Goal: Task Accomplishment & Management: Use online tool/utility

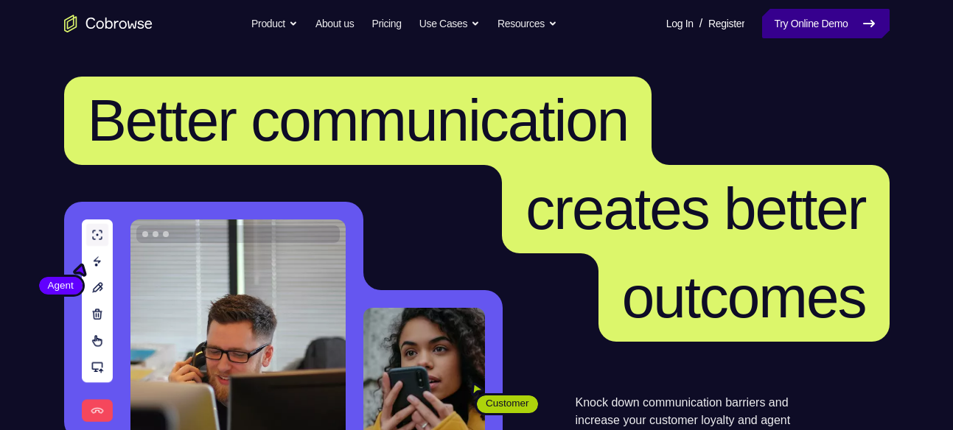
click at [814, 18] on link "Try Online Demo" at bounding box center [825, 23] width 127 height 29
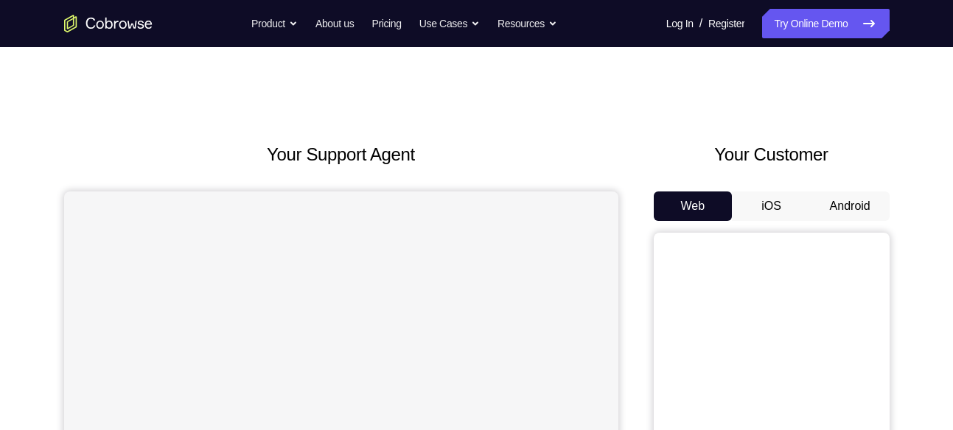
click at [847, 206] on button "Android" at bounding box center [850, 206] width 79 height 29
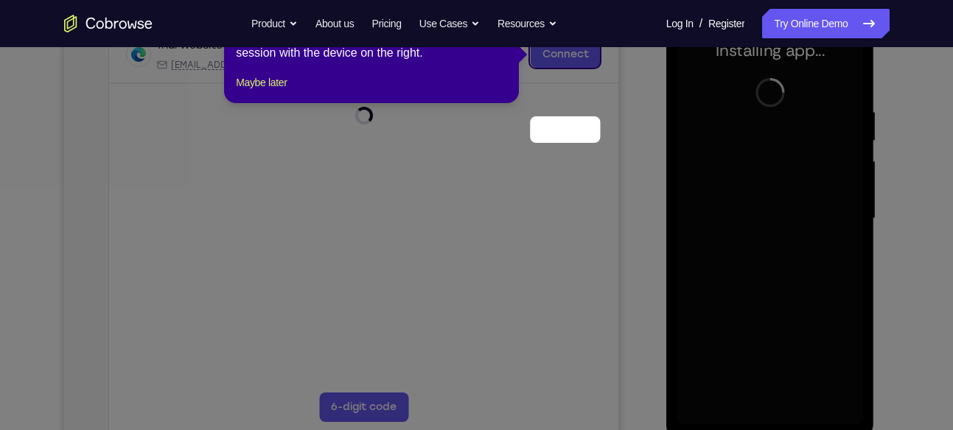
scroll to position [164, 0]
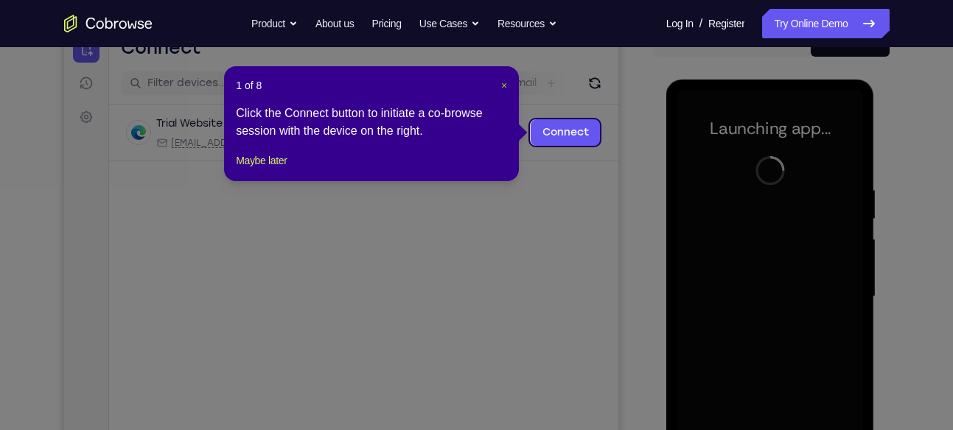
click at [503, 85] on span "×" at bounding box center [504, 86] width 6 height 12
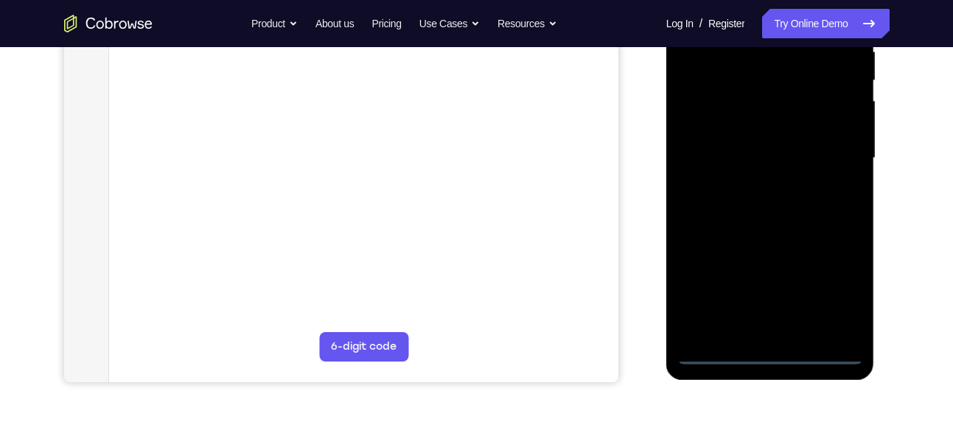
scroll to position [304, 0]
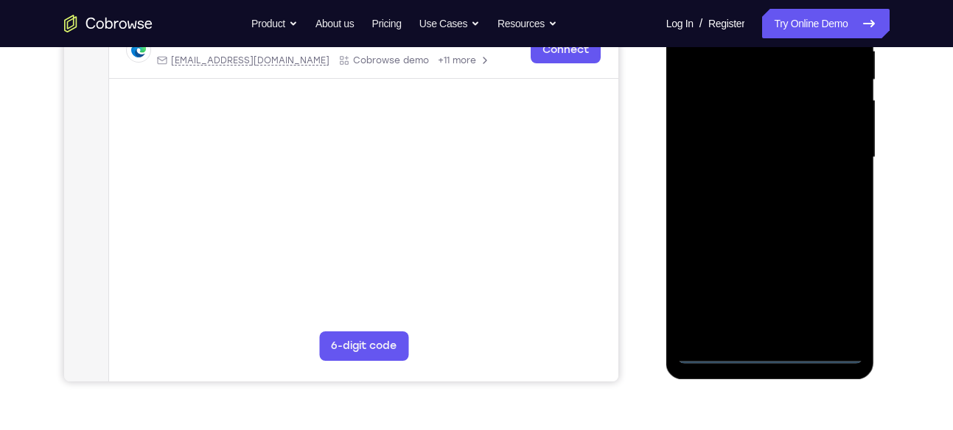
click at [764, 351] on div at bounding box center [770, 157] width 186 height 413
click at [834, 301] on div at bounding box center [770, 157] width 186 height 413
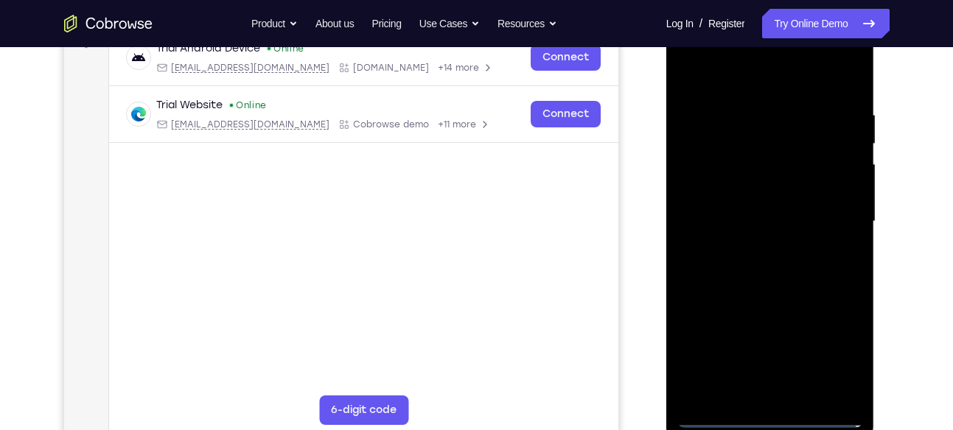
scroll to position [239, 0]
click at [694, 77] on div at bounding box center [770, 222] width 186 height 413
click at [823, 209] on div at bounding box center [770, 222] width 186 height 413
click at [755, 249] on div at bounding box center [770, 222] width 186 height 413
click at [752, 203] on div at bounding box center [770, 222] width 186 height 413
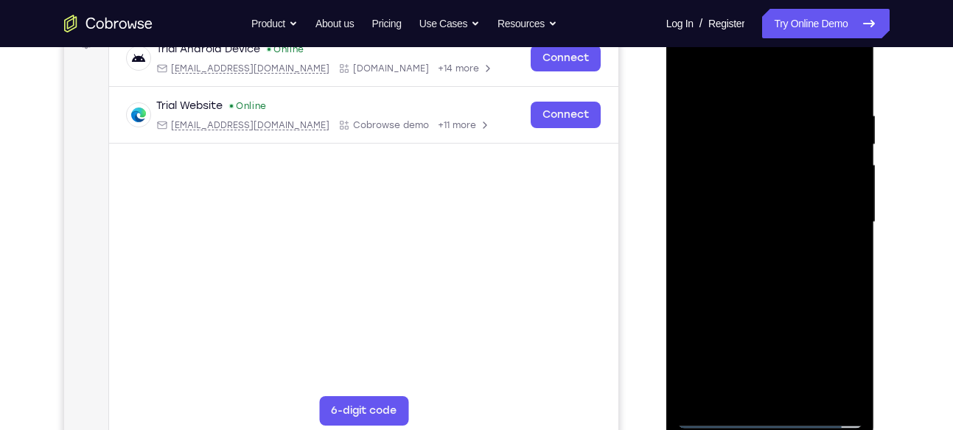
click at [715, 193] on div at bounding box center [770, 222] width 186 height 413
click at [842, 195] on div at bounding box center [770, 222] width 186 height 413
click at [789, 193] on div at bounding box center [770, 222] width 186 height 413
click at [770, 215] on div at bounding box center [770, 222] width 186 height 413
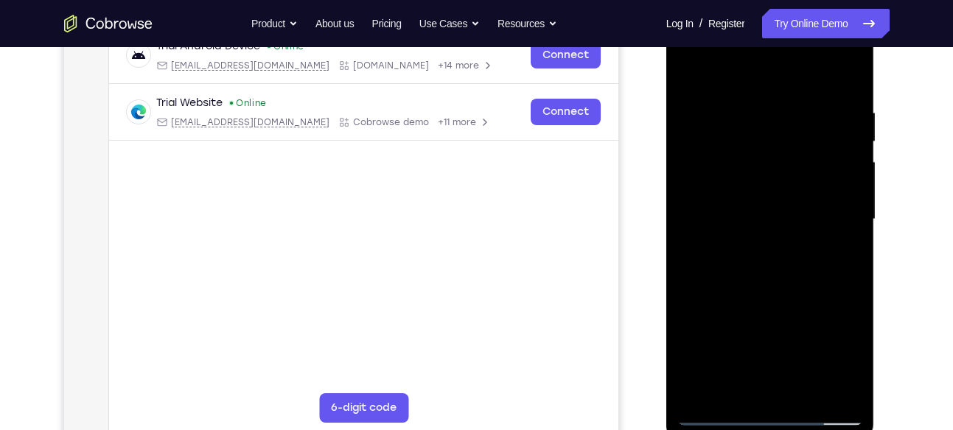
scroll to position [269, 0]
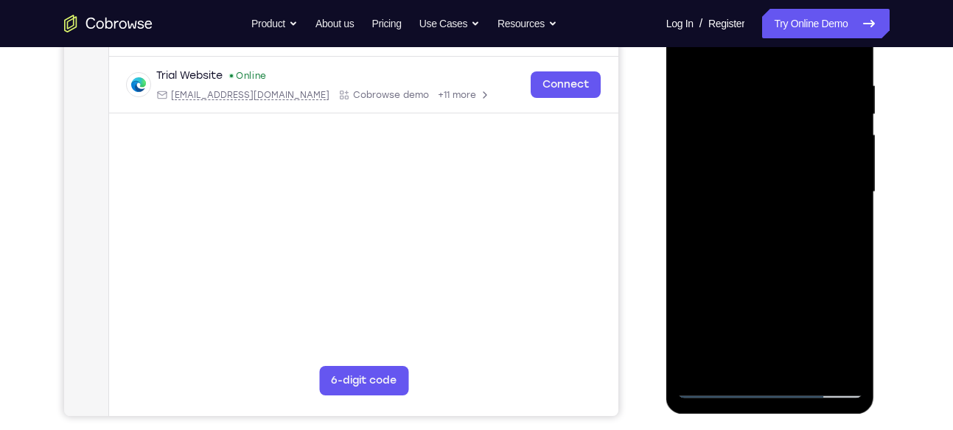
click at [768, 259] on div at bounding box center [770, 192] width 186 height 413
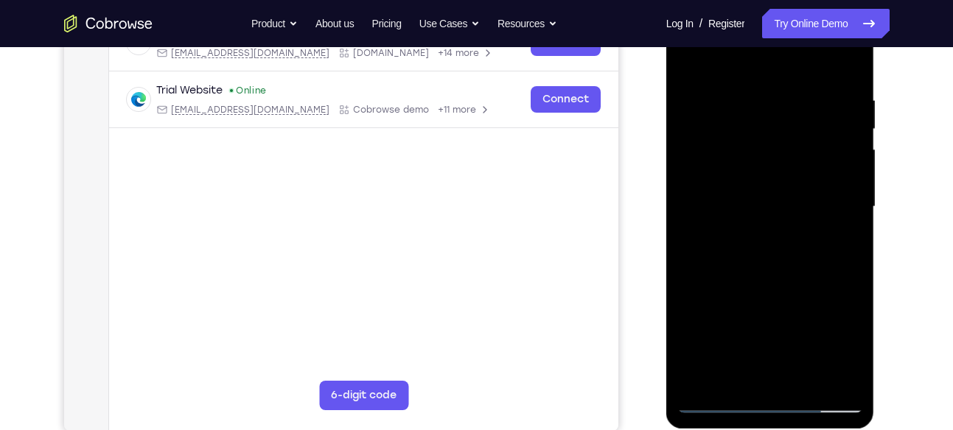
scroll to position [254, 0]
click at [742, 110] on div at bounding box center [770, 207] width 186 height 413
drag, startPoint x: 742, startPoint y: 66, endPoint x: 716, endPoint y: -46, distance: 115.1
click at [716, 0] on html "Online web based iOS Simulators and Android Emulators. Run iPhone, iPad, Mobile…" at bounding box center [771, 211] width 210 height 442
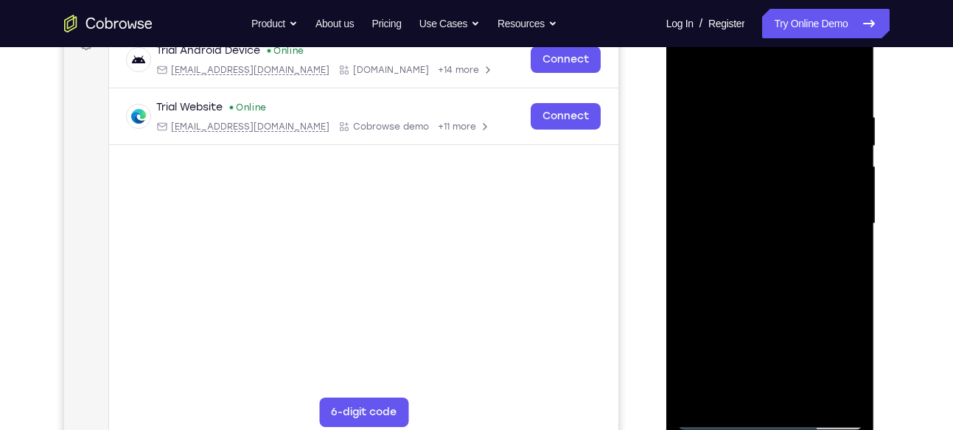
scroll to position [237, 0]
click at [840, 188] on div at bounding box center [770, 224] width 186 height 413
click at [831, 213] on div at bounding box center [770, 224] width 186 height 413
click at [842, 83] on div at bounding box center [770, 224] width 186 height 413
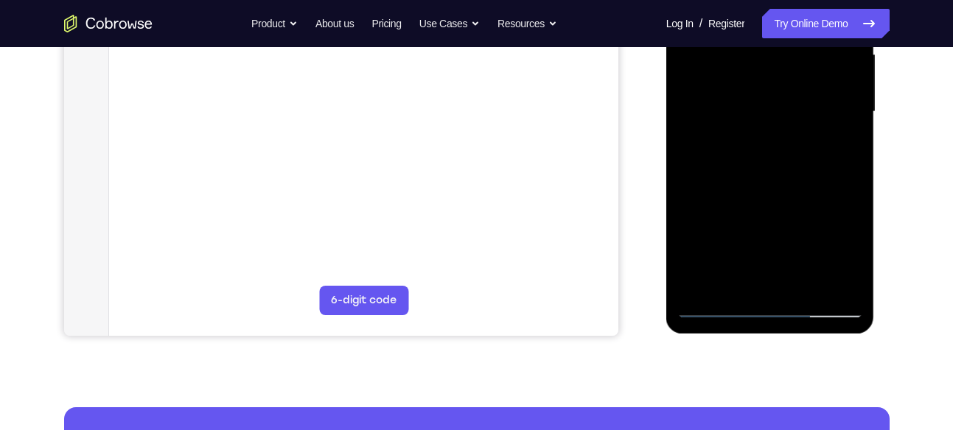
scroll to position [351, 0]
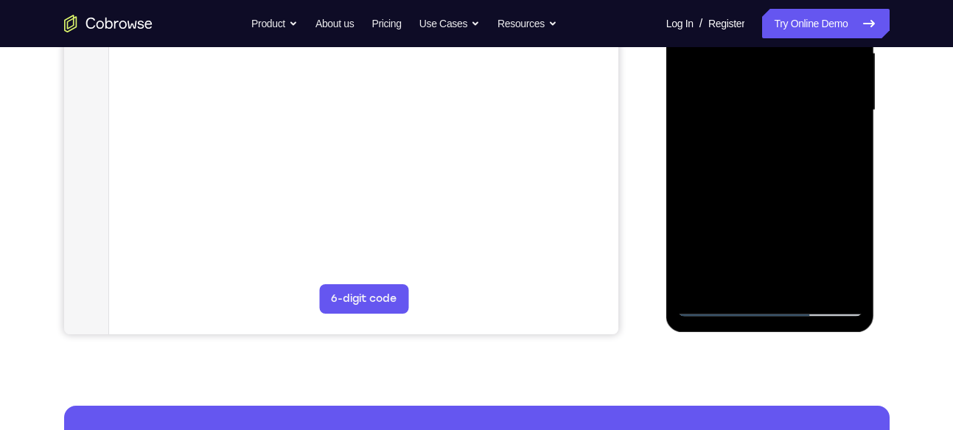
click at [800, 284] on div at bounding box center [770, 110] width 186 height 413
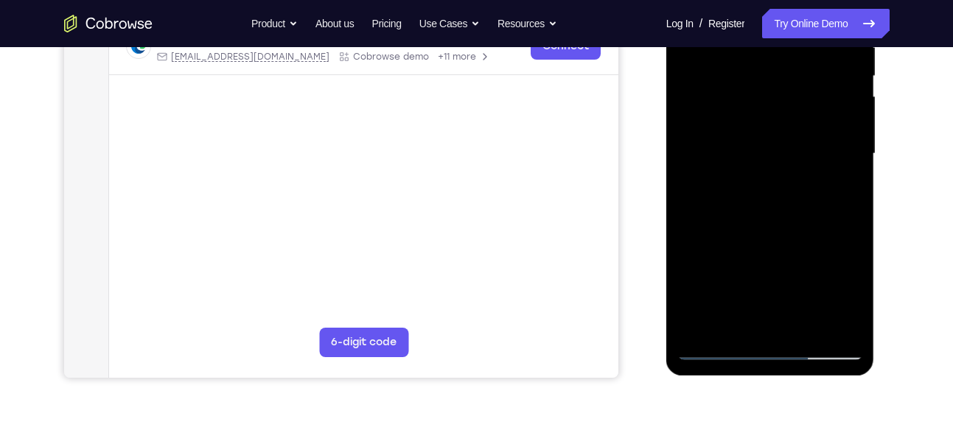
scroll to position [305, 0]
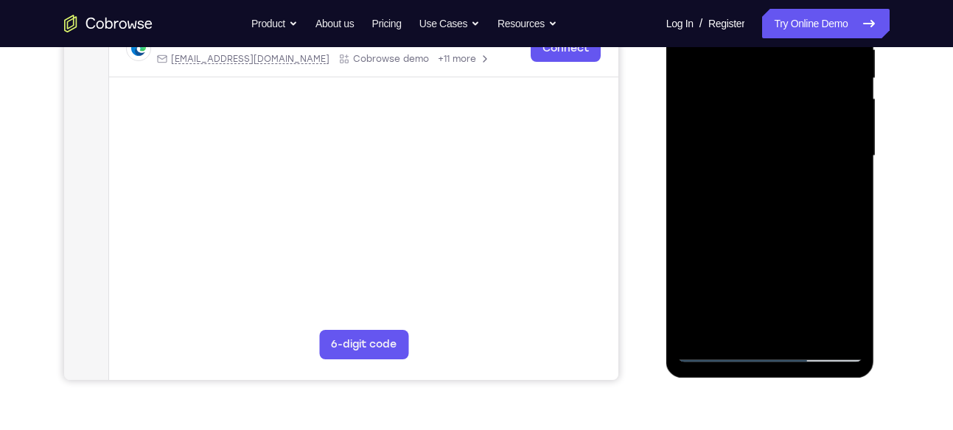
click at [768, 230] on div at bounding box center [770, 156] width 186 height 413
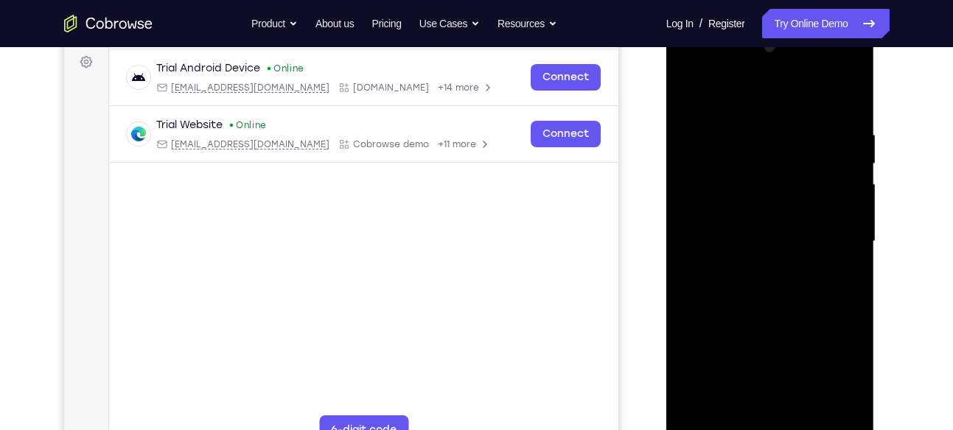
scroll to position [205, 0]
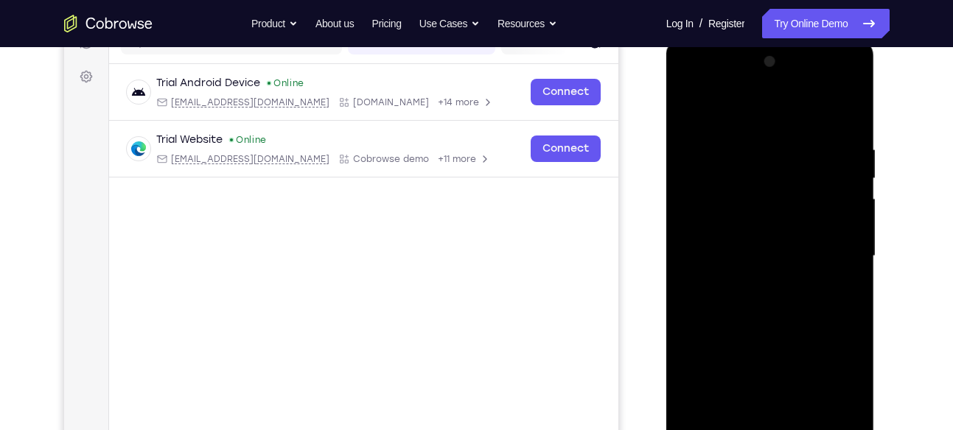
click at [695, 102] on div at bounding box center [770, 256] width 186 height 413
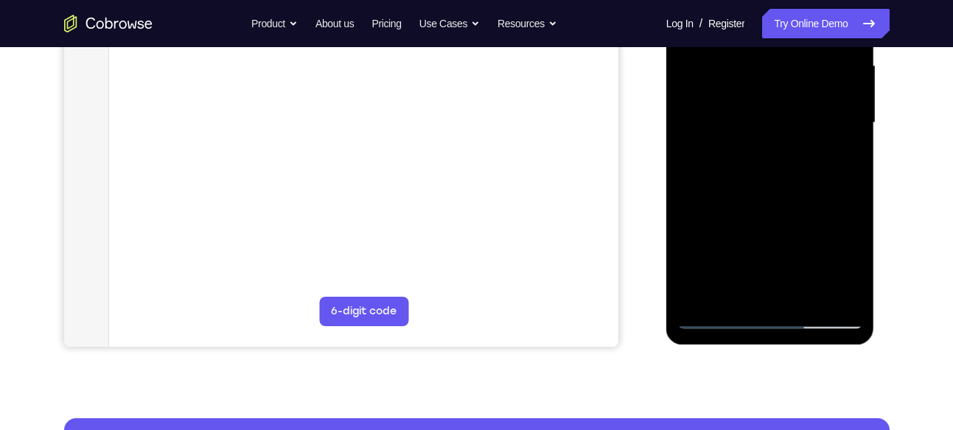
scroll to position [340, 0]
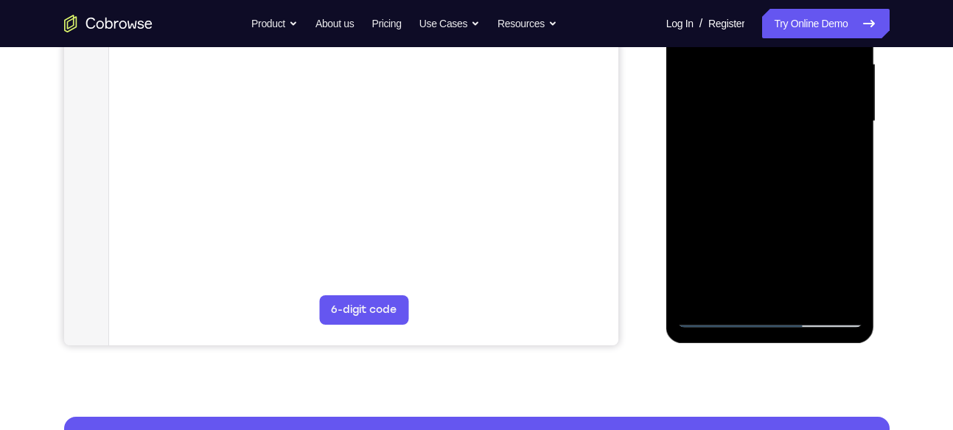
click at [730, 293] on div at bounding box center [770, 121] width 186 height 413
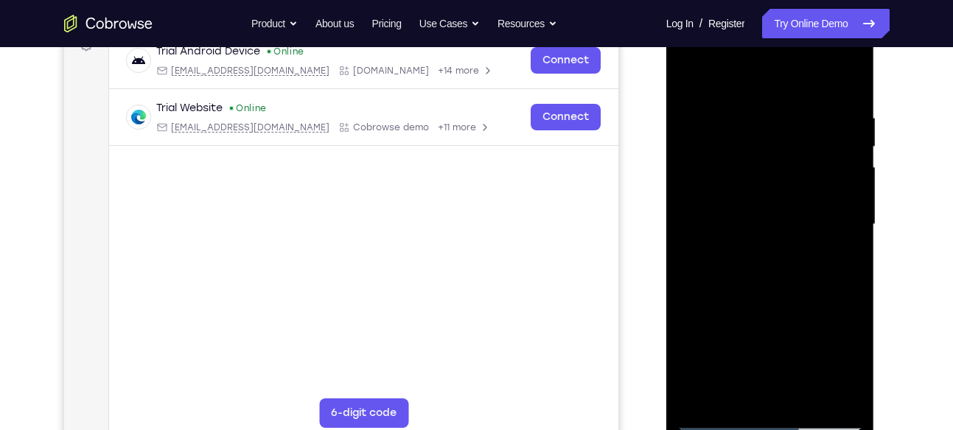
click at [730, 71] on div at bounding box center [770, 224] width 186 height 413
click at [719, 120] on div at bounding box center [770, 224] width 186 height 413
click at [778, 201] on div at bounding box center [770, 224] width 186 height 413
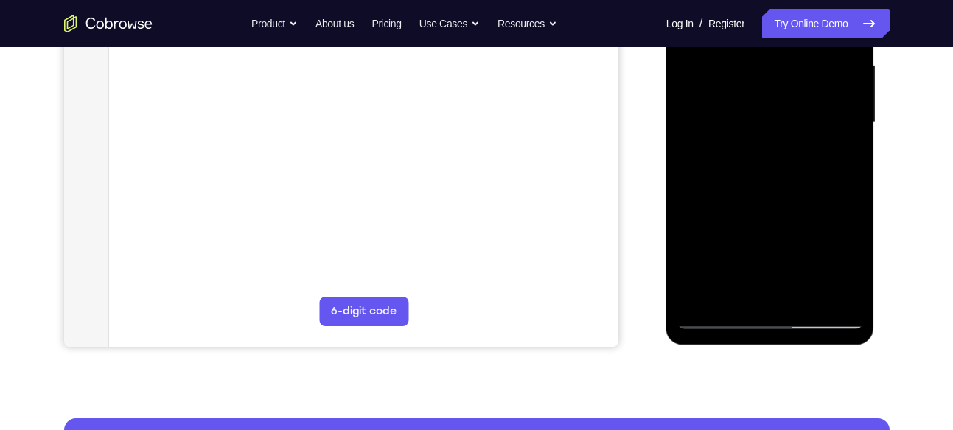
scroll to position [339, 0]
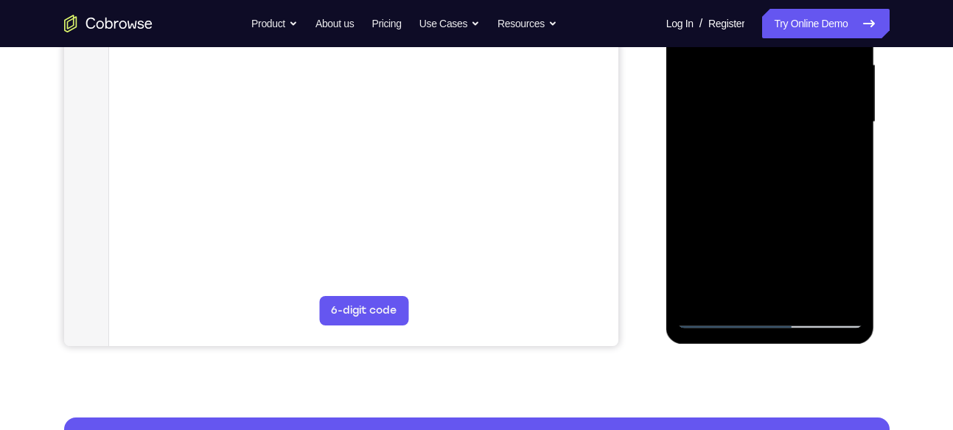
click at [718, 319] on div at bounding box center [770, 122] width 186 height 413
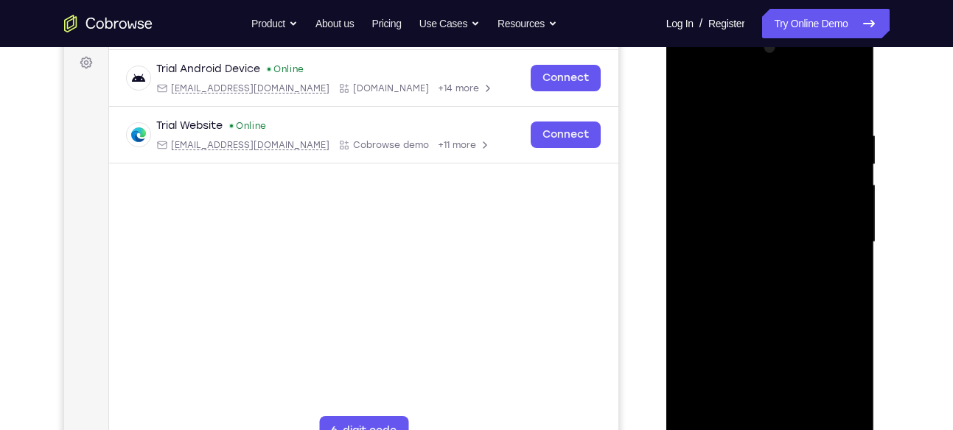
scroll to position [220, 0]
click at [849, 220] on div at bounding box center [770, 241] width 186 height 413
click at [849, 188] on div at bounding box center [770, 241] width 186 height 413
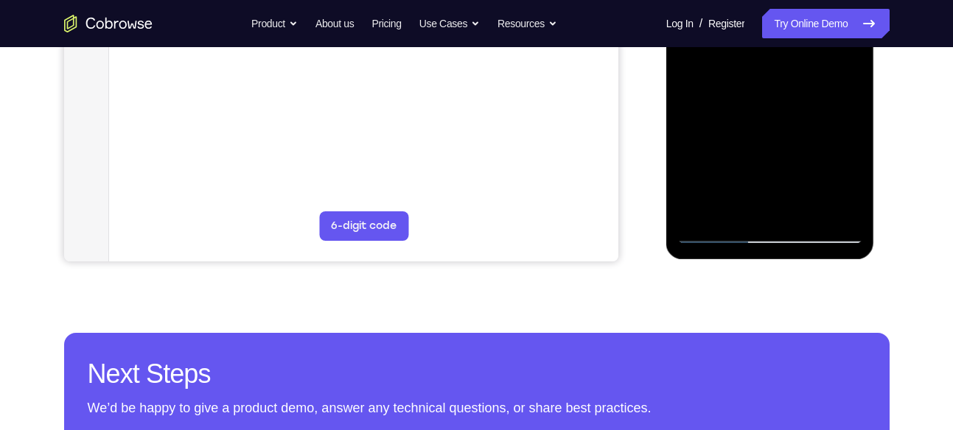
scroll to position [425, 0]
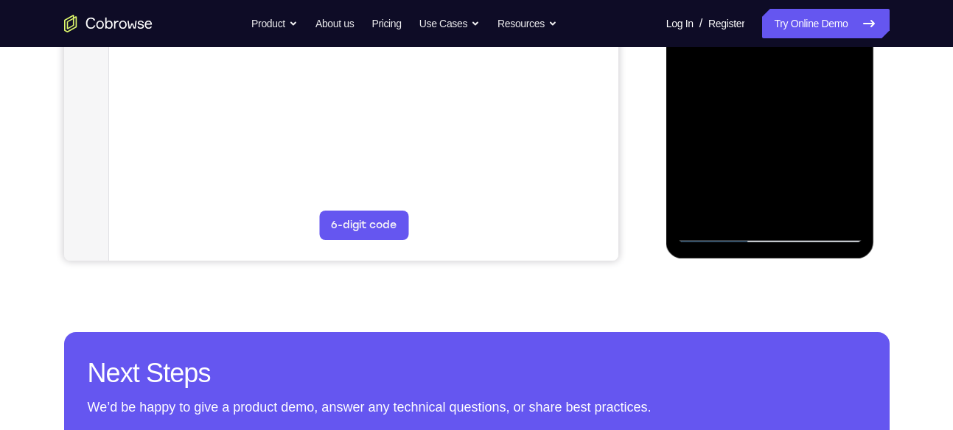
click at [706, 205] on div at bounding box center [770, 36] width 186 height 413
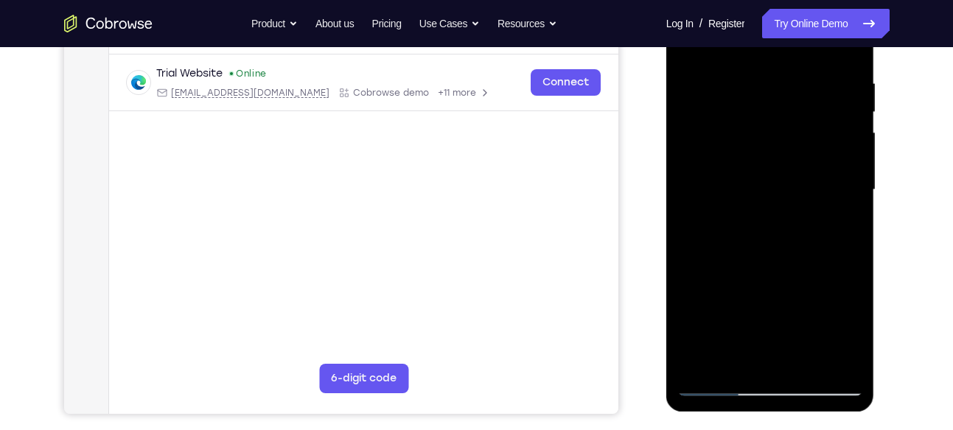
scroll to position [202, 0]
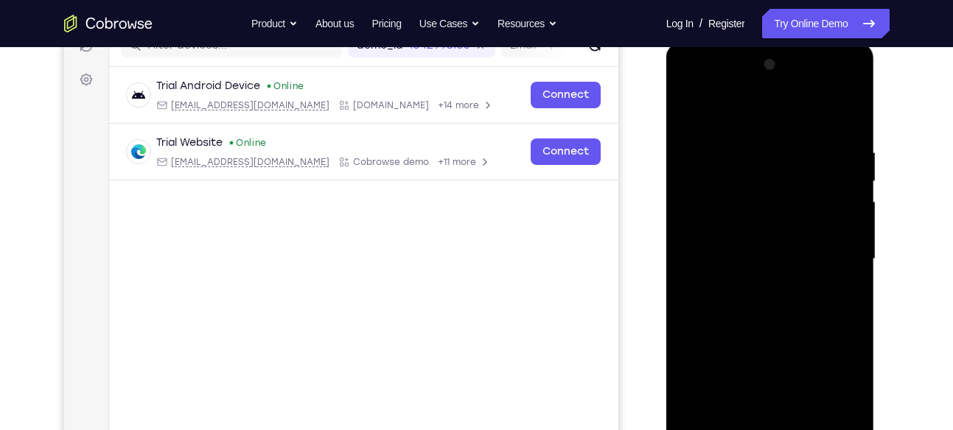
click at [830, 114] on div at bounding box center [770, 259] width 186 height 413
click at [689, 86] on div at bounding box center [770, 259] width 186 height 413
click at [741, 176] on div at bounding box center [770, 259] width 186 height 413
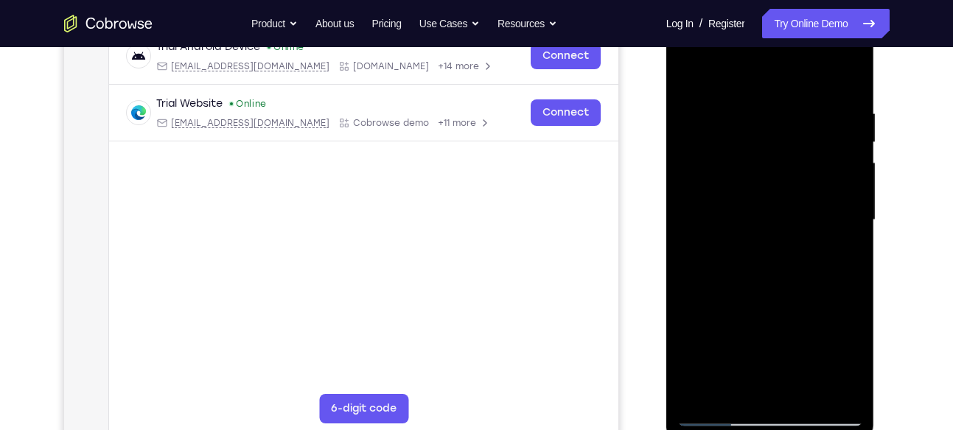
scroll to position [242, 0]
click at [728, 192] on div at bounding box center [770, 219] width 186 height 413
click at [733, 316] on div at bounding box center [770, 219] width 186 height 413
drag, startPoint x: 754, startPoint y: 281, endPoint x: 755, endPoint y: 257, distance: 24.3
click at [755, 257] on div at bounding box center [770, 219] width 186 height 413
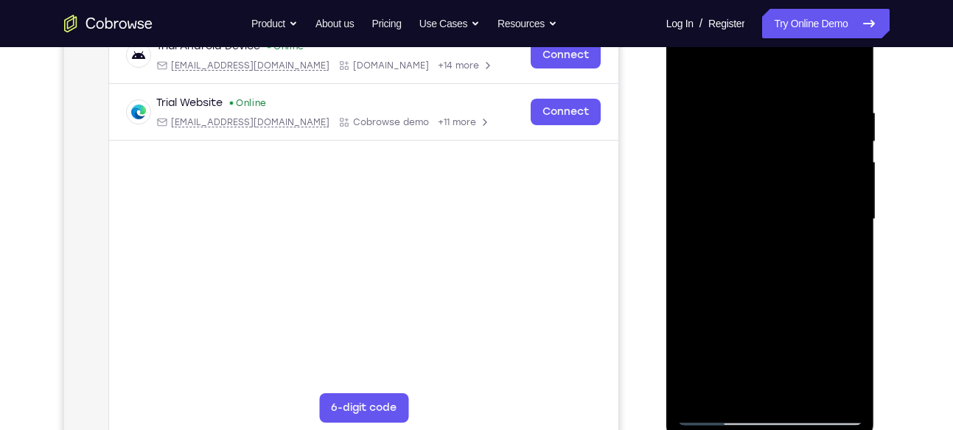
drag, startPoint x: 778, startPoint y: 256, endPoint x: 775, endPoint y: 203, distance: 52.4
click at [775, 203] on div at bounding box center [770, 219] width 186 height 413
drag, startPoint x: 757, startPoint y: 237, endPoint x: 761, endPoint y: 139, distance: 97.4
click at [761, 139] on div at bounding box center [770, 219] width 186 height 413
drag, startPoint x: 754, startPoint y: 209, endPoint x: 749, endPoint y: 161, distance: 48.9
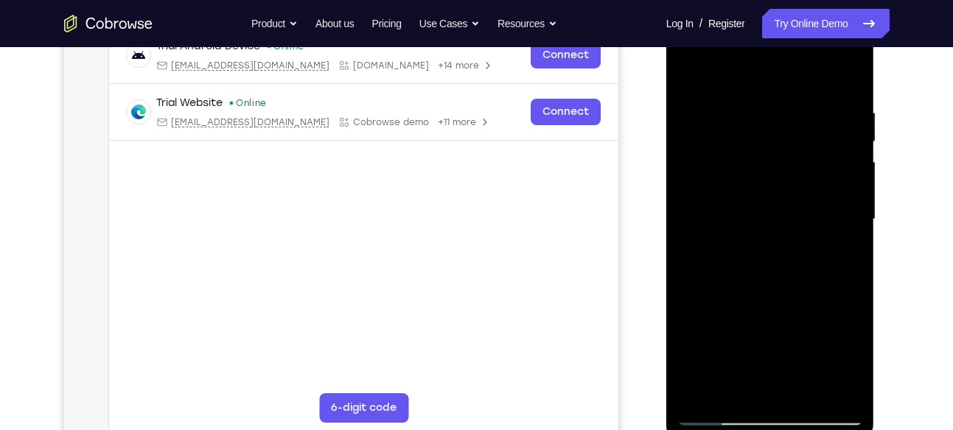
click at [749, 161] on div at bounding box center [770, 219] width 186 height 413
drag, startPoint x: 747, startPoint y: 220, endPoint x: 733, endPoint y: 161, distance: 61.3
click at [733, 161] on div at bounding box center [770, 219] width 186 height 413
drag, startPoint x: 738, startPoint y: 262, endPoint x: 716, endPoint y: 197, distance: 68.3
click at [716, 197] on div at bounding box center [770, 219] width 186 height 413
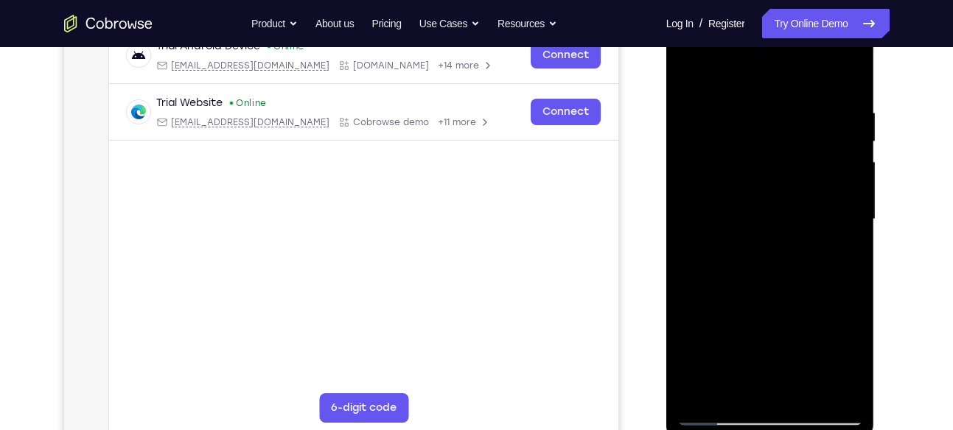
drag, startPoint x: 744, startPoint y: 257, endPoint x: 744, endPoint y: 139, distance: 117.2
click at [744, 139] on div at bounding box center [770, 219] width 186 height 413
drag, startPoint x: 744, startPoint y: 262, endPoint x: 706, endPoint y: 183, distance: 87.4
click at [706, 183] on div at bounding box center [770, 219] width 186 height 413
drag, startPoint x: 736, startPoint y: 259, endPoint x: 736, endPoint y: 137, distance: 122.4
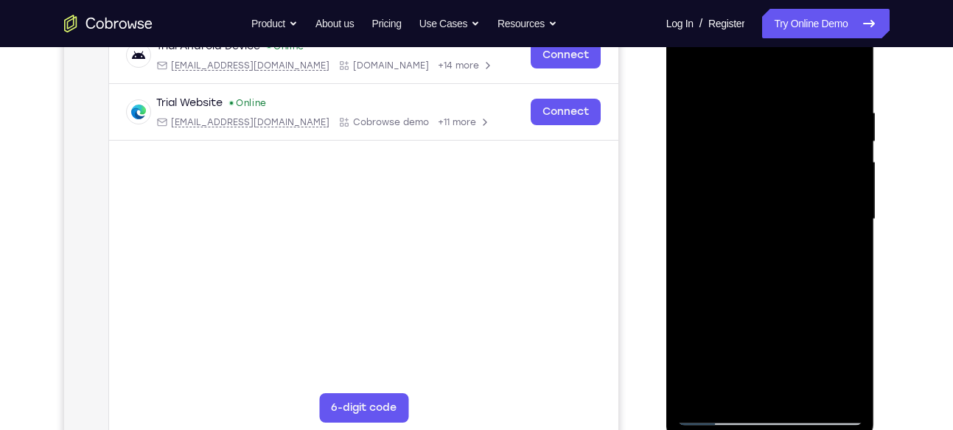
click at [736, 137] on div at bounding box center [770, 219] width 186 height 413
drag, startPoint x: 747, startPoint y: 233, endPoint x: 745, endPoint y: 112, distance: 120.9
click at [745, 112] on div at bounding box center [770, 219] width 186 height 413
drag, startPoint x: 732, startPoint y: 240, endPoint x: 686, endPoint y: 196, distance: 63.1
click at [686, 196] on div at bounding box center [770, 219] width 186 height 413
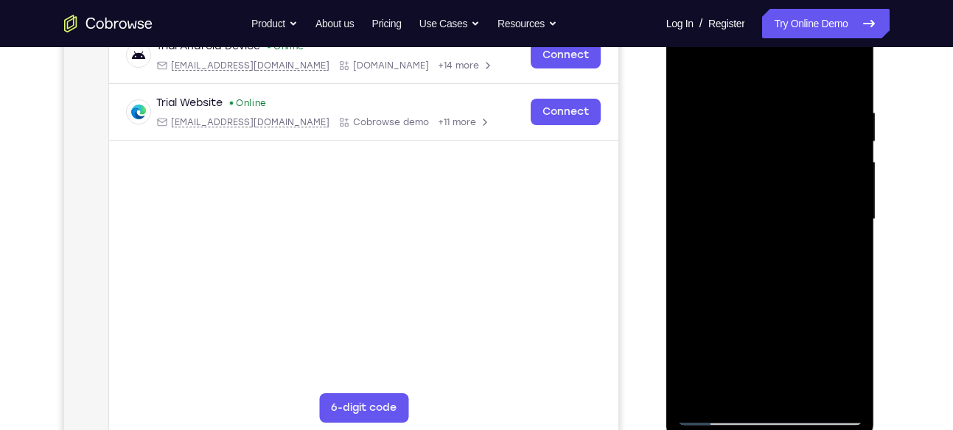
click at [772, 242] on div at bounding box center [770, 219] width 186 height 413
click at [768, 219] on div at bounding box center [770, 219] width 186 height 413
click at [830, 249] on div at bounding box center [770, 219] width 186 height 413
click at [812, 218] on div at bounding box center [770, 219] width 186 height 413
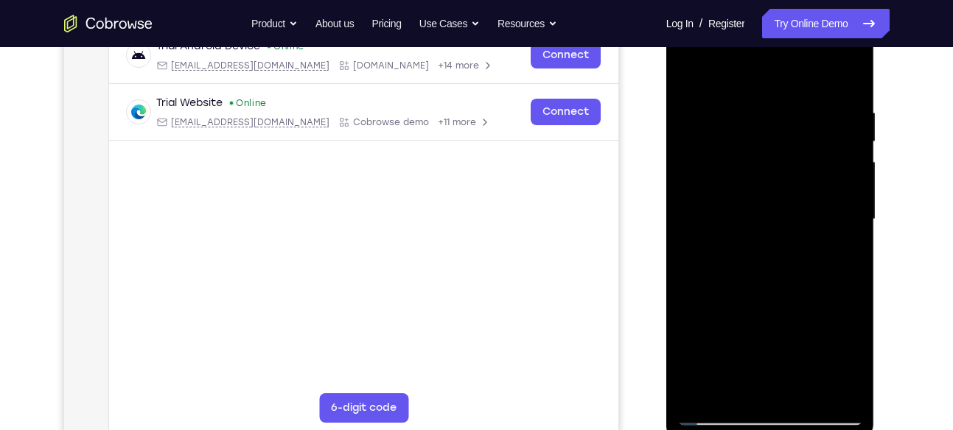
click at [812, 218] on div at bounding box center [770, 219] width 186 height 413
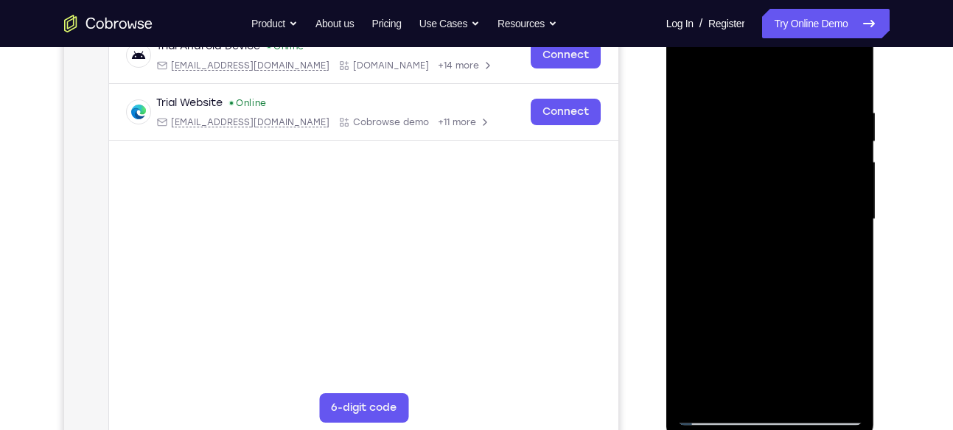
click at [812, 218] on div at bounding box center [770, 219] width 186 height 413
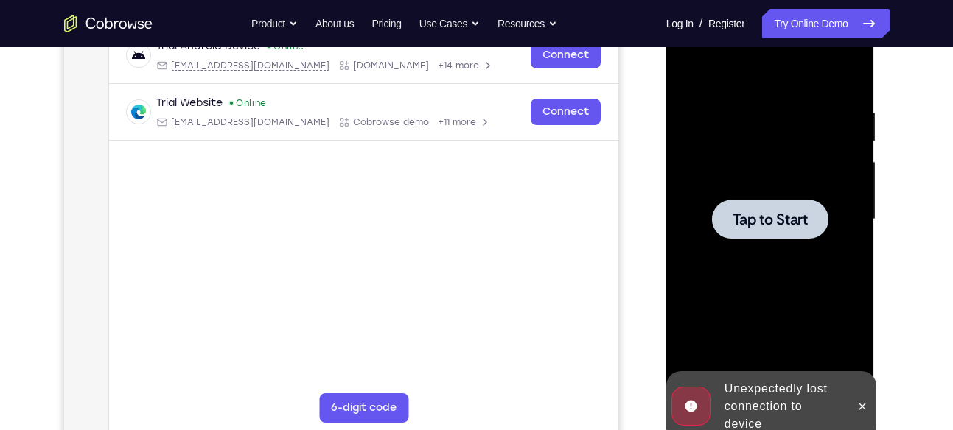
click at [756, 222] on span "Tap to Start" at bounding box center [770, 219] width 75 height 15
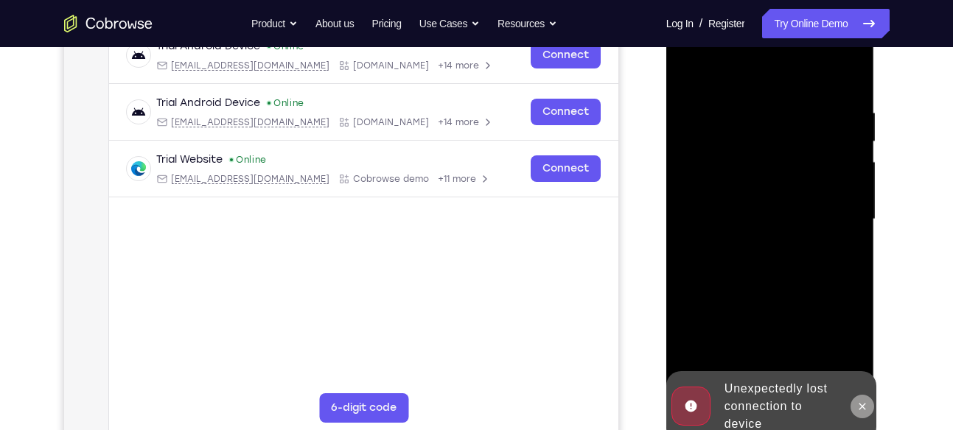
click at [864, 407] on icon at bounding box center [862, 406] width 7 height 7
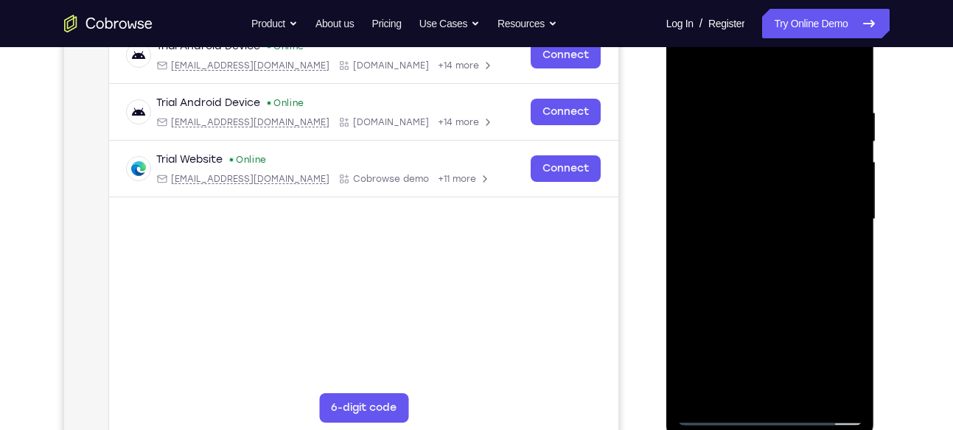
click at [775, 416] on div at bounding box center [770, 219] width 186 height 413
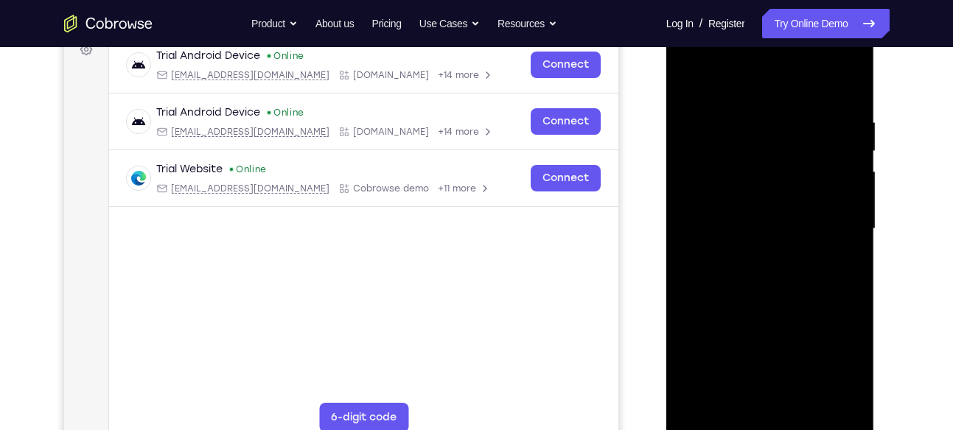
click at [828, 364] on div at bounding box center [770, 229] width 186 height 413
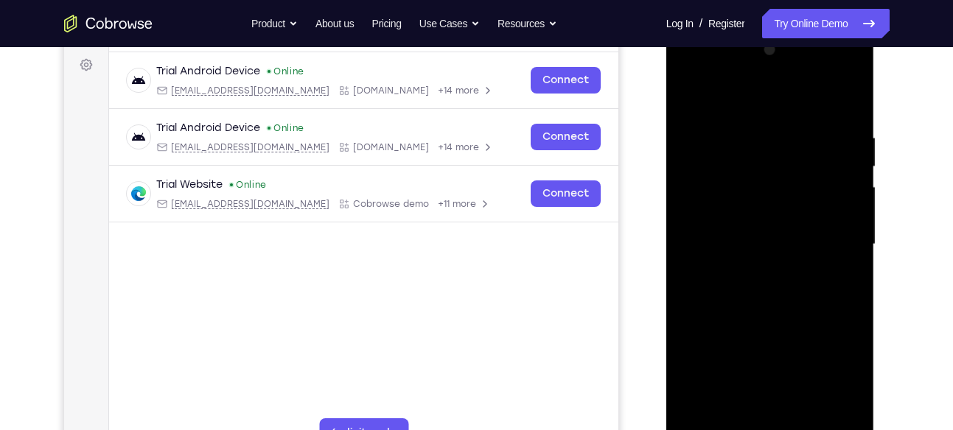
scroll to position [212, 0]
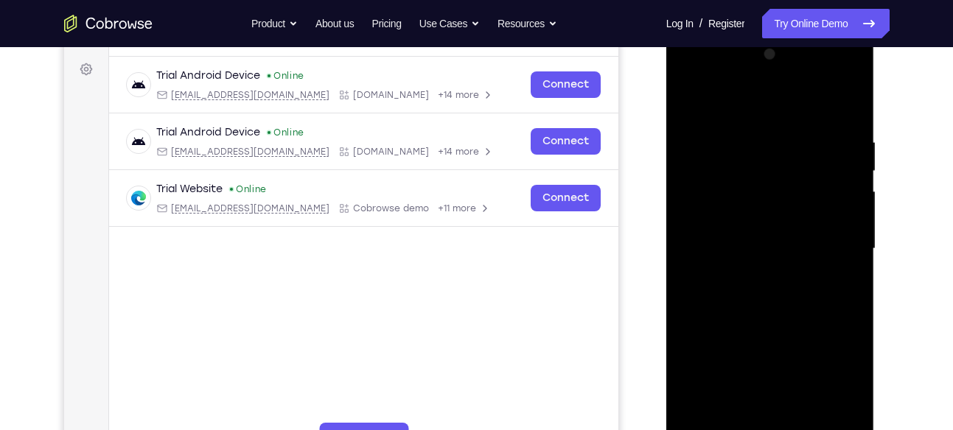
click at [705, 109] on div at bounding box center [770, 249] width 186 height 413
click at [829, 241] on div at bounding box center [770, 249] width 186 height 413
click at [757, 279] on div at bounding box center [770, 249] width 186 height 413
click at [760, 237] on div at bounding box center [770, 249] width 186 height 413
click at [738, 207] on div at bounding box center [770, 249] width 186 height 413
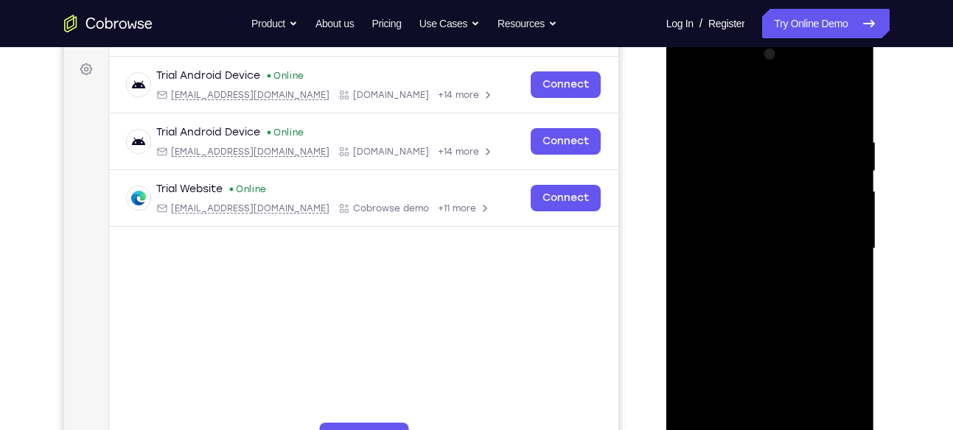
click at [719, 244] on div at bounding box center [770, 249] width 186 height 413
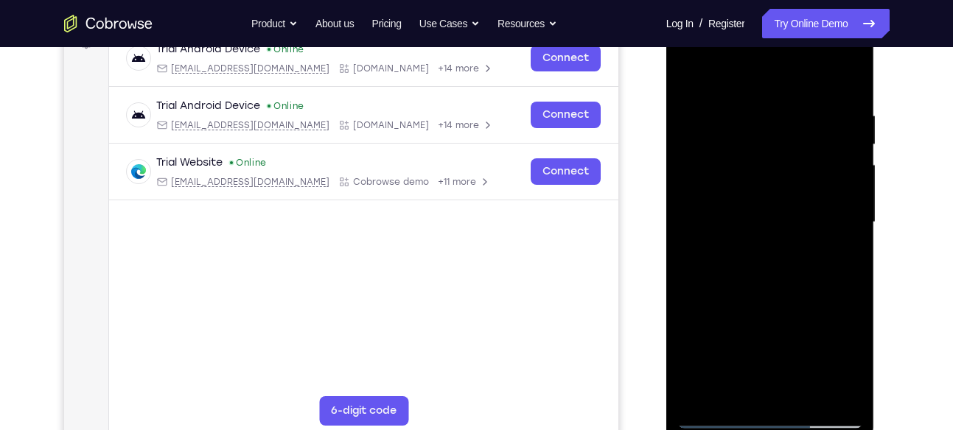
scroll to position [240, 0]
click at [773, 282] on div at bounding box center [770, 221] width 186 height 413
drag, startPoint x: 747, startPoint y: 75, endPoint x: 724, endPoint y: 15, distance: 64.9
click at [724, 15] on div at bounding box center [770, 221] width 186 height 413
click at [751, 112] on div at bounding box center [770, 221] width 186 height 413
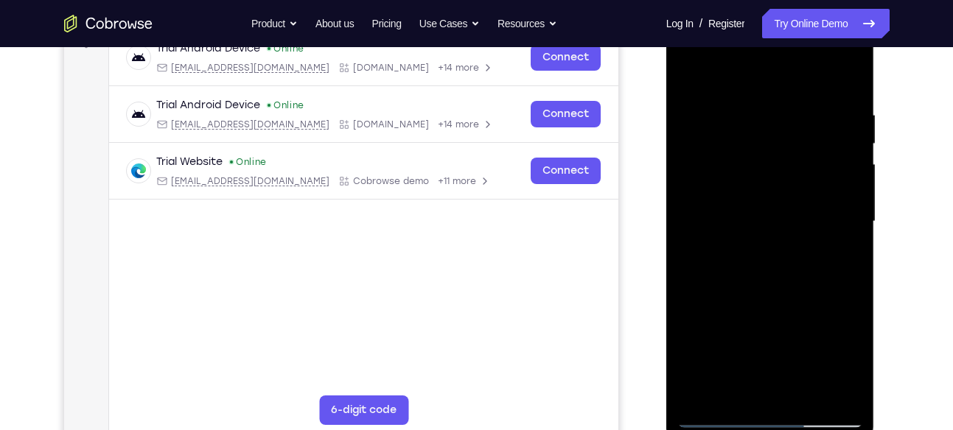
click at [822, 194] on div at bounding box center [770, 221] width 186 height 413
click at [829, 224] on div at bounding box center [770, 221] width 186 height 413
click at [847, 79] on div at bounding box center [770, 221] width 186 height 413
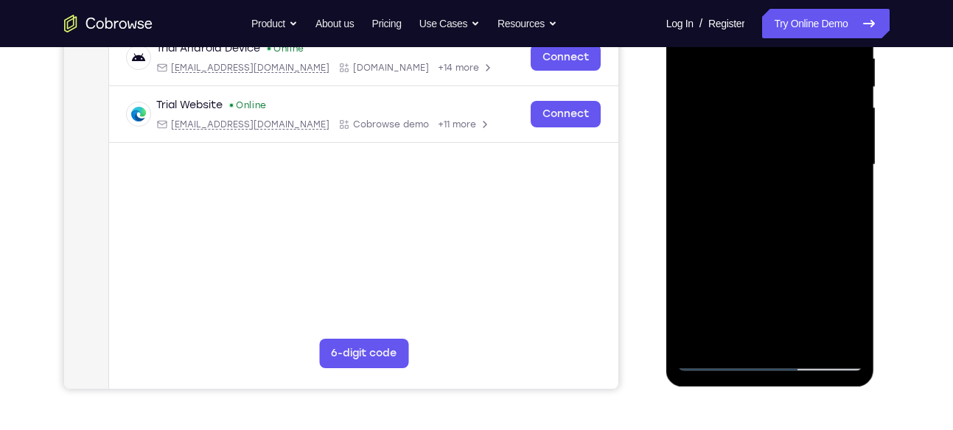
click at [730, 332] on div at bounding box center [770, 165] width 186 height 413
click at [806, 338] on div at bounding box center [770, 165] width 186 height 413
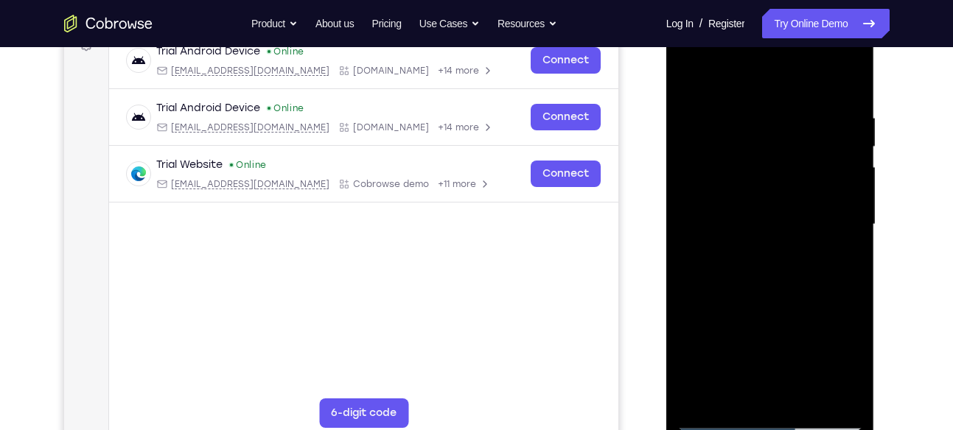
scroll to position [234, 0]
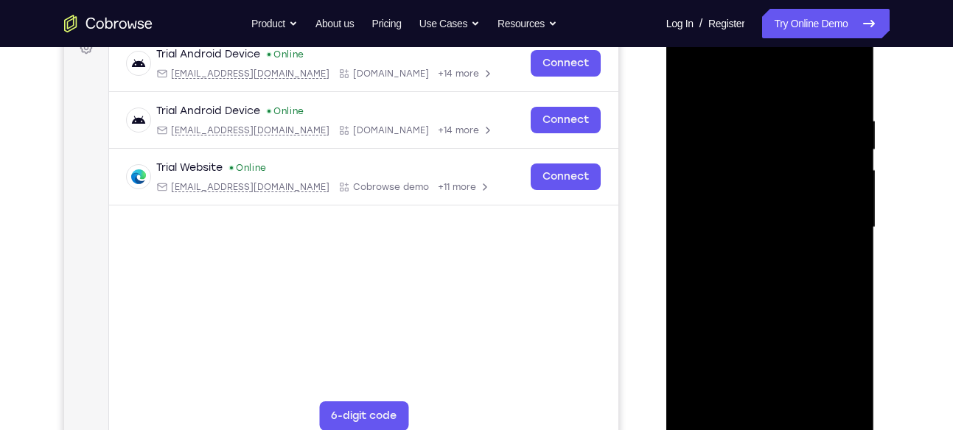
click at [765, 304] on div at bounding box center [770, 227] width 186 height 413
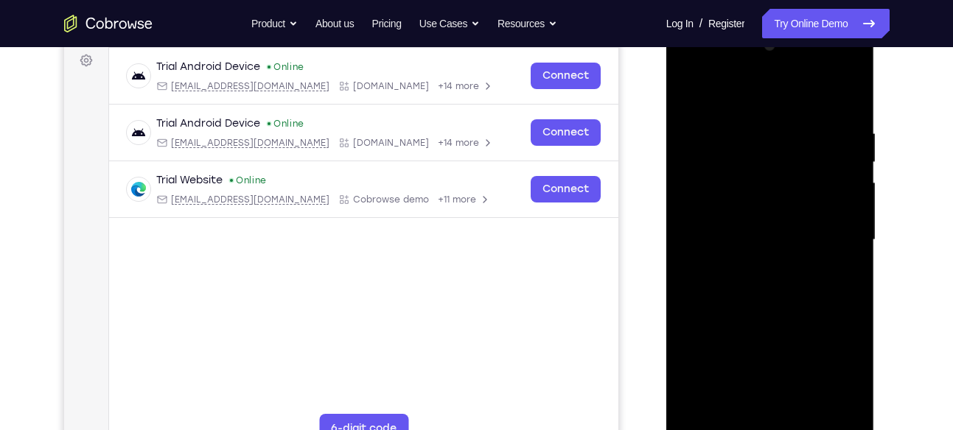
scroll to position [222, 0]
click at [839, 207] on div at bounding box center [770, 239] width 186 height 413
click at [696, 88] on div at bounding box center [770, 239] width 186 height 413
click at [692, 91] on div at bounding box center [770, 239] width 186 height 413
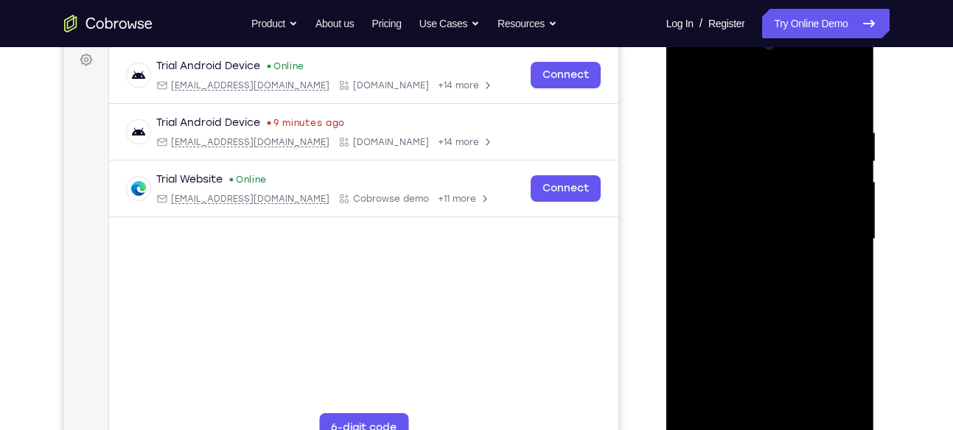
click at [694, 91] on div at bounding box center [770, 239] width 186 height 413
click at [761, 91] on div at bounding box center [770, 239] width 186 height 413
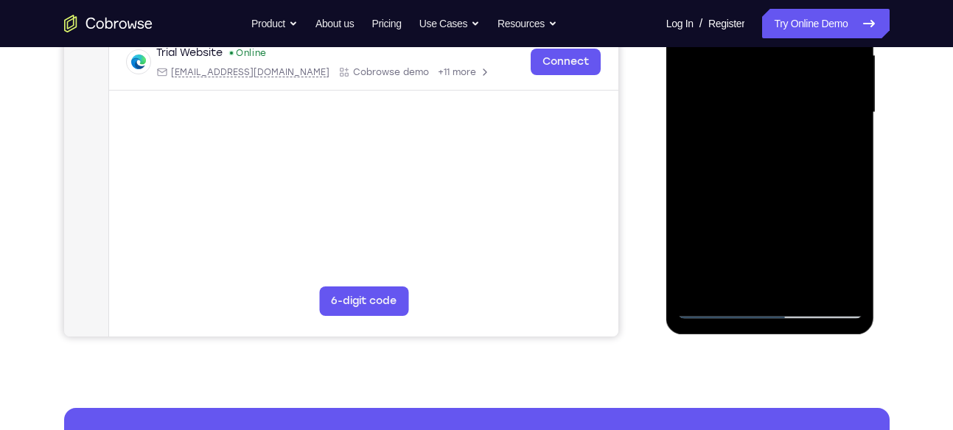
click at [735, 284] on div at bounding box center [770, 112] width 186 height 413
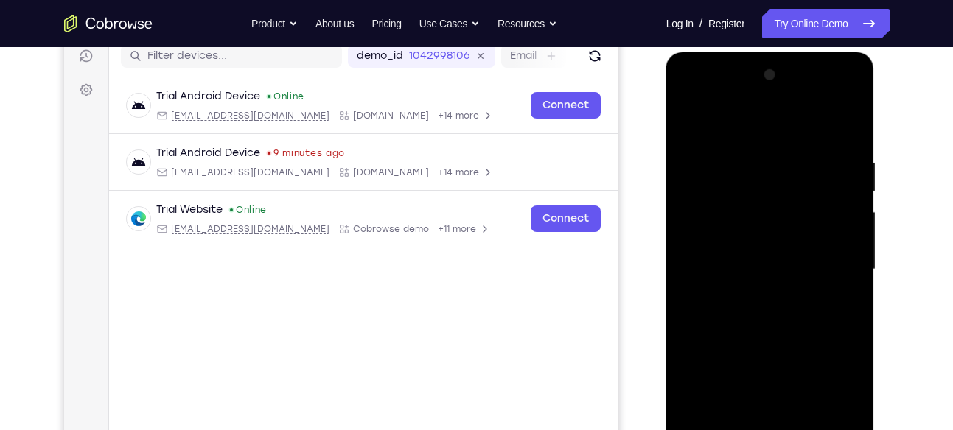
scroll to position [190, 0]
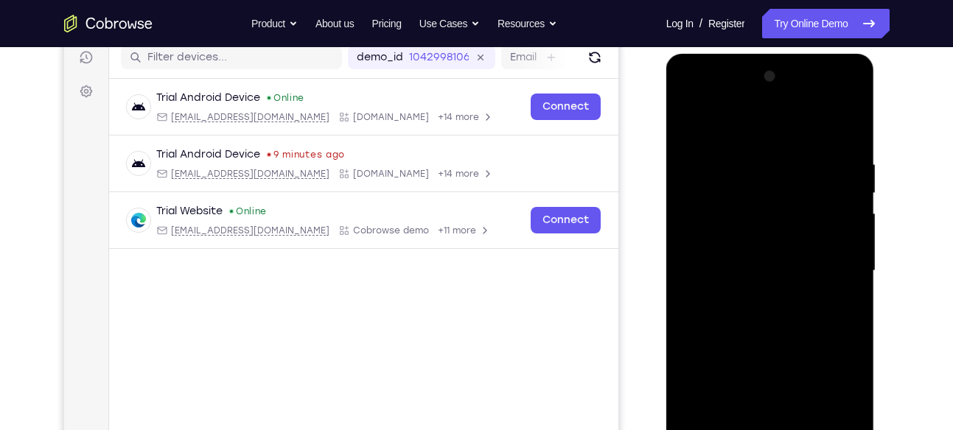
click at [746, 119] on div at bounding box center [770, 271] width 186 height 413
click at [733, 170] on div at bounding box center [770, 271] width 186 height 413
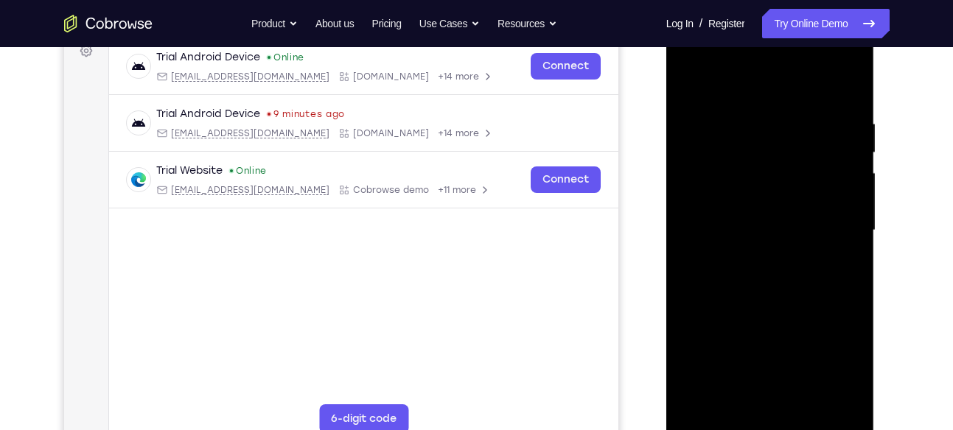
scroll to position [231, 0]
click at [691, 77] on div at bounding box center [770, 230] width 186 height 413
click at [715, 120] on div at bounding box center [770, 230] width 186 height 413
click at [690, 77] on div at bounding box center [770, 230] width 186 height 413
click at [849, 152] on div at bounding box center [770, 230] width 186 height 413
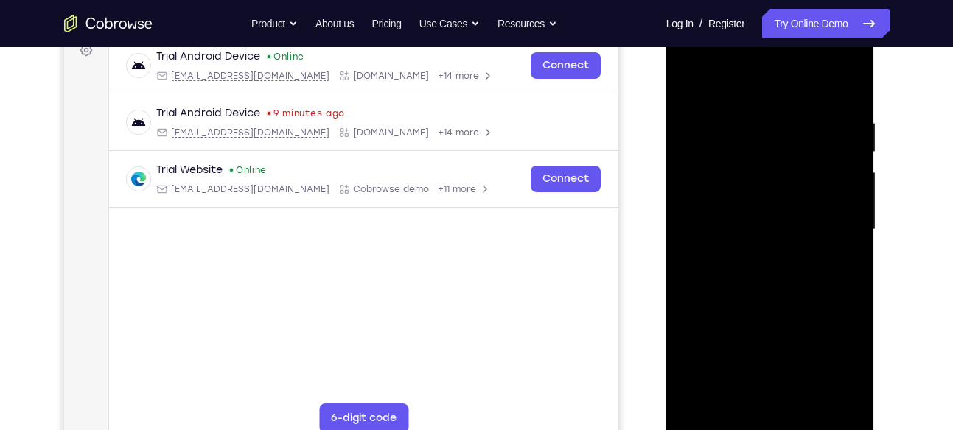
click at [806, 402] on div at bounding box center [770, 230] width 186 height 413
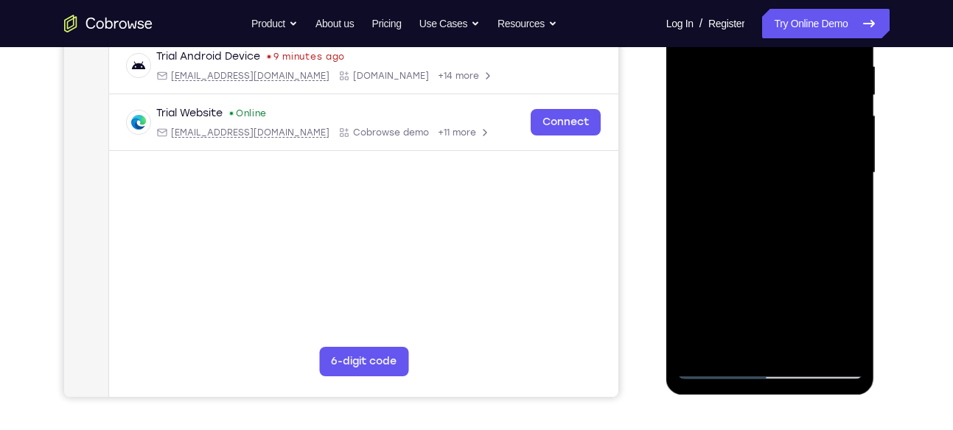
scroll to position [289, 0]
click at [717, 371] on div at bounding box center [770, 172] width 186 height 413
click at [714, 366] on div at bounding box center [770, 172] width 186 height 413
click at [713, 365] on div at bounding box center [770, 172] width 186 height 413
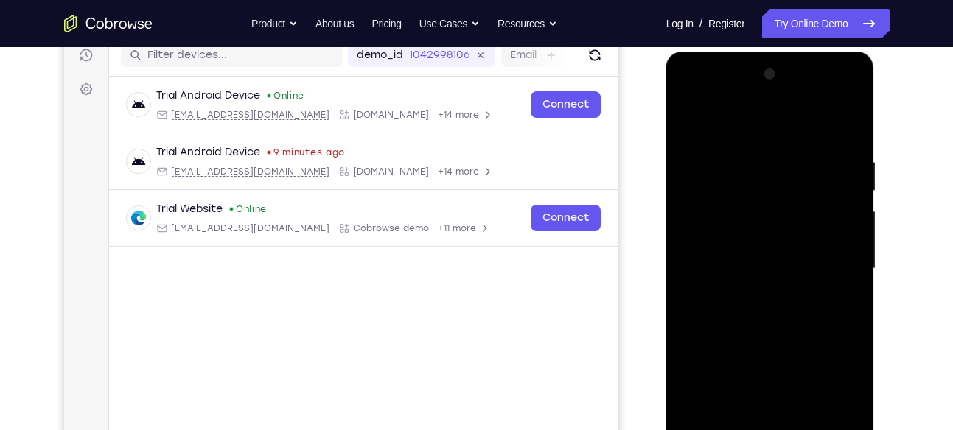
click at [844, 116] on div at bounding box center [770, 269] width 186 height 413
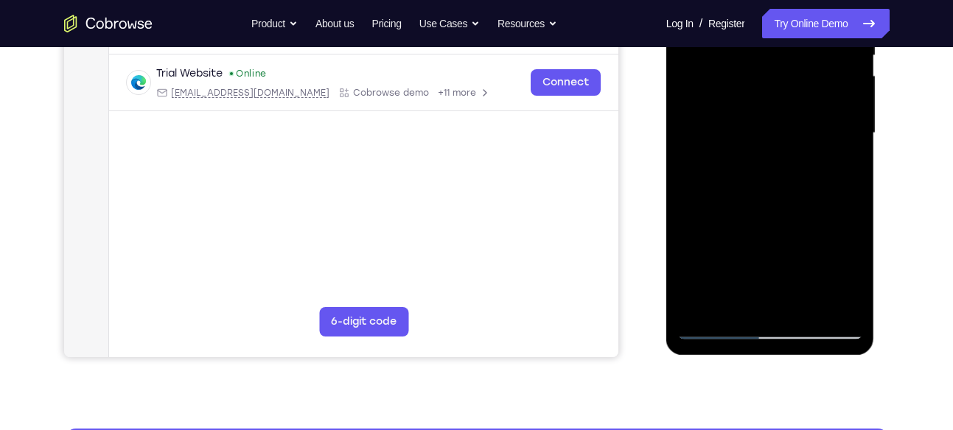
scroll to position [329, 0]
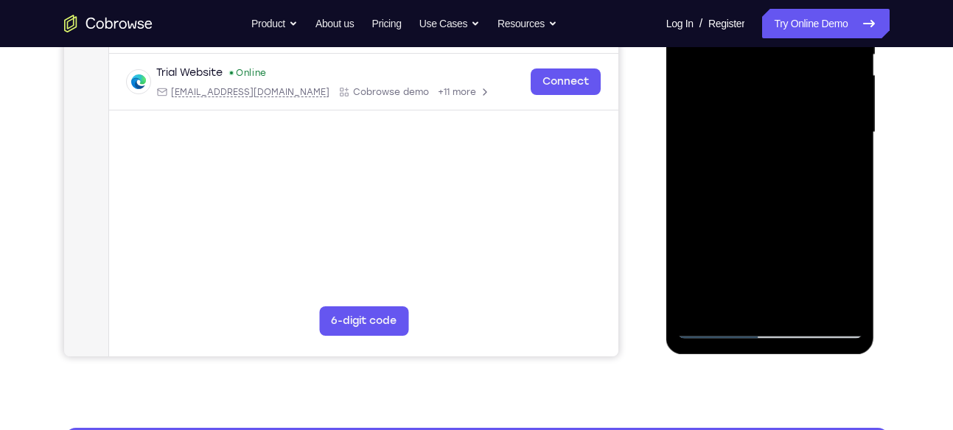
click at [704, 310] on div at bounding box center [770, 132] width 186 height 413
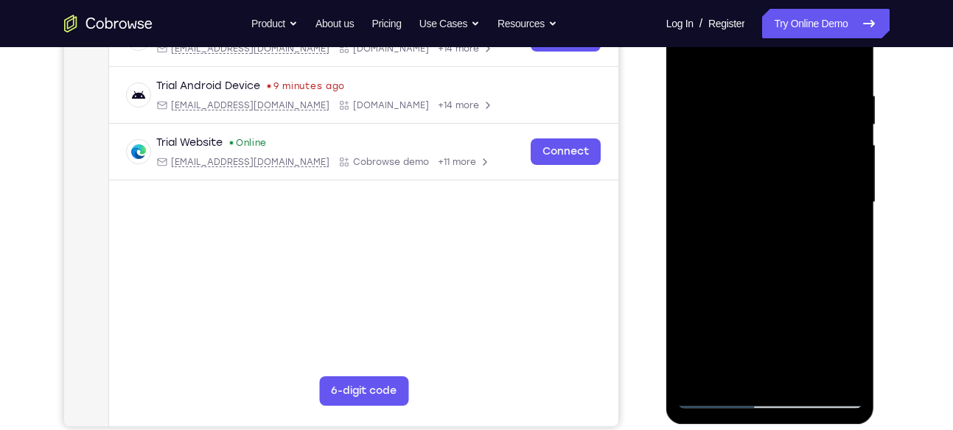
scroll to position [258, 0]
click at [735, 377] on div at bounding box center [770, 203] width 186 height 413
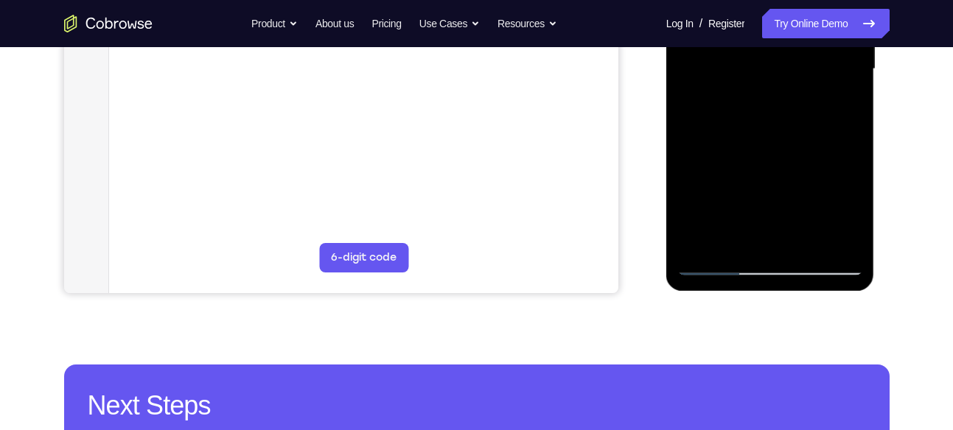
scroll to position [404, 0]
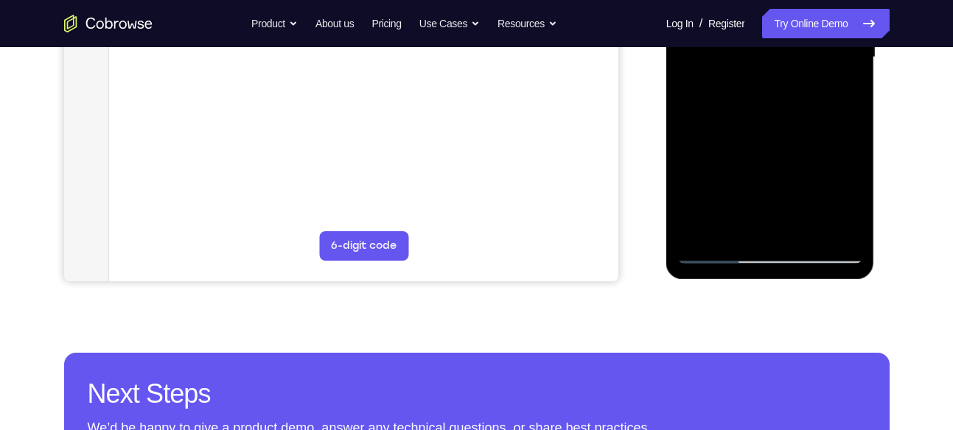
click at [706, 231] on div at bounding box center [770, 57] width 186 height 413
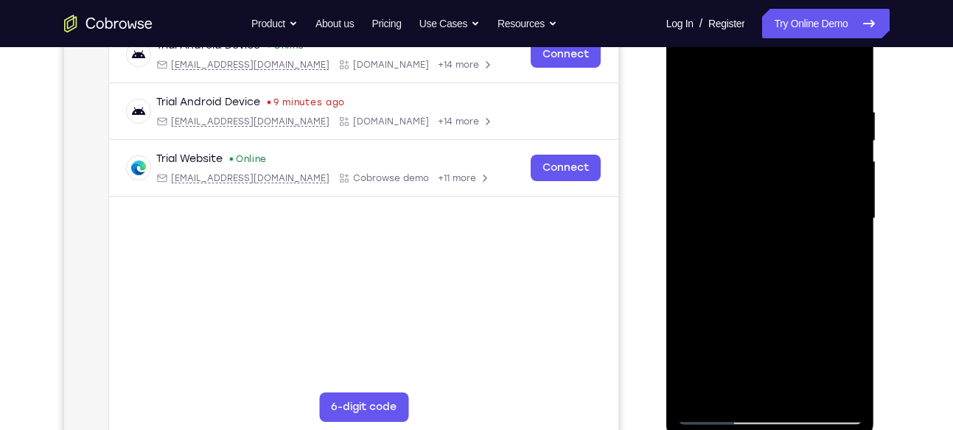
scroll to position [287, 0]
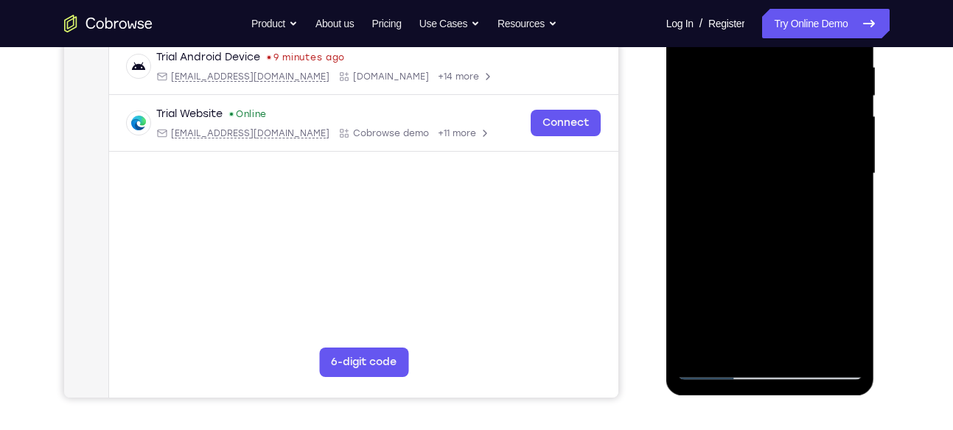
click at [733, 349] on div at bounding box center [770, 174] width 186 height 413
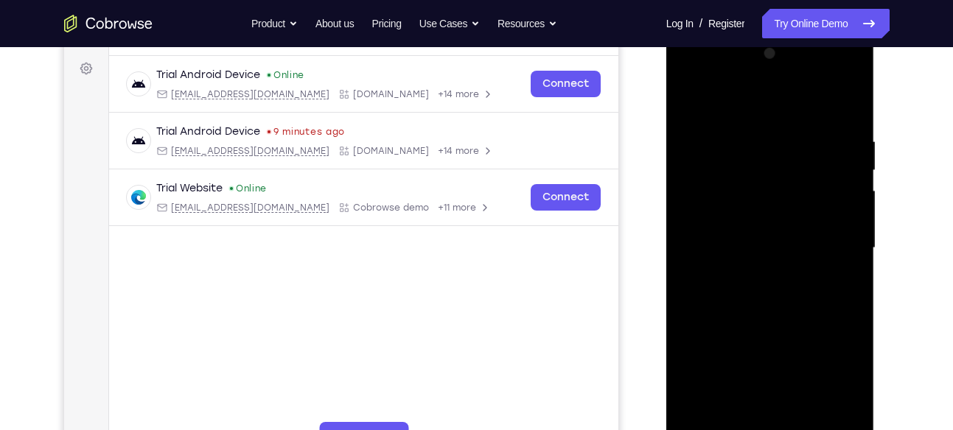
scroll to position [212, 0]
click at [739, 101] on div at bounding box center [770, 249] width 186 height 413
click at [716, 150] on div at bounding box center [770, 249] width 186 height 413
click at [688, 97] on div at bounding box center [770, 249] width 186 height 413
click at [694, 138] on div at bounding box center [770, 249] width 186 height 413
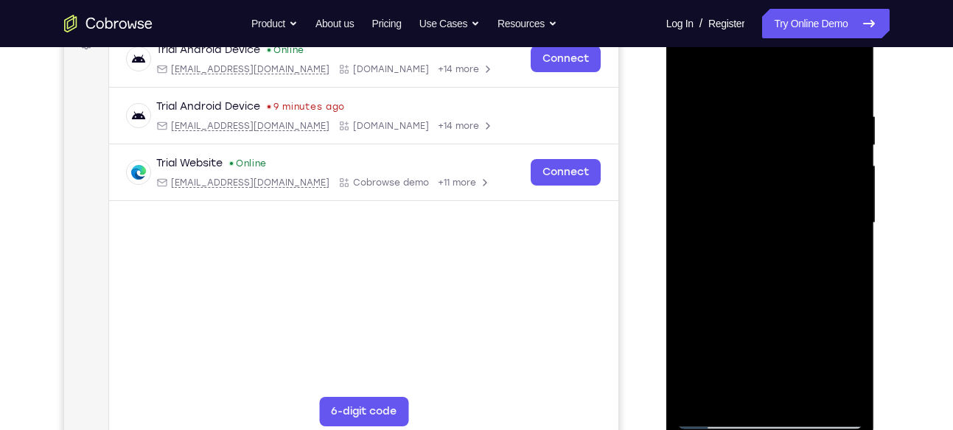
scroll to position [239, 0]
click at [733, 71] on div at bounding box center [770, 222] width 186 height 413
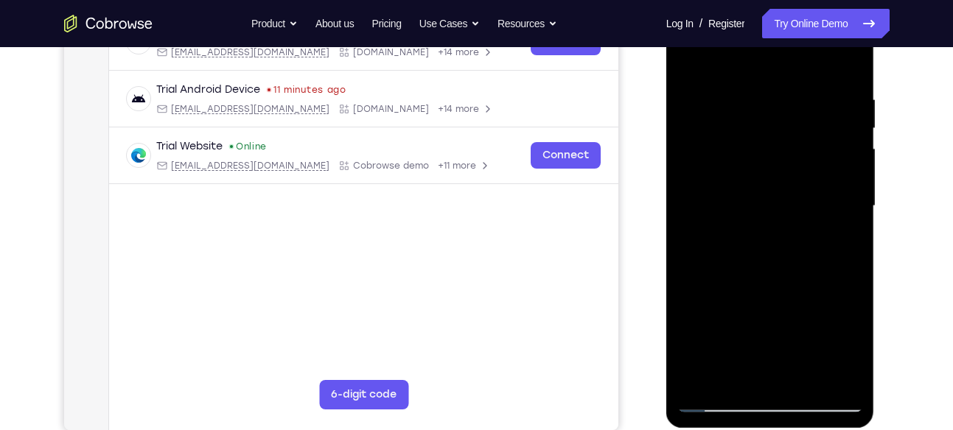
scroll to position [256, 0]
click at [719, 307] on div at bounding box center [770, 205] width 186 height 413
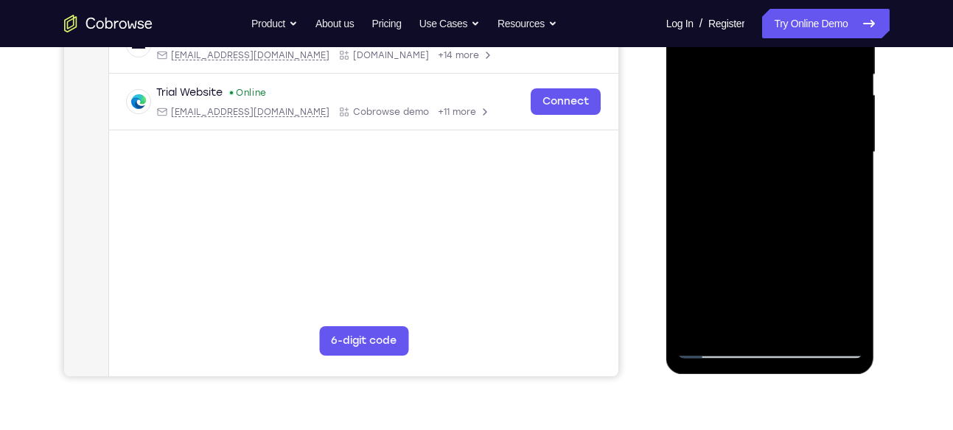
drag, startPoint x: 767, startPoint y: 257, endPoint x: 754, endPoint y: 181, distance: 76.9
click at [754, 181] on div at bounding box center [770, 152] width 186 height 413
click at [854, 87] on div at bounding box center [770, 152] width 186 height 413
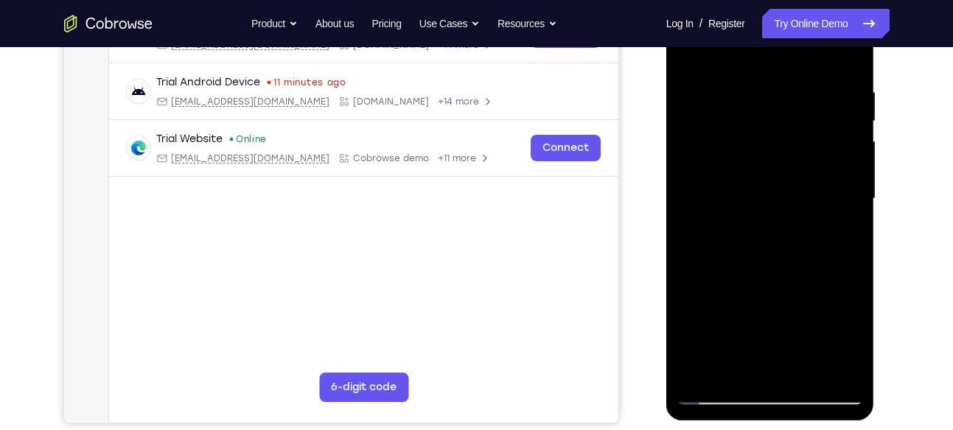
scroll to position [262, 0]
click at [853, 136] on div at bounding box center [770, 199] width 186 height 413
click at [852, 136] on div at bounding box center [770, 199] width 186 height 413
drag, startPoint x: 771, startPoint y: 290, endPoint x: 767, endPoint y: 150, distance: 140.1
click at [767, 150] on div at bounding box center [770, 199] width 186 height 413
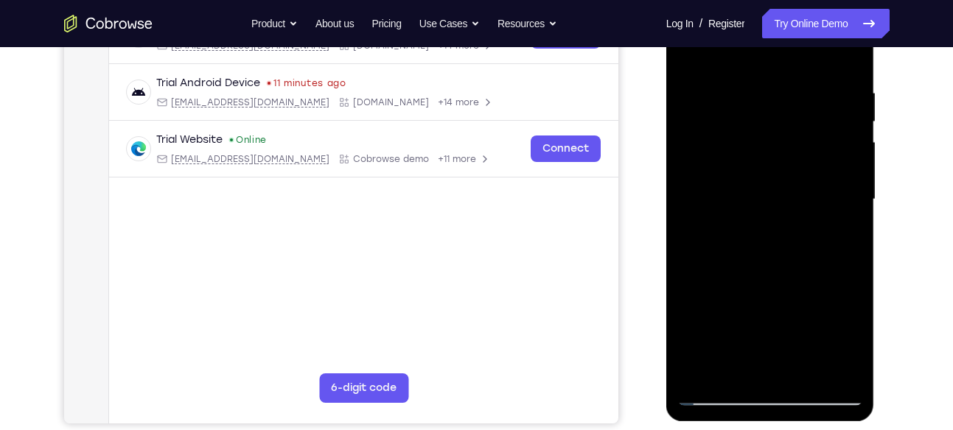
drag, startPoint x: 785, startPoint y: 282, endPoint x: 773, endPoint y: 130, distance: 152.3
click at [773, 130] on div at bounding box center [770, 199] width 186 height 413
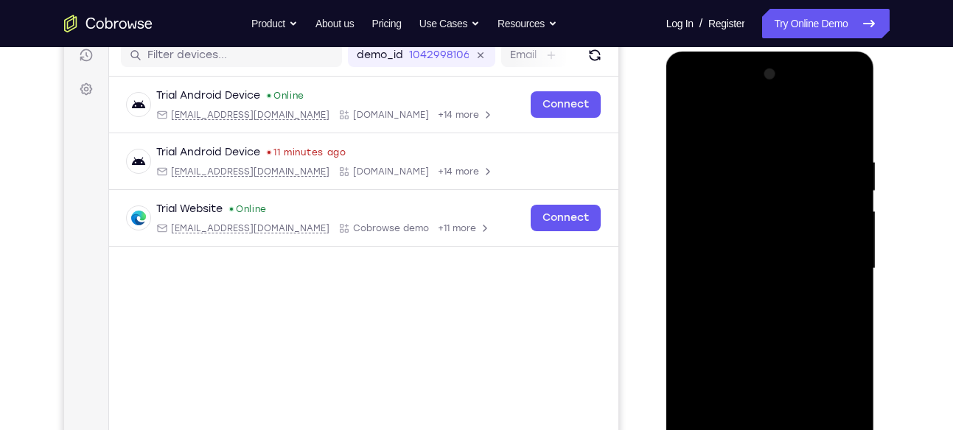
scroll to position [192, 0]
click at [694, 117] on div at bounding box center [770, 269] width 186 height 413
click at [767, 335] on div at bounding box center [770, 269] width 186 height 413
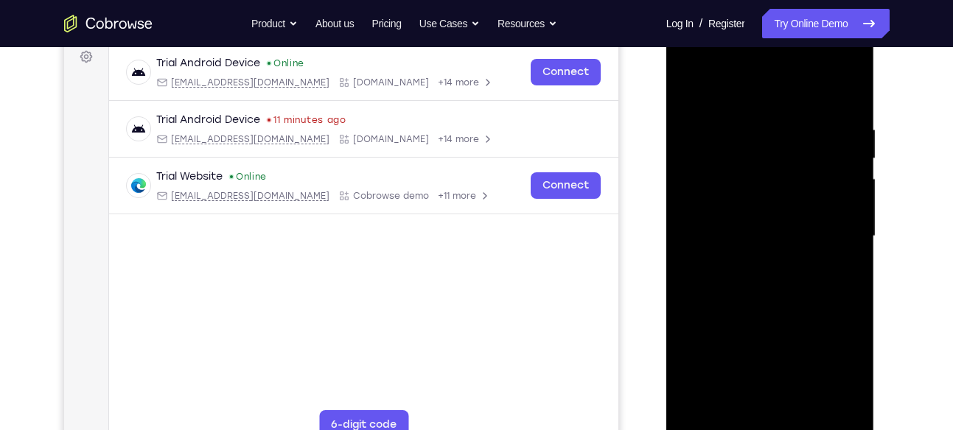
scroll to position [224, 0]
click at [855, 195] on div at bounding box center [770, 237] width 186 height 413
click at [852, 197] on div at bounding box center [770, 237] width 186 height 413
click at [852, 199] on div at bounding box center [770, 237] width 186 height 413
click at [714, 372] on div at bounding box center [770, 237] width 186 height 413
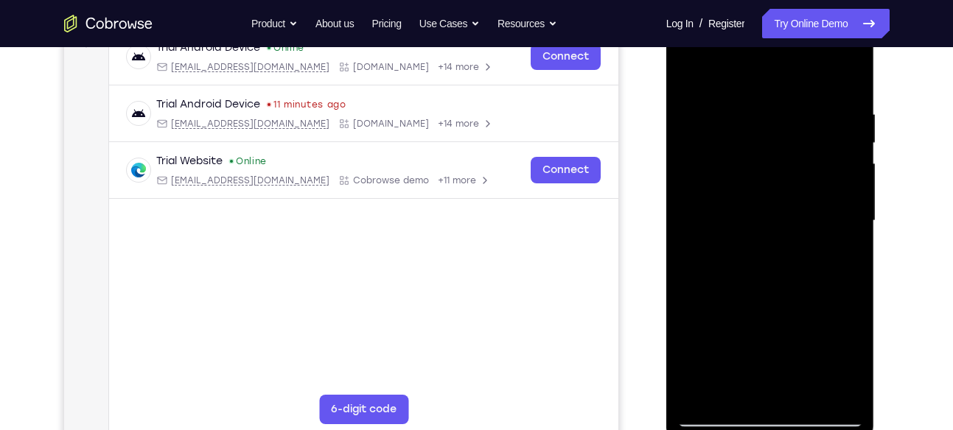
scroll to position [241, 0]
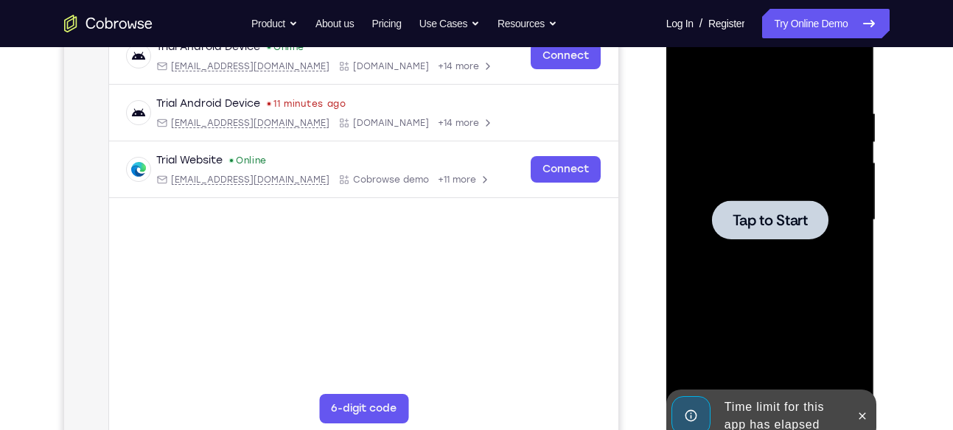
click at [778, 225] on span "Tap to Start" at bounding box center [770, 220] width 75 height 15
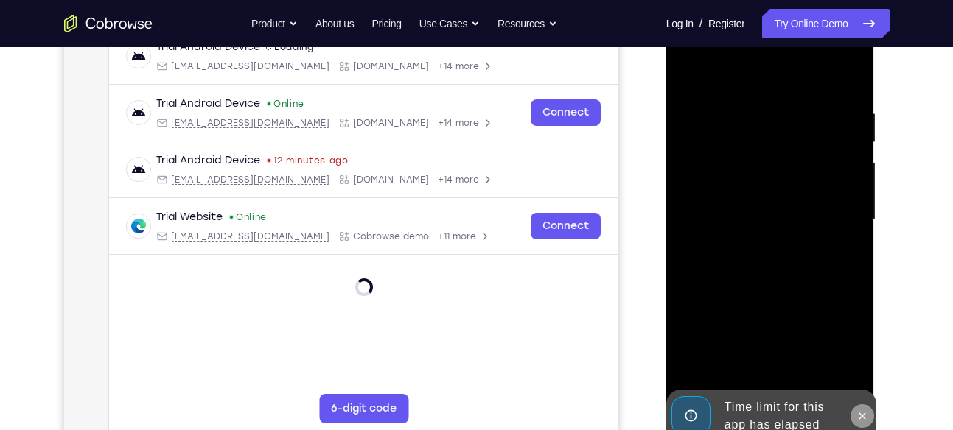
click at [862, 413] on icon at bounding box center [862, 417] width 12 height 12
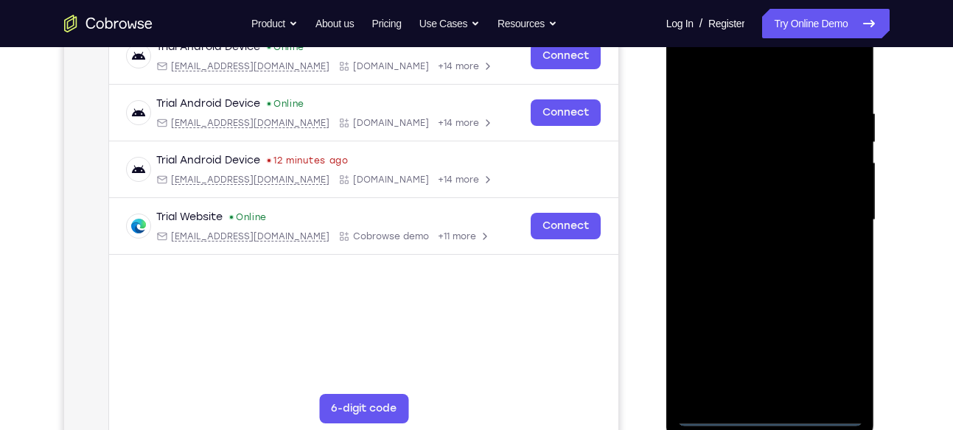
click at [769, 416] on div at bounding box center [770, 220] width 186 height 413
click at [834, 347] on div at bounding box center [770, 220] width 186 height 413
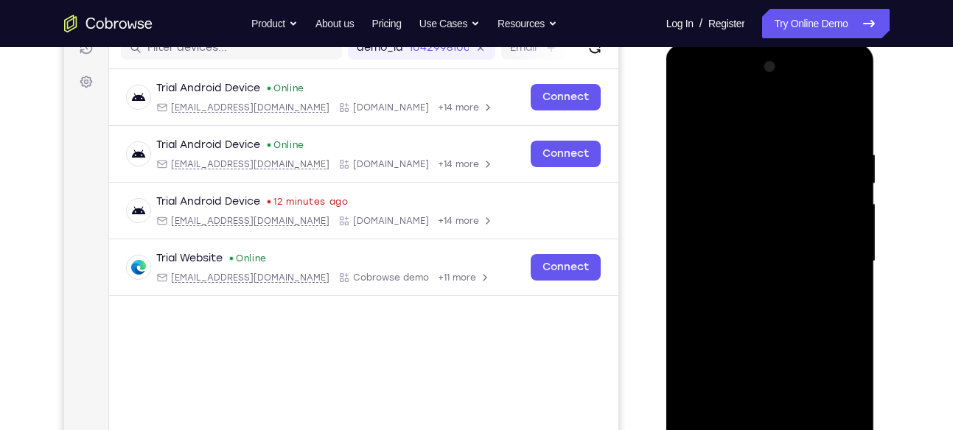
click at [694, 115] on div at bounding box center [770, 261] width 186 height 413
click at [839, 254] on div at bounding box center [770, 261] width 186 height 413
click at [753, 289] on div at bounding box center [770, 261] width 186 height 413
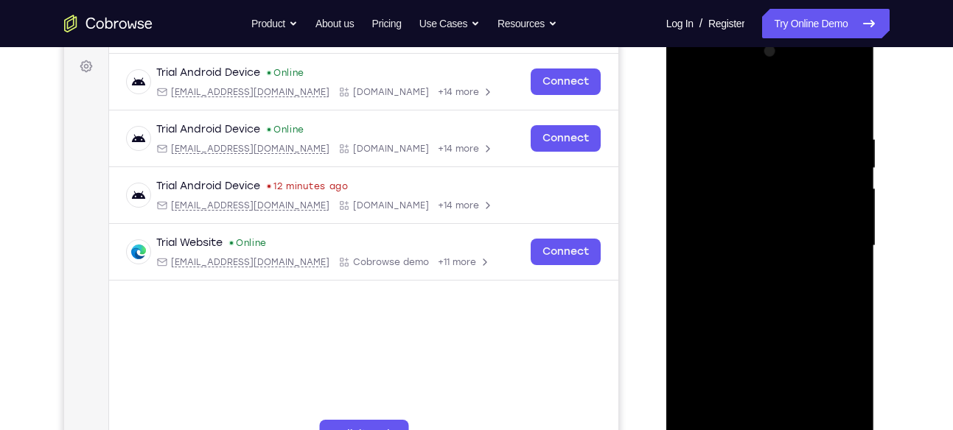
click at [736, 217] on div at bounding box center [770, 246] width 186 height 413
click at [736, 236] on div at bounding box center [770, 246] width 186 height 413
click at [697, 218] on div at bounding box center [770, 246] width 186 height 413
click at [771, 214] on div at bounding box center [770, 246] width 186 height 413
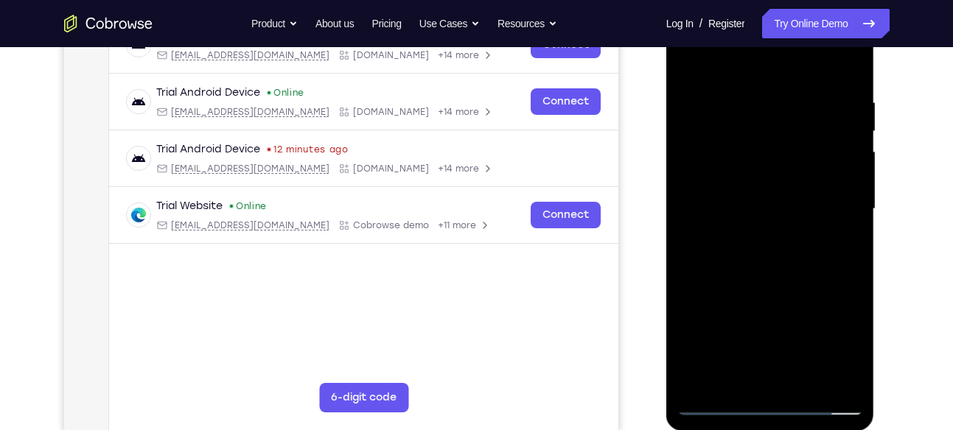
scroll to position [286, 0]
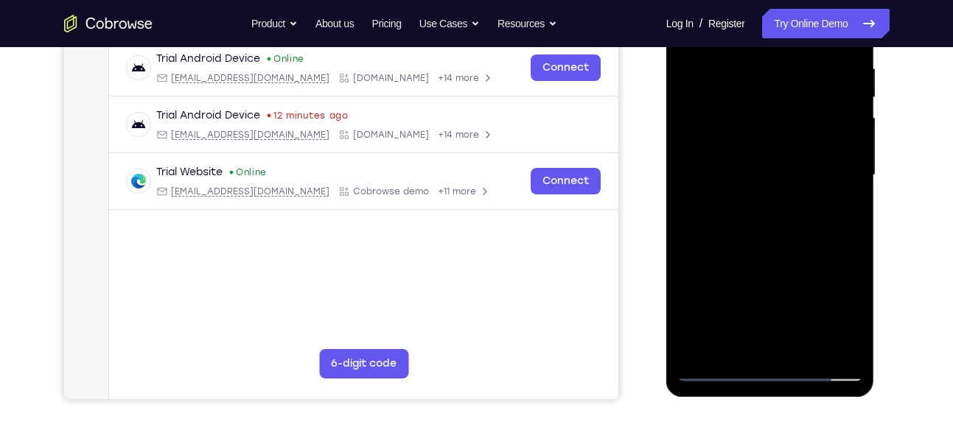
click at [732, 347] on div at bounding box center [770, 175] width 186 height 413
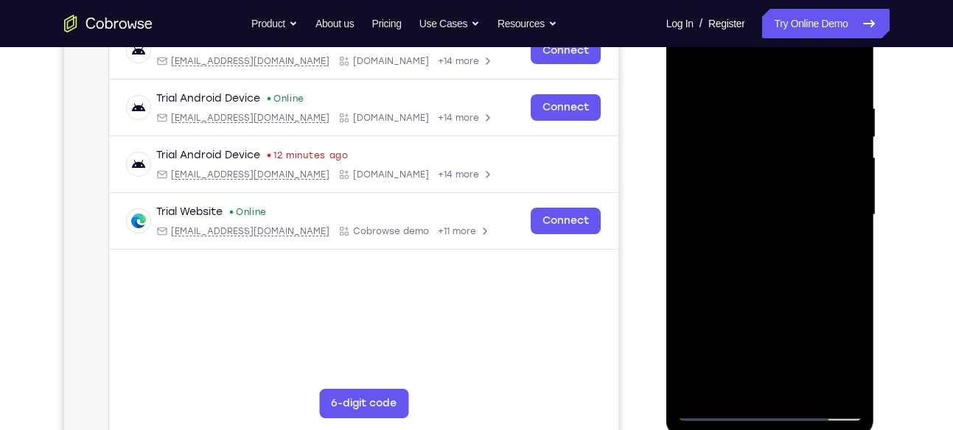
scroll to position [237, 0]
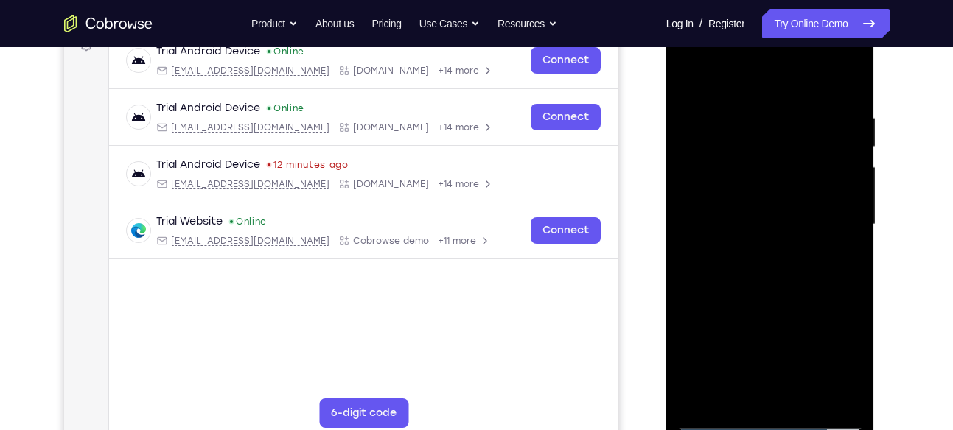
click at [763, 69] on div at bounding box center [770, 224] width 186 height 413
click at [736, 117] on div at bounding box center [770, 224] width 186 height 413
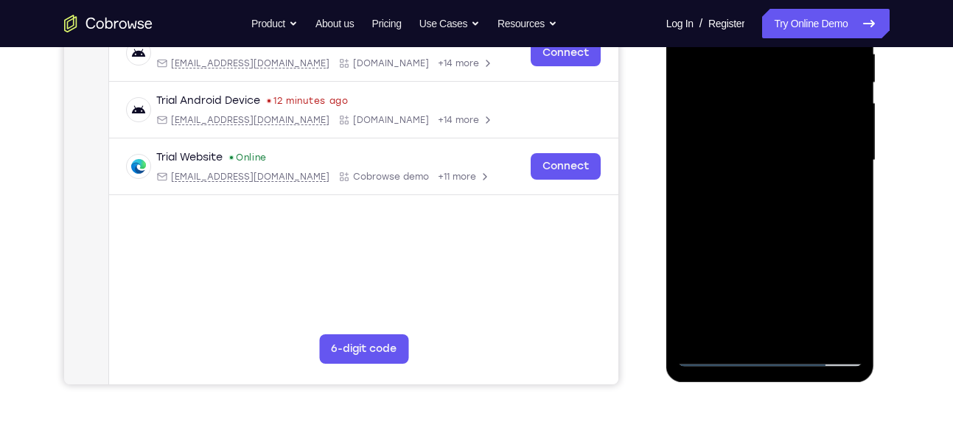
scroll to position [312, 0]
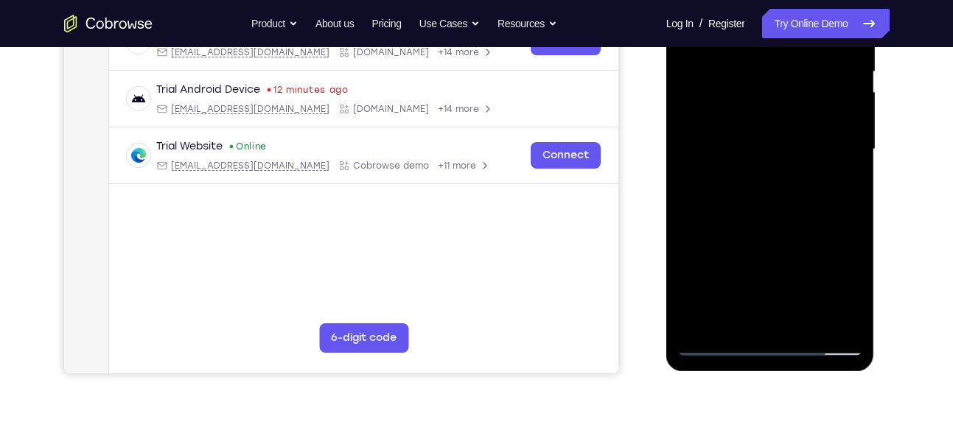
click at [771, 238] on div at bounding box center [770, 149] width 186 height 413
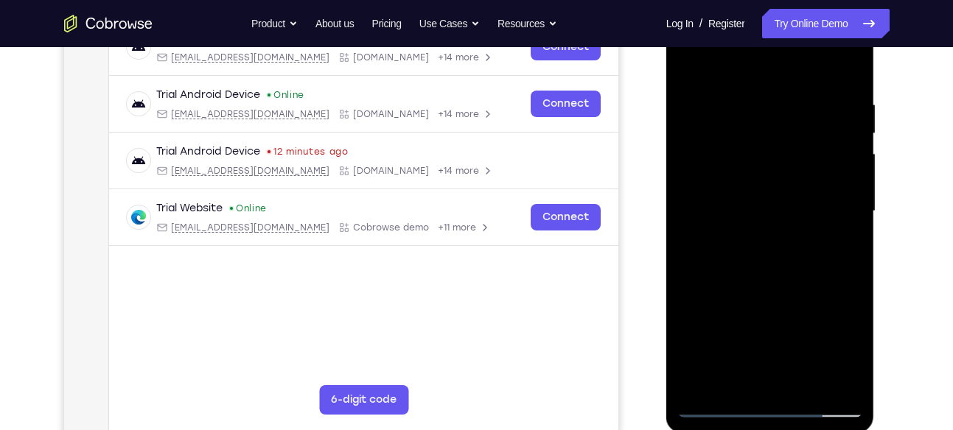
scroll to position [249, 0]
drag, startPoint x: 778, startPoint y: 230, endPoint x: 772, endPoint y: 140, distance: 90.2
click at [772, 140] on div at bounding box center [770, 212] width 186 height 413
click at [706, 312] on div at bounding box center [770, 212] width 186 height 413
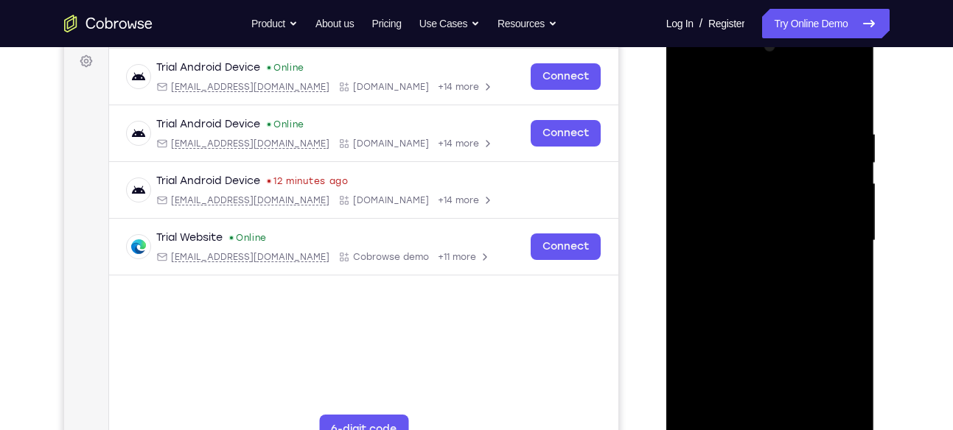
scroll to position [212, 0]
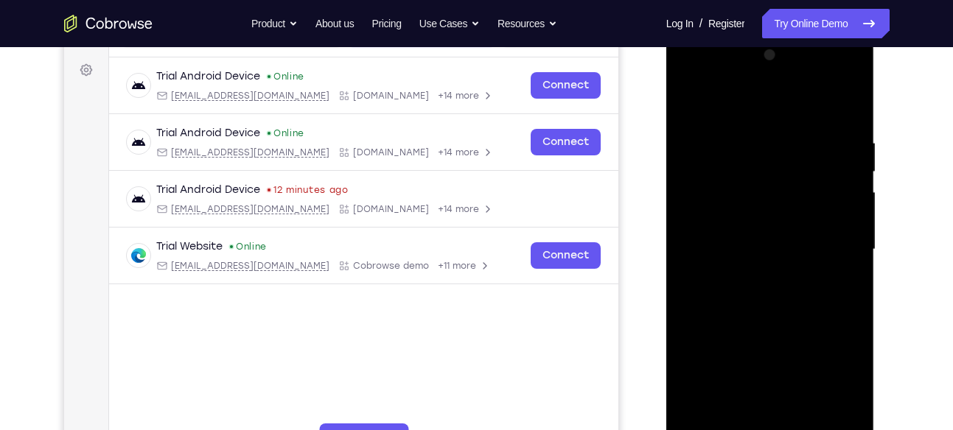
drag, startPoint x: 799, startPoint y: 252, endPoint x: 796, endPoint y: 159, distance: 92.9
click at [796, 159] on div at bounding box center [770, 249] width 186 height 413
drag, startPoint x: 806, startPoint y: 289, endPoint x: 802, endPoint y: 170, distance: 119.5
click at [802, 170] on div at bounding box center [770, 249] width 186 height 413
drag, startPoint x: 790, startPoint y: 290, endPoint x: 786, endPoint y: 154, distance: 135.7
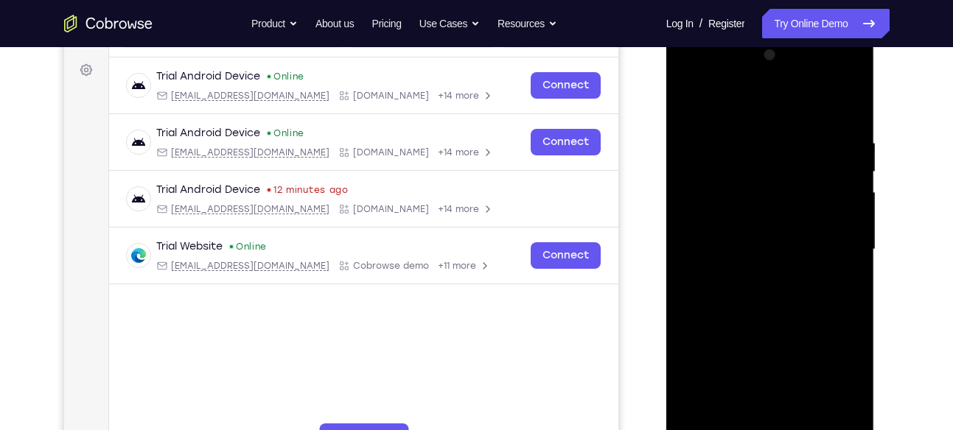
click at [786, 154] on div at bounding box center [770, 249] width 186 height 413
click at [690, 97] on div at bounding box center [770, 249] width 186 height 413
click at [730, 153] on div at bounding box center [770, 249] width 186 height 413
click at [690, 100] on div at bounding box center [770, 249] width 186 height 413
click at [689, 98] on div at bounding box center [770, 249] width 186 height 413
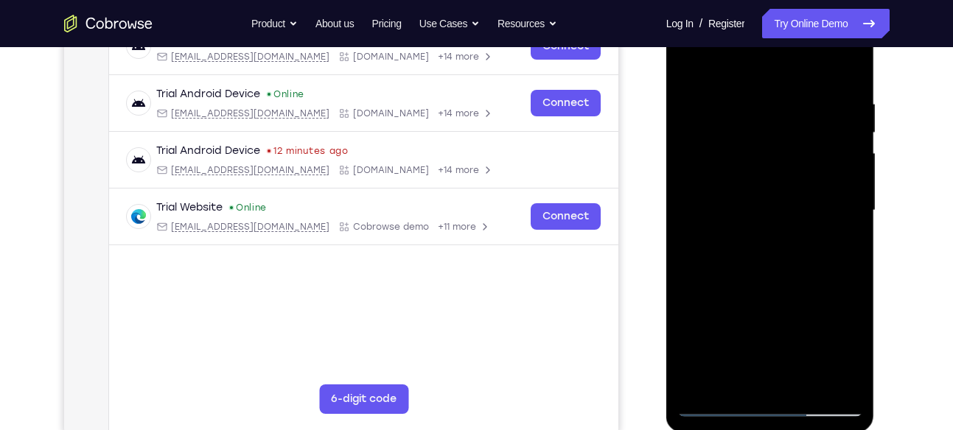
scroll to position [251, 0]
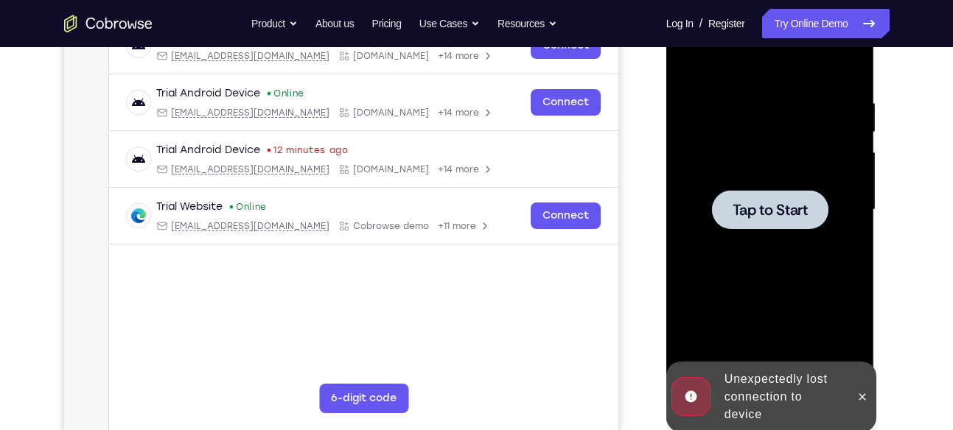
click at [758, 211] on span "Tap to Start" at bounding box center [770, 210] width 75 height 15
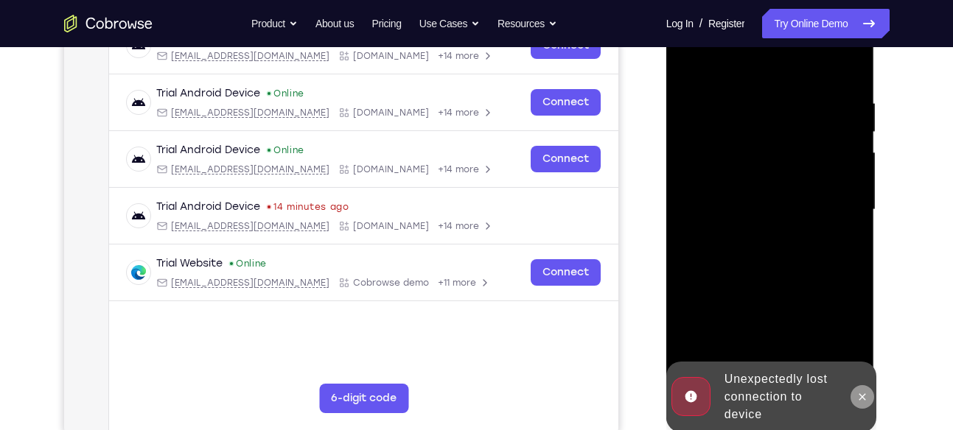
click at [860, 391] on icon at bounding box center [862, 397] width 12 height 12
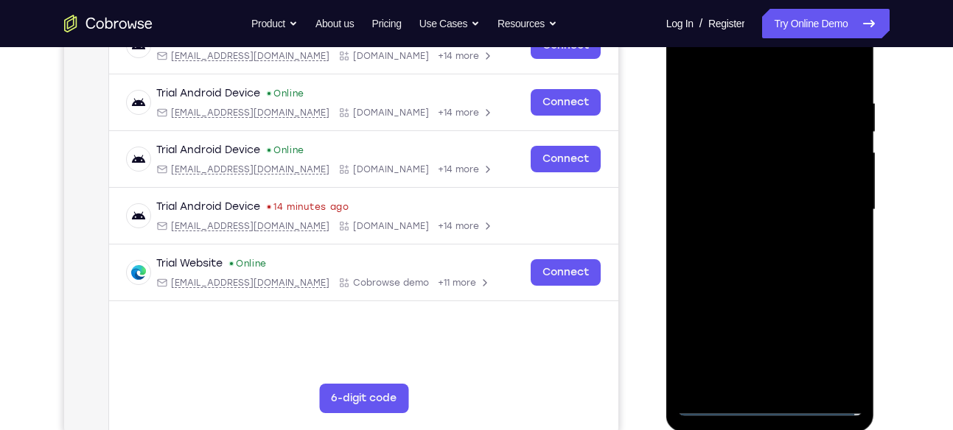
click at [770, 404] on div at bounding box center [770, 210] width 186 height 413
click at [837, 348] on div at bounding box center [770, 210] width 186 height 413
click at [768, 70] on div at bounding box center [770, 210] width 186 height 413
click at [830, 200] on div at bounding box center [770, 210] width 186 height 413
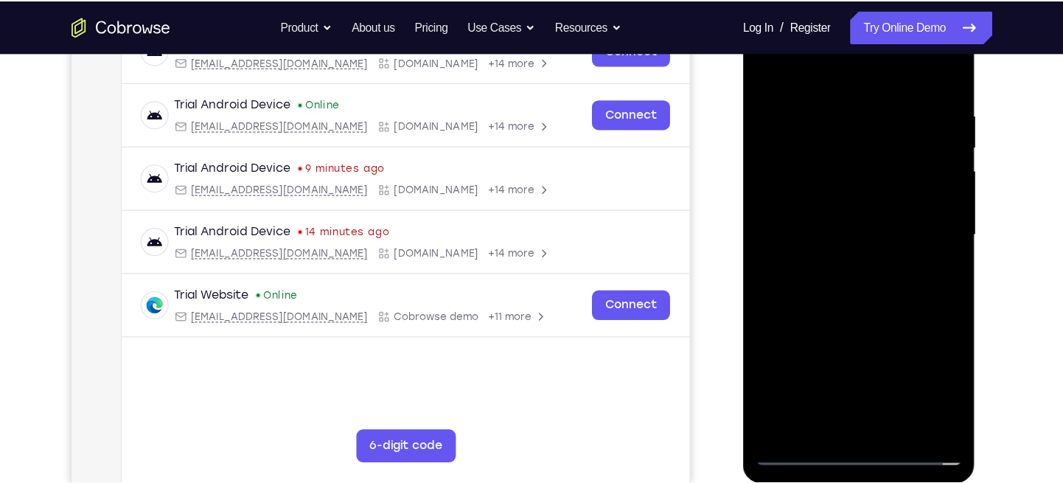
scroll to position [252, 0]
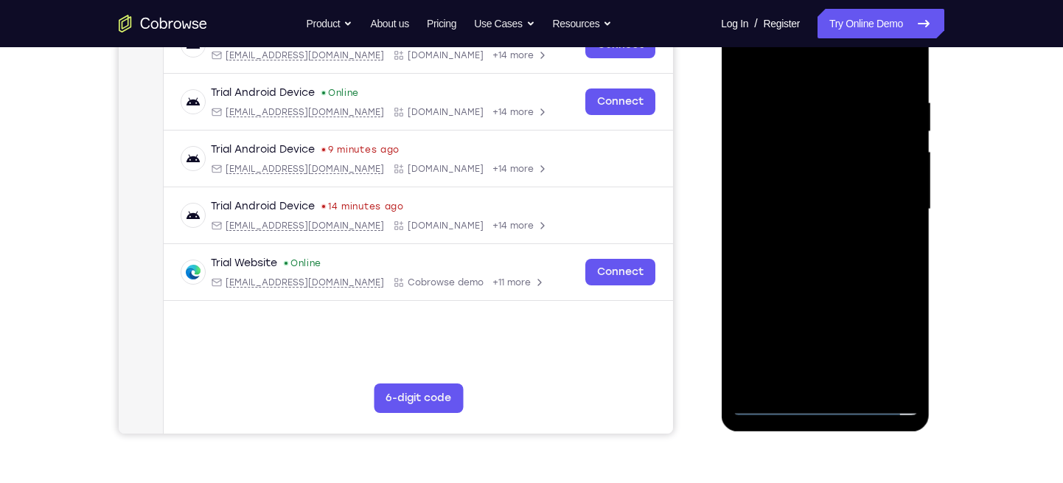
drag, startPoint x: 882, startPoint y: 1, endPoint x: 1055, endPoint y: 122, distance: 211.6
click at [952, 122] on div "Your Support Agent Your Customer Web iOS Android Next Steps We’d be happy to gi…" at bounding box center [531, 281] width 1063 height 972
click at [812, 233] on div at bounding box center [825, 209] width 186 height 413
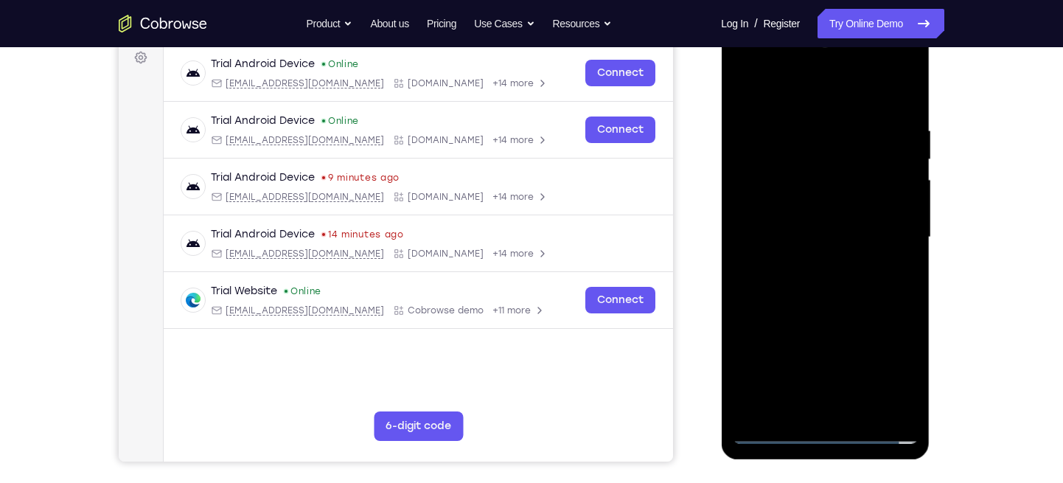
scroll to position [223, 0]
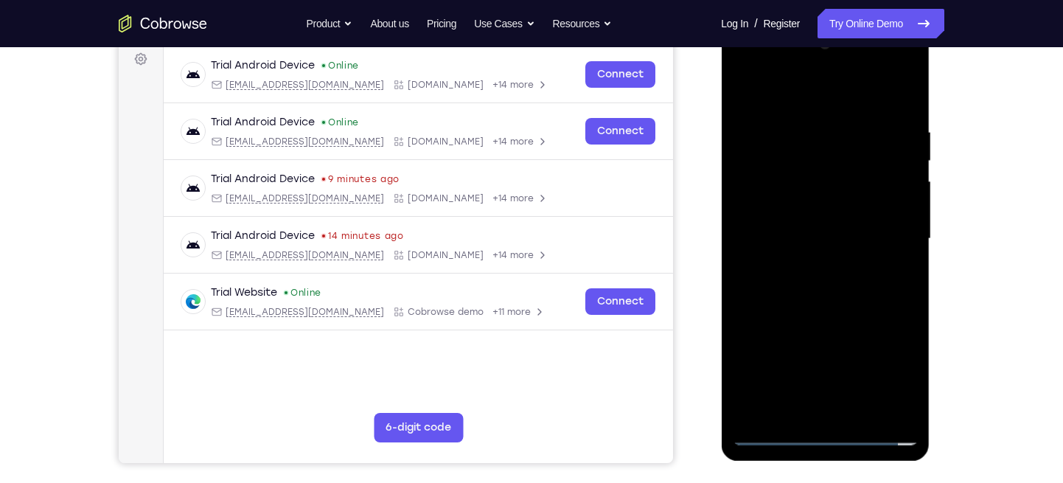
click at [784, 223] on div at bounding box center [825, 238] width 186 height 413
click at [800, 208] on div at bounding box center [825, 238] width 186 height 413
click at [900, 209] on div at bounding box center [825, 238] width 186 height 413
click at [850, 234] on div at bounding box center [825, 238] width 186 height 413
click at [823, 312] on div at bounding box center [825, 238] width 186 height 413
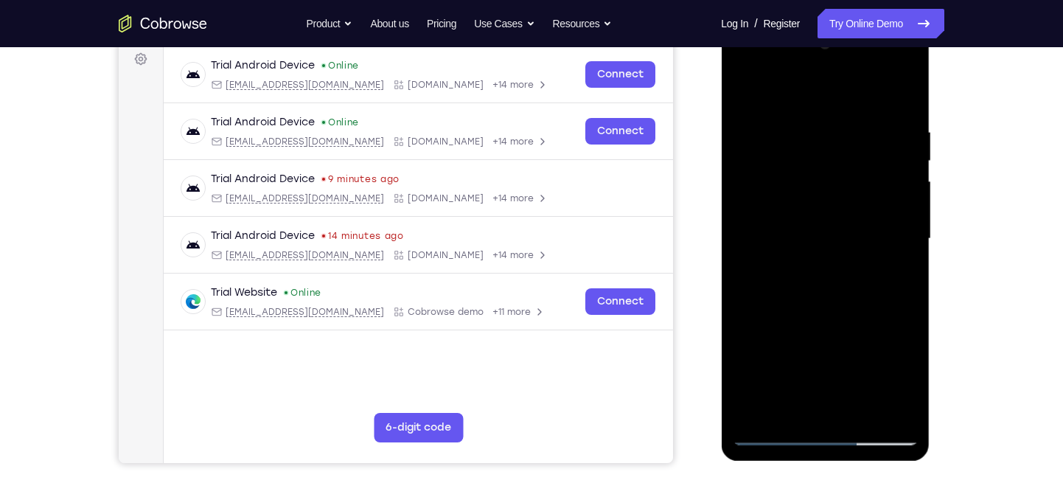
drag, startPoint x: 789, startPoint y: 91, endPoint x: 777, endPoint y: 31, distance: 61.0
click at [777, 31] on div at bounding box center [825, 240] width 209 height 439
click at [907, 87] on div at bounding box center [825, 238] width 186 height 413
click at [814, 116] on div at bounding box center [825, 238] width 186 height 413
click at [842, 111] on div at bounding box center [825, 238] width 186 height 413
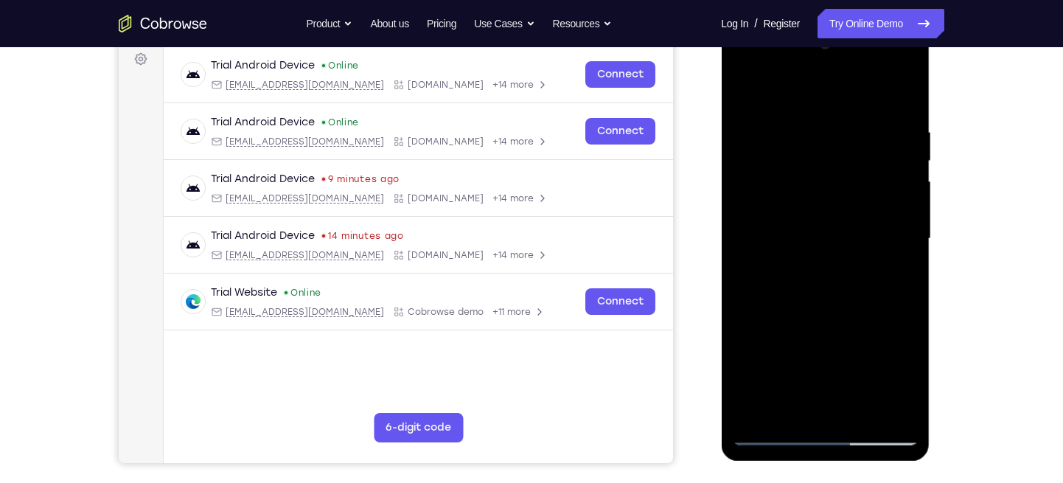
click at [747, 113] on div at bounding box center [825, 238] width 186 height 413
click at [786, 90] on div at bounding box center [825, 238] width 186 height 413
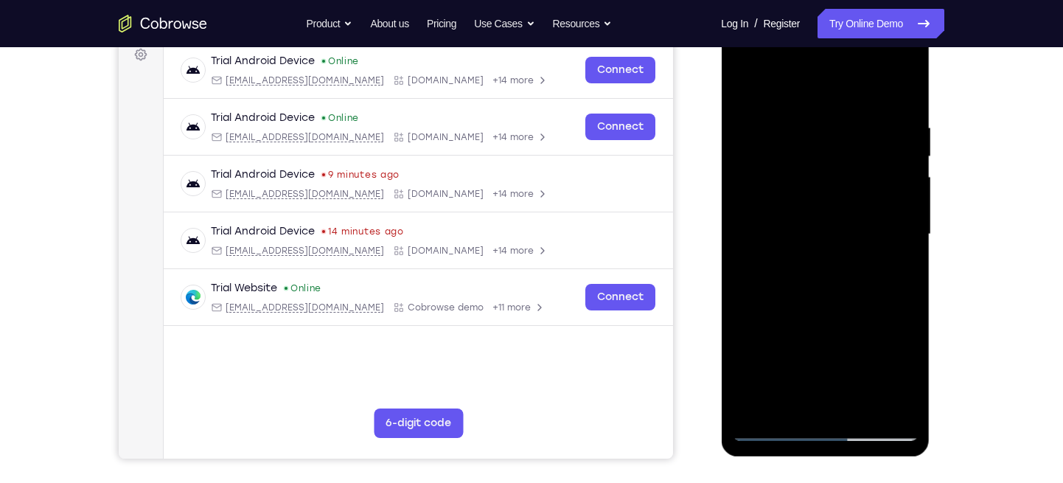
click at [880, 251] on div at bounding box center [825, 234] width 186 height 413
drag, startPoint x: 854, startPoint y: 282, endPoint x: 833, endPoint y: 186, distance: 98.0
click at [833, 186] on div at bounding box center [825, 234] width 186 height 413
drag, startPoint x: 840, startPoint y: 304, endPoint x: 824, endPoint y: 153, distance: 151.9
click at [824, 153] on div at bounding box center [825, 234] width 186 height 413
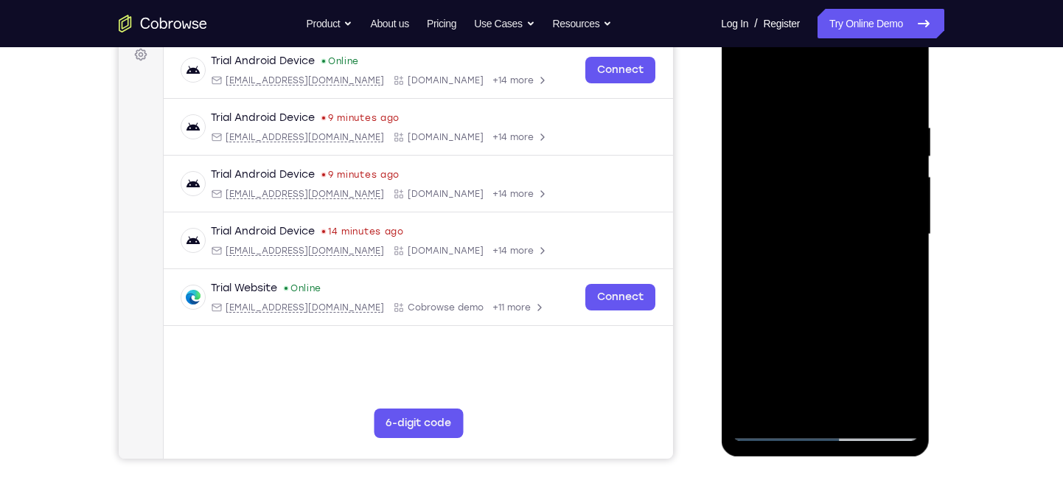
drag, startPoint x: 824, startPoint y: 320, endPoint x: 817, endPoint y: 192, distance: 127.7
click at [817, 192] on div at bounding box center [825, 234] width 186 height 413
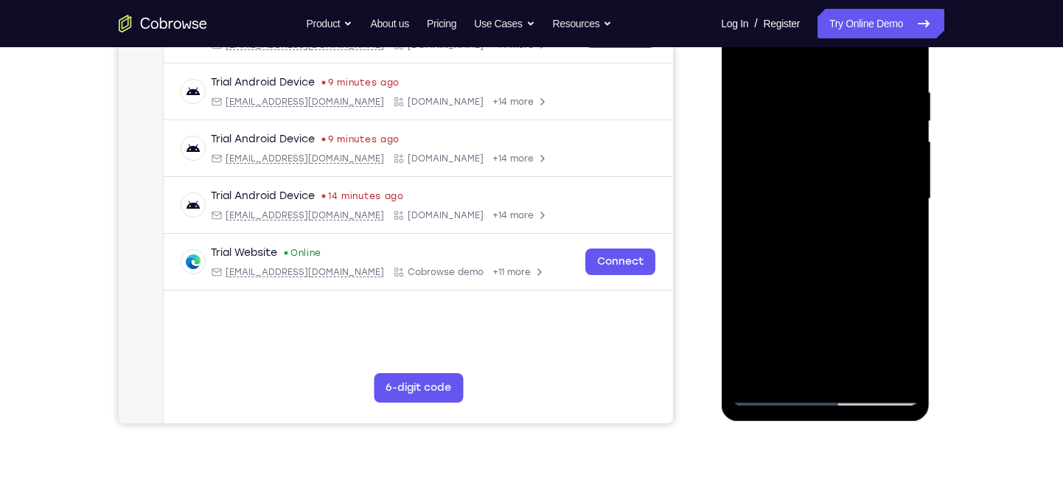
scroll to position [332, 0]
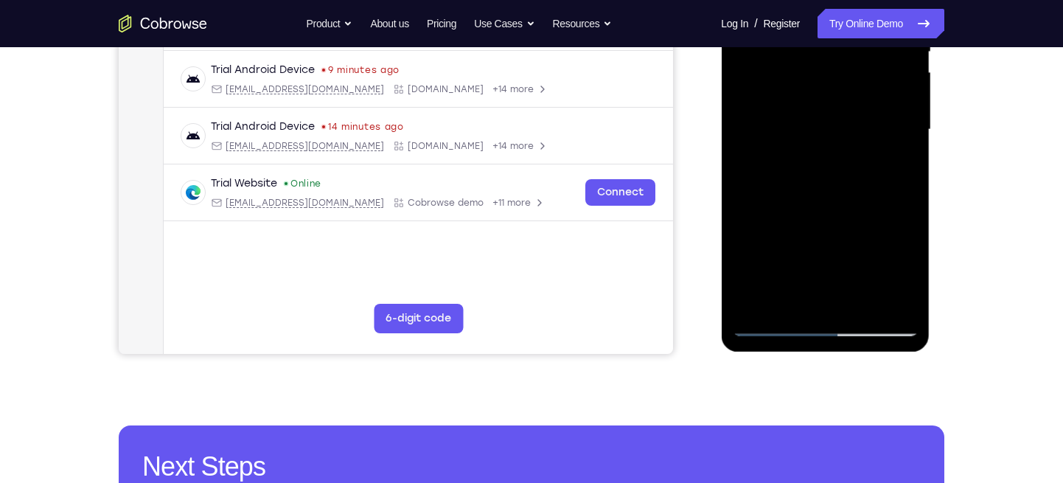
drag, startPoint x: 830, startPoint y: 244, endPoint x: 815, endPoint y: 151, distance: 94.0
click at [815, 151] on div at bounding box center [825, 129] width 186 height 413
drag, startPoint x: 825, startPoint y: 246, endPoint x: 823, endPoint y: 143, distance: 103.2
click at [823, 143] on div at bounding box center [825, 129] width 186 height 413
drag, startPoint x: 832, startPoint y: 255, endPoint x: 828, endPoint y: 144, distance: 110.6
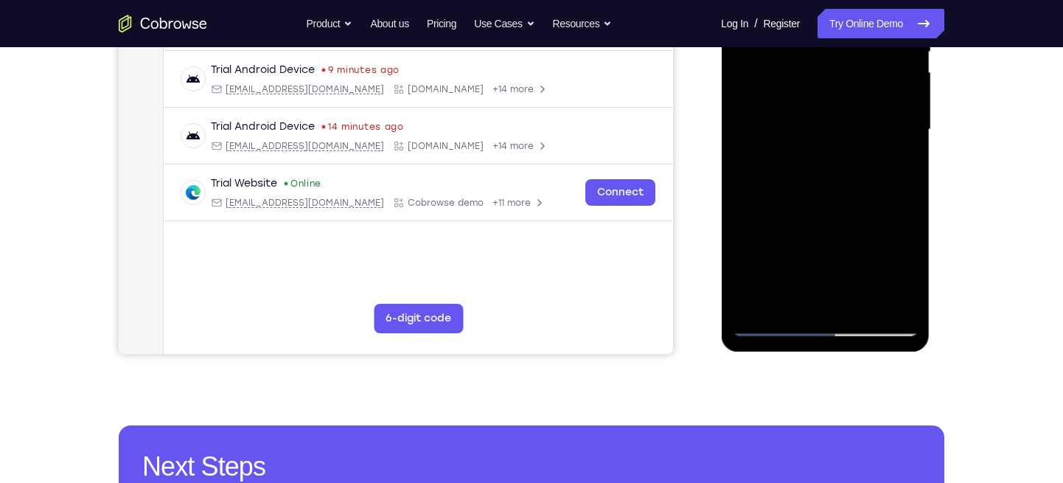
click at [828, 144] on div at bounding box center [825, 129] width 186 height 413
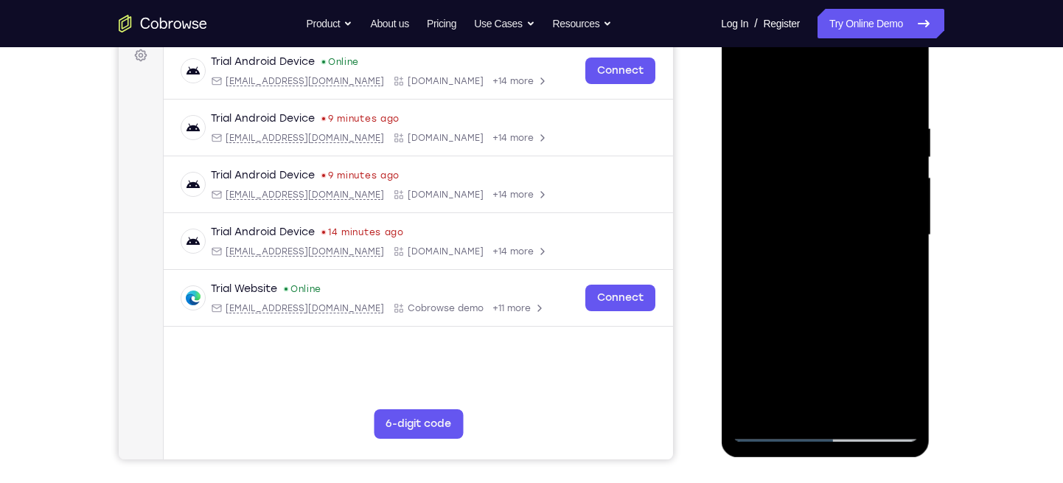
scroll to position [221, 0]
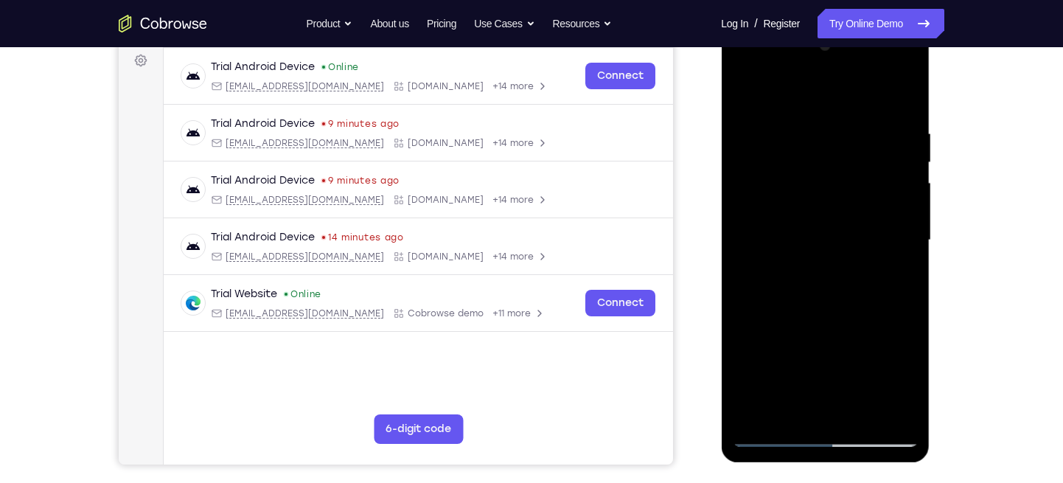
drag, startPoint x: 828, startPoint y: 272, endPoint x: 823, endPoint y: 260, distance: 12.9
click at [823, 260] on div at bounding box center [825, 240] width 186 height 413
drag, startPoint x: 826, startPoint y: 183, endPoint x: 821, endPoint y: 296, distance: 113.6
click at [821, 296] on div at bounding box center [825, 240] width 186 height 413
drag, startPoint x: 814, startPoint y: 328, endPoint x: 812, endPoint y: 186, distance: 141.5
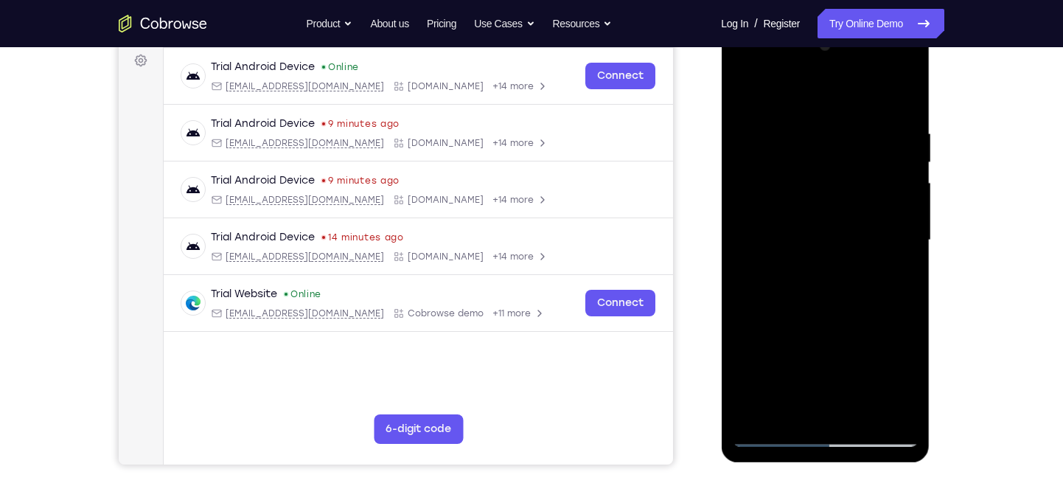
click at [812, 186] on div at bounding box center [825, 240] width 186 height 413
drag, startPoint x: 809, startPoint y: 294, endPoint x: 803, endPoint y: 178, distance: 115.9
click at [803, 178] on div at bounding box center [825, 240] width 186 height 413
drag, startPoint x: 823, startPoint y: 325, endPoint x: 822, endPoint y: 172, distance: 153.3
click at [822, 172] on div at bounding box center [825, 240] width 186 height 413
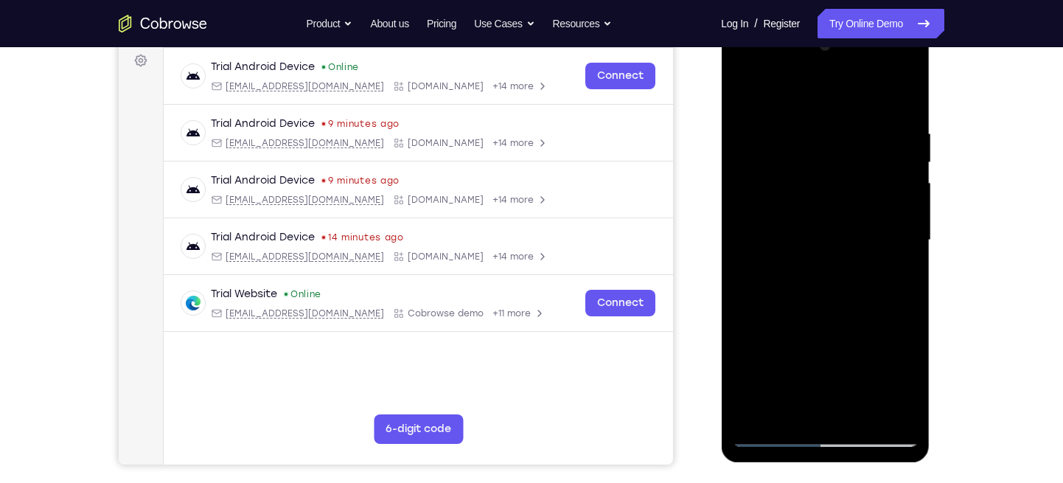
drag, startPoint x: 823, startPoint y: 276, endPoint x: 806, endPoint y: 109, distance: 168.2
click at [806, 109] on div at bounding box center [825, 240] width 186 height 413
drag, startPoint x: 814, startPoint y: 341, endPoint x: 812, endPoint y: 195, distance: 146.7
click at [812, 195] on div at bounding box center [825, 240] width 186 height 413
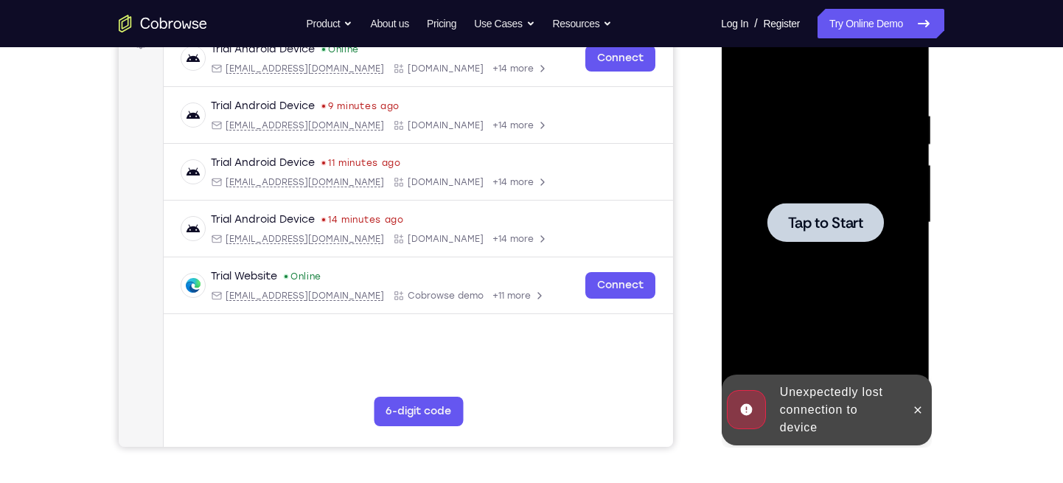
scroll to position [240, 0]
click at [824, 229] on span "Tap to Start" at bounding box center [824, 221] width 75 height 15
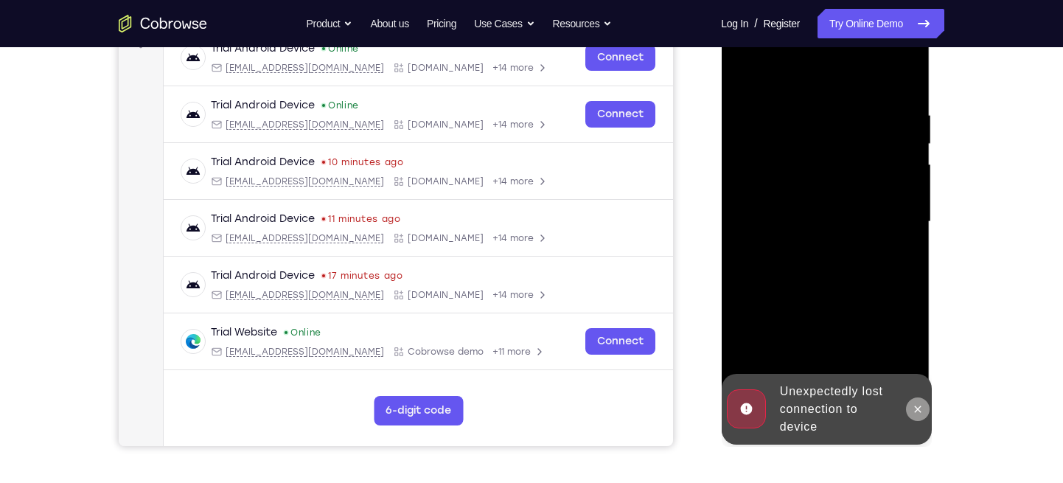
click at [917, 406] on icon at bounding box center [917, 409] width 12 height 12
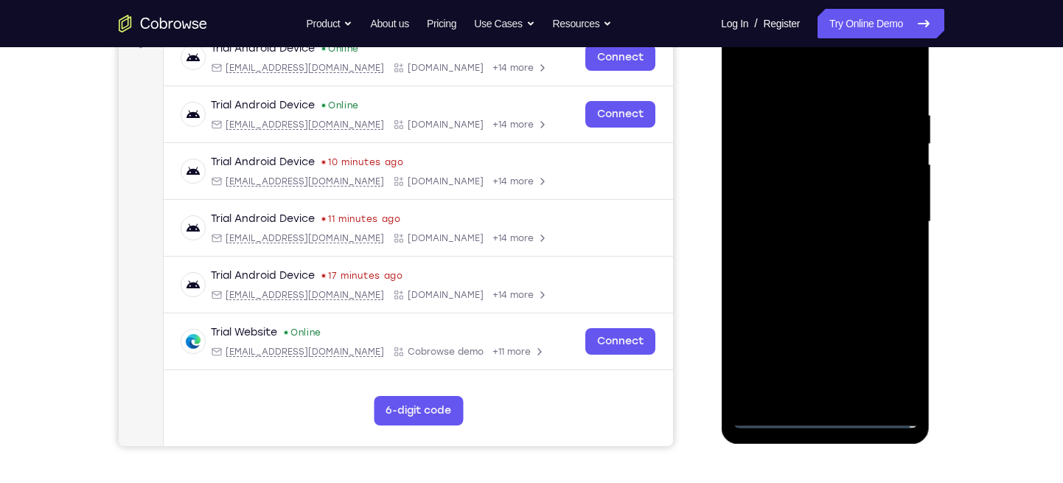
click at [831, 416] on div at bounding box center [825, 221] width 186 height 413
click at [886, 361] on div at bounding box center [825, 221] width 186 height 413
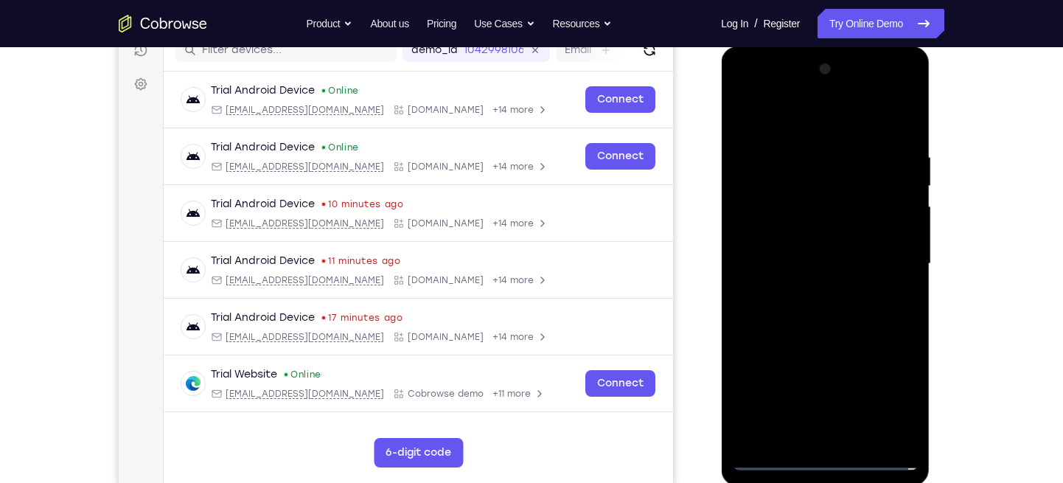
scroll to position [196, 0]
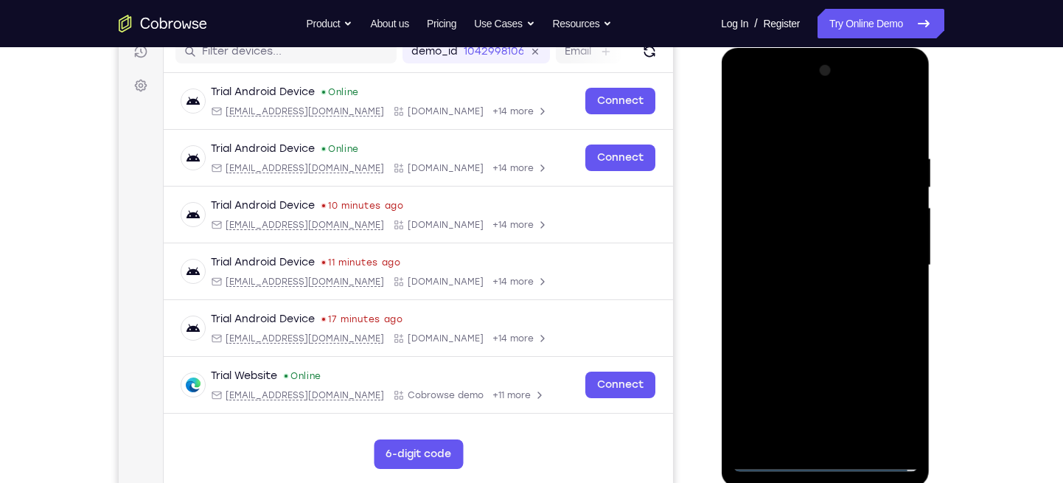
click at [886, 361] on div at bounding box center [825, 265] width 186 height 413
click at [744, 121] on div at bounding box center [825, 265] width 186 height 413
click at [883, 257] on div at bounding box center [825, 265] width 186 height 413
click at [812, 288] on div at bounding box center [825, 265] width 186 height 413
click at [798, 258] on div at bounding box center [825, 265] width 186 height 413
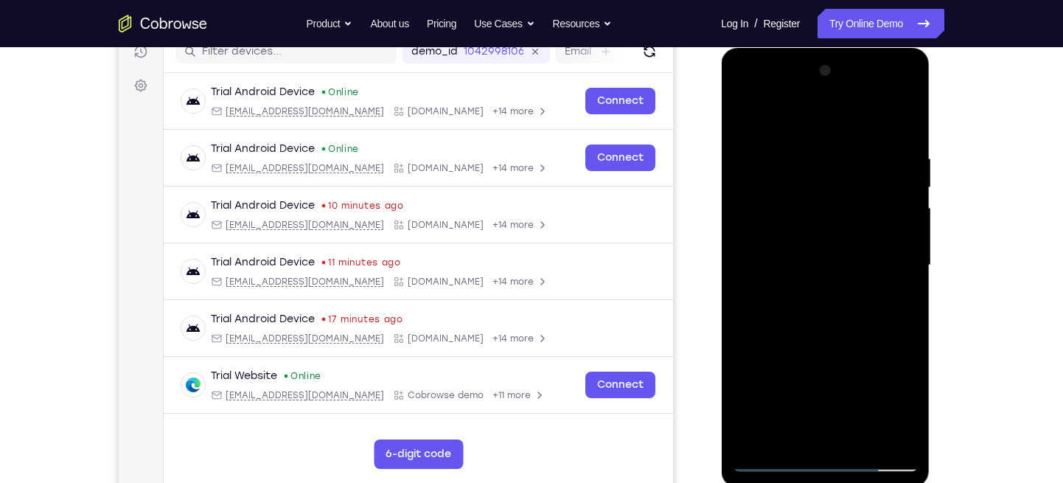
click at [786, 237] on div at bounding box center [825, 265] width 186 height 413
click at [895, 235] on div at bounding box center [825, 265] width 186 height 413
click at [823, 262] on div at bounding box center [825, 265] width 186 height 413
click at [791, 307] on div at bounding box center [825, 265] width 186 height 413
click at [813, 307] on div at bounding box center [825, 265] width 186 height 413
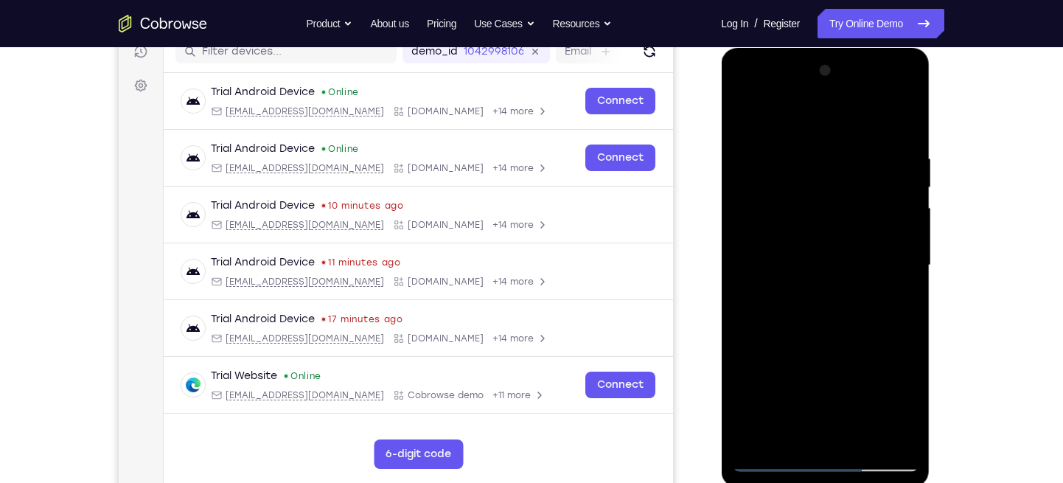
click at [803, 312] on div at bounding box center [825, 265] width 186 height 413
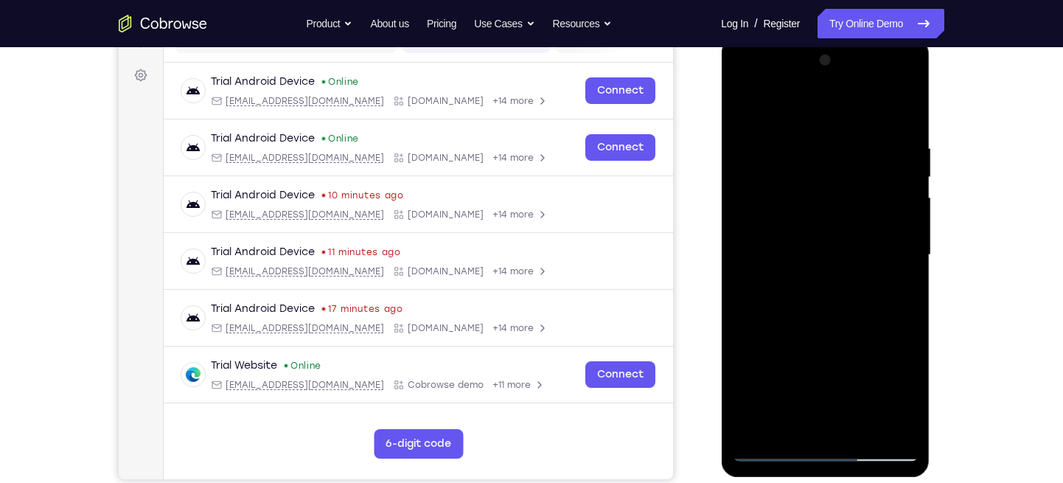
scroll to position [206, 0]
click at [829, 321] on div at bounding box center [825, 255] width 186 height 413
click at [905, 104] on div at bounding box center [825, 255] width 186 height 413
click at [774, 187] on div at bounding box center [825, 255] width 186 height 413
click at [823, 272] on div at bounding box center [825, 255] width 186 height 413
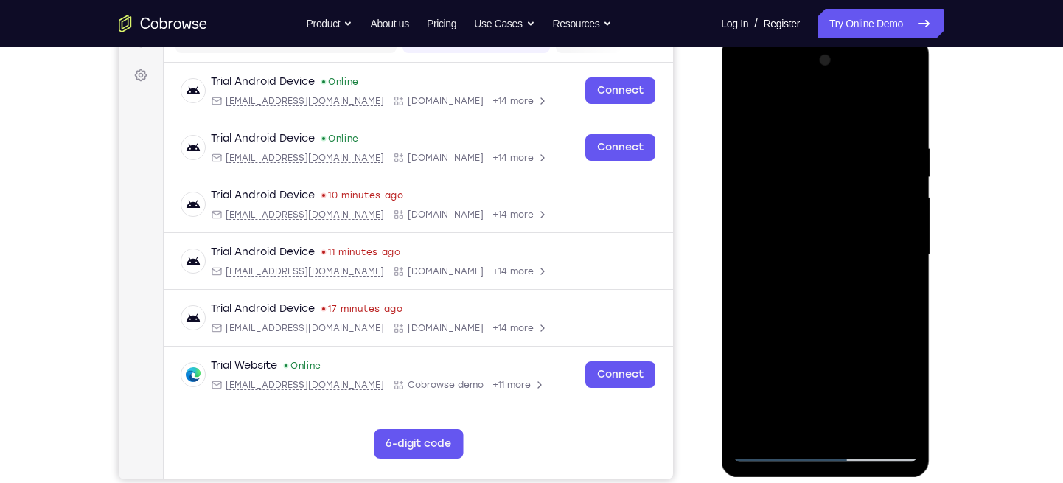
click at [747, 107] on div at bounding box center [825, 255] width 186 height 413
drag, startPoint x: 804, startPoint y: 243, endPoint x: 806, endPoint y: 126, distance: 117.2
click at [806, 126] on div at bounding box center [825, 255] width 186 height 413
drag, startPoint x: 820, startPoint y: 344, endPoint x: 826, endPoint y: 195, distance: 149.0
click at [826, 195] on div at bounding box center [825, 255] width 186 height 413
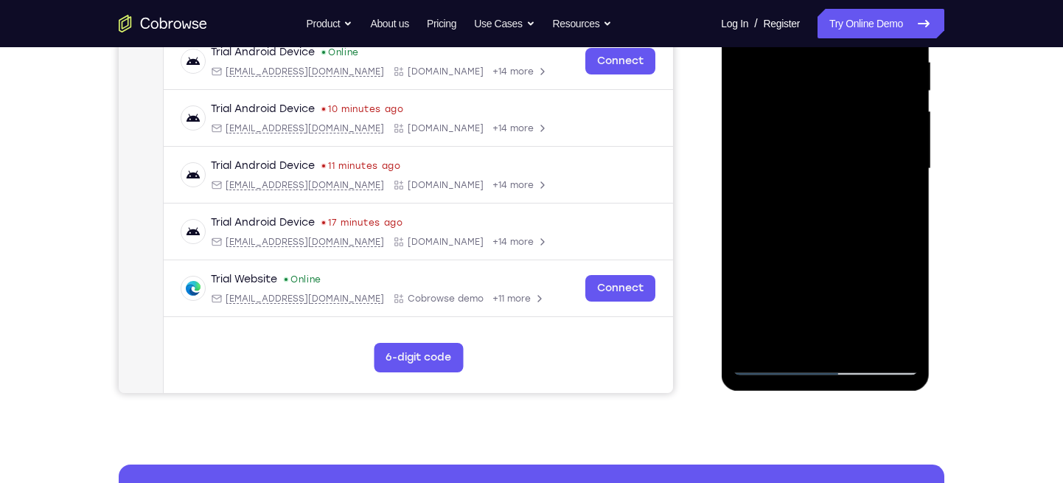
scroll to position [293, 0]
click at [823, 157] on div at bounding box center [825, 168] width 186 height 413
click at [883, 169] on div at bounding box center [825, 168] width 186 height 413
click at [821, 168] on div at bounding box center [825, 168] width 186 height 413
drag, startPoint x: 801, startPoint y: 239, endPoint x: 812, endPoint y: 95, distance: 144.1
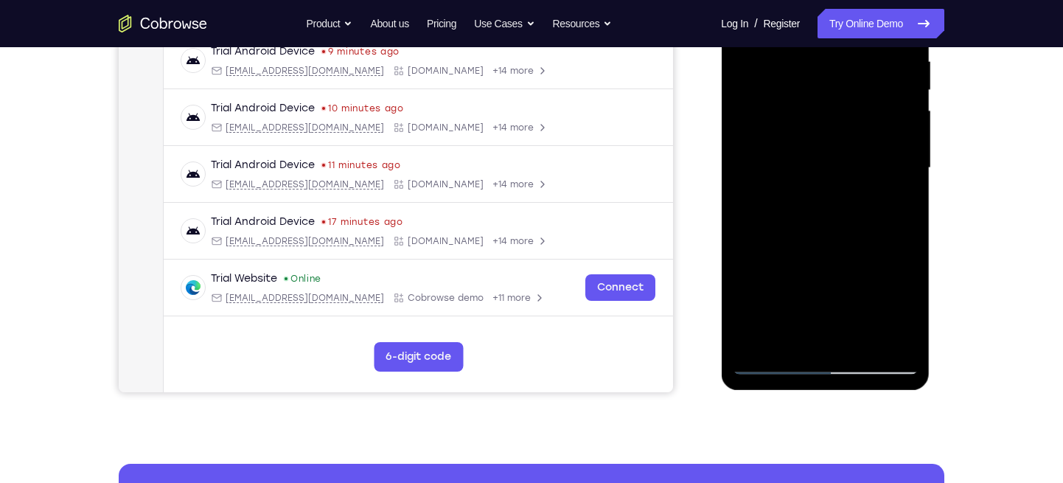
click at [812, 95] on div at bounding box center [825, 168] width 186 height 413
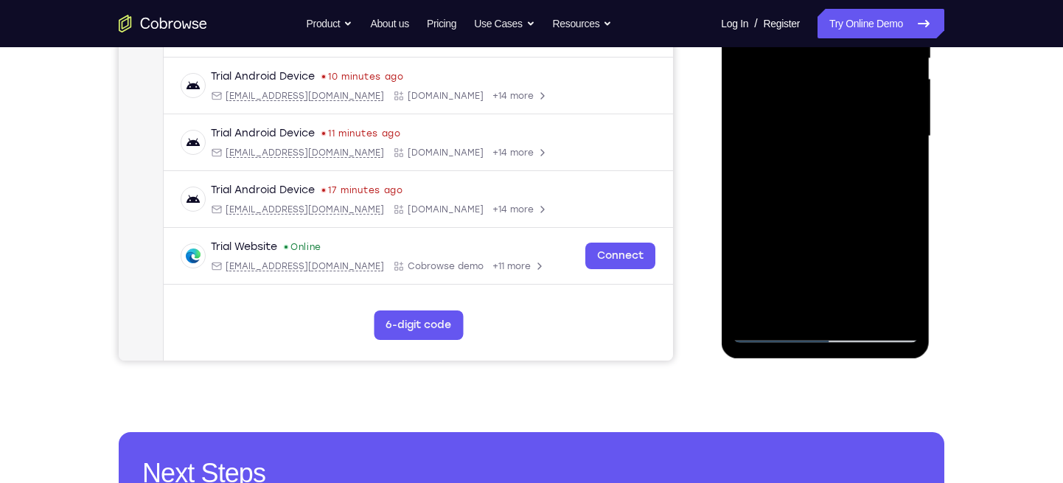
scroll to position [238, 0]
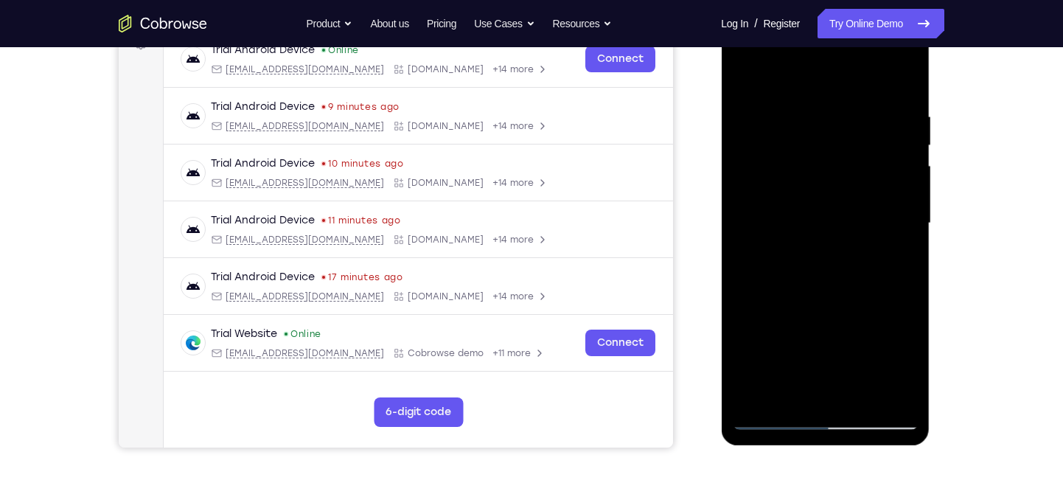
click at [758, 86] on div at bounding box center [825, 223] width 186 height 413
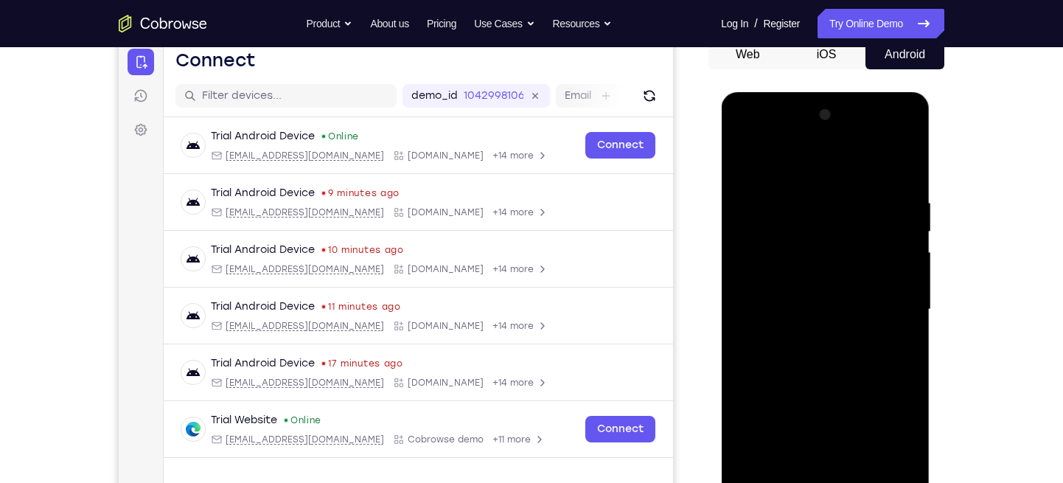
click at [817, 267] on div at bounding box center [825, 309] width 186 height 413
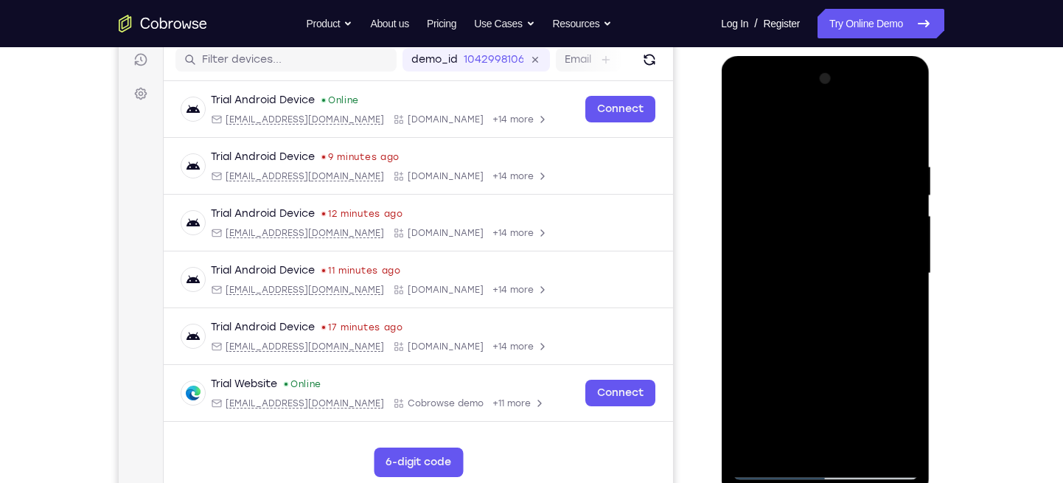
scroll to position [189, 0]
drag, startPoint x: 842, startPoint y: 313, endPoint x: 838, endPoint y: 183, distance: 130.5
click at [838, 183] on div at bounding box center [825, 272] width 186 height 413
drag, startPoint x: 806, startPoint y: 392, endPoint x: 809, endPoint y: 234, distance: 158.5
click at [809, 234] on div at bounding box center [825, 272] width 186 height 413
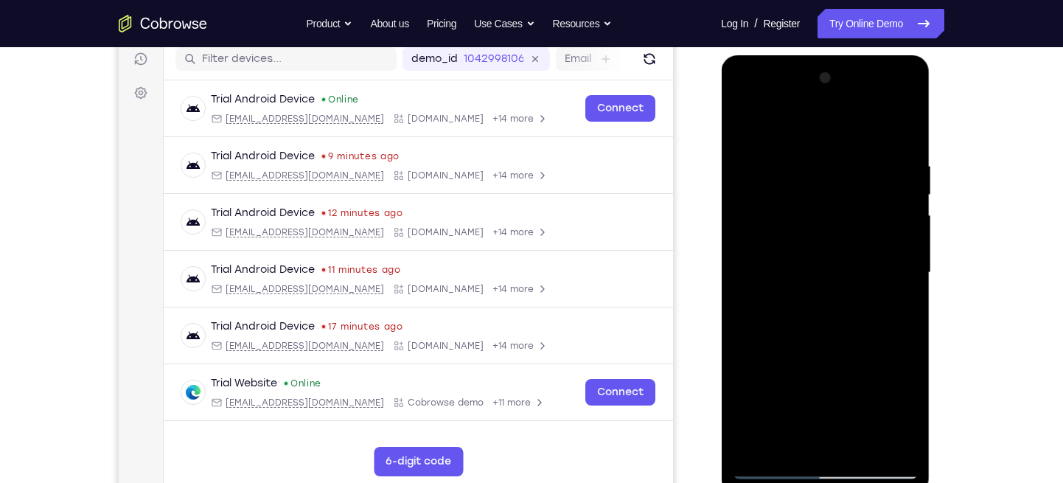
drag, startPoint x: 809, startPoint y: 372, endPoint x: 808, endPoint y: 182, distance: 190.2
click at [808, 182] on div at bounding box center [825, 272] width 186 height 413
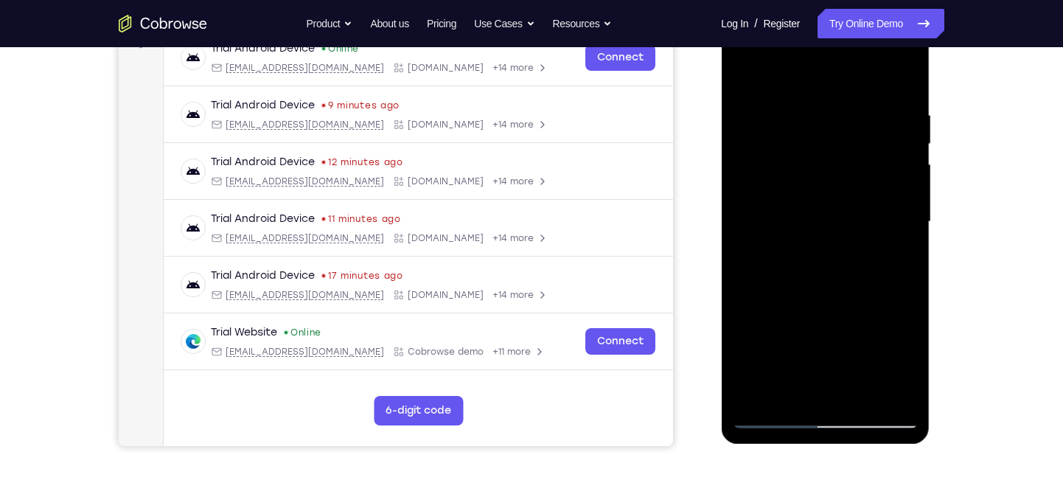
scroll to position [241, 0]
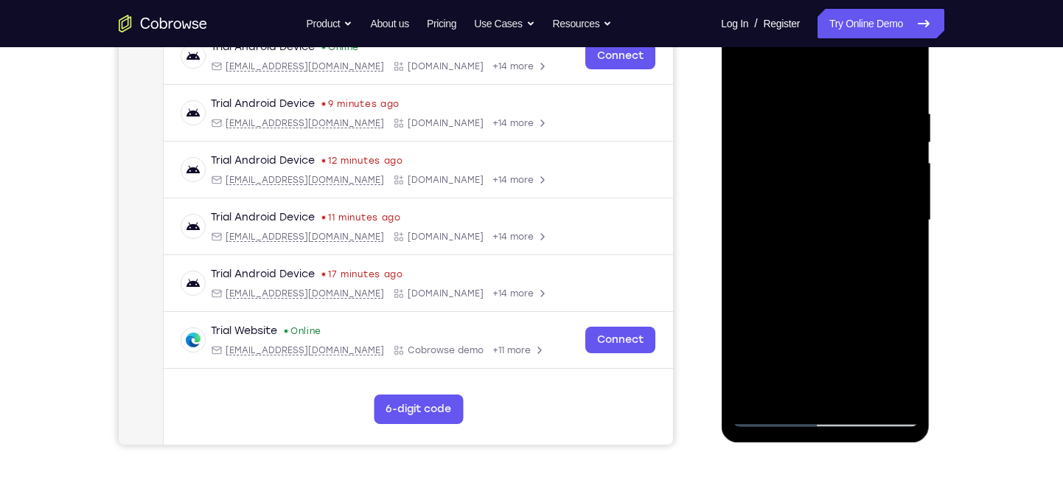
click at [794, 310] on div at bounding box center [825, 220] width 186 height 413
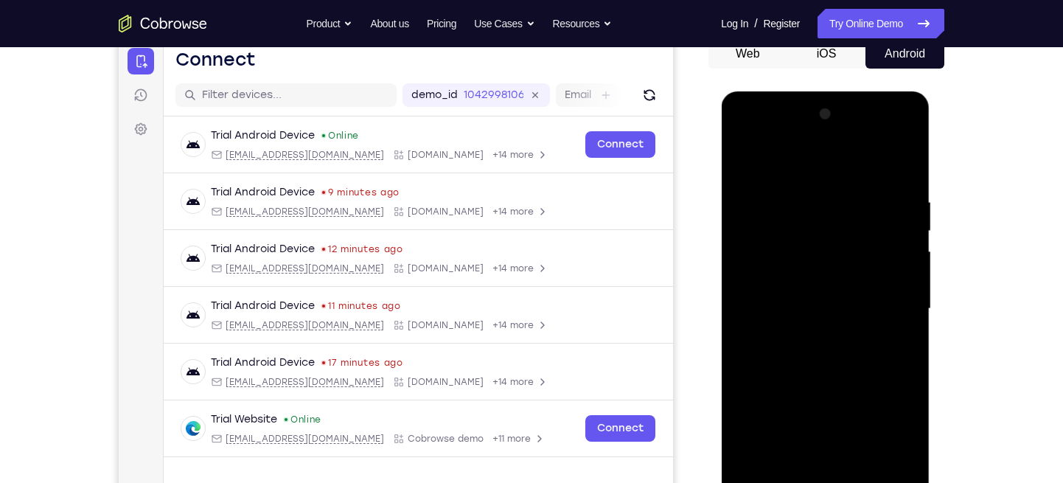
scroll to position [152, 0]
click at [744, 159] on div at bounding box center [825, 309] width 186 height 413
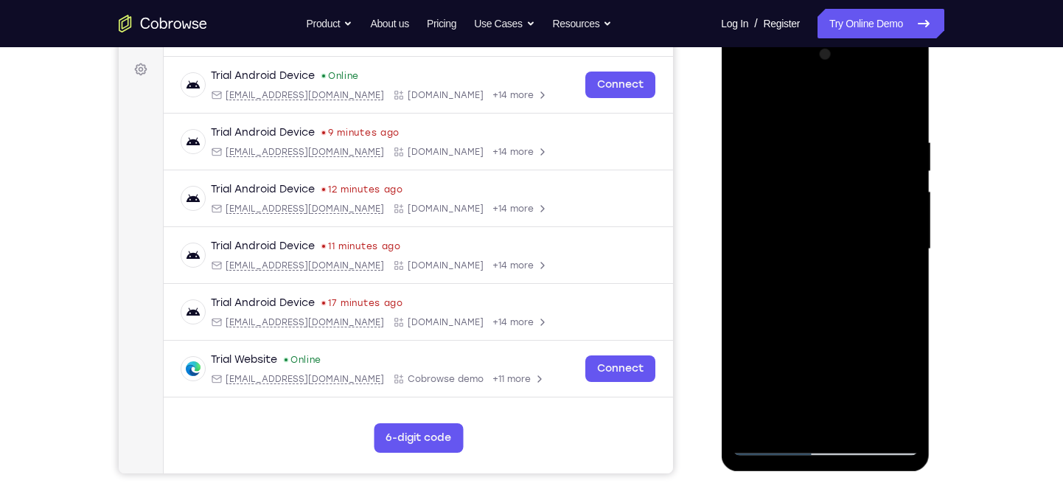
drag, startPoint x: 824, startPoint y: 348, endPoint x: 820, endPoint y: 237, distance: 110.6
click at [820, 237] on div at bounding box center [825, 249] width 186 height 413
click at [783, 394] on div at bounding box center [825, 249] width 186 height 413
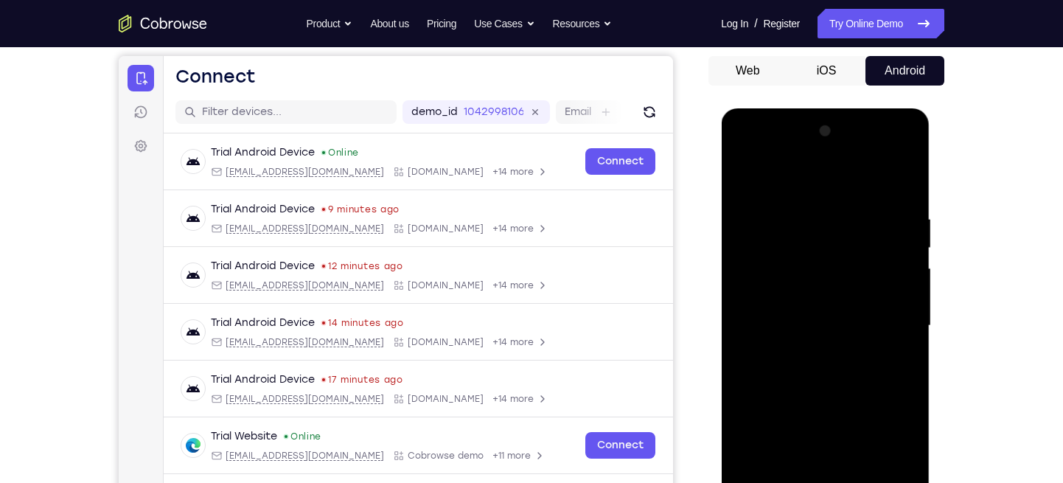
scroll to position [134, 0]
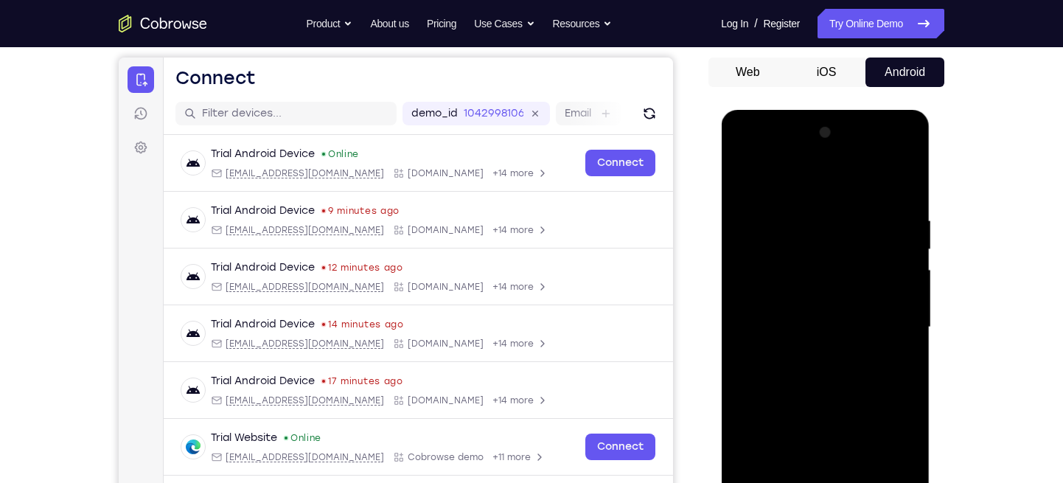
drag, startPoint x: 797, startPoint y: 230, endPoint x: 795, endPoint y: 323, distance: 92.9
click at [795, 323] on div at bounding box center [825, 327] width 186 height 413
drag, startPoint x: 814, startPoint y: 260, endPoint x: 799, endPoint y: 388, distance: 128.5
click at [799, 388] on div at bounding box center [825, 327] width 186 height 413
drag, startPoint x: 784, startPoint y: 207, endPoint x: 839, endPoint y: 204, distance: 54.6
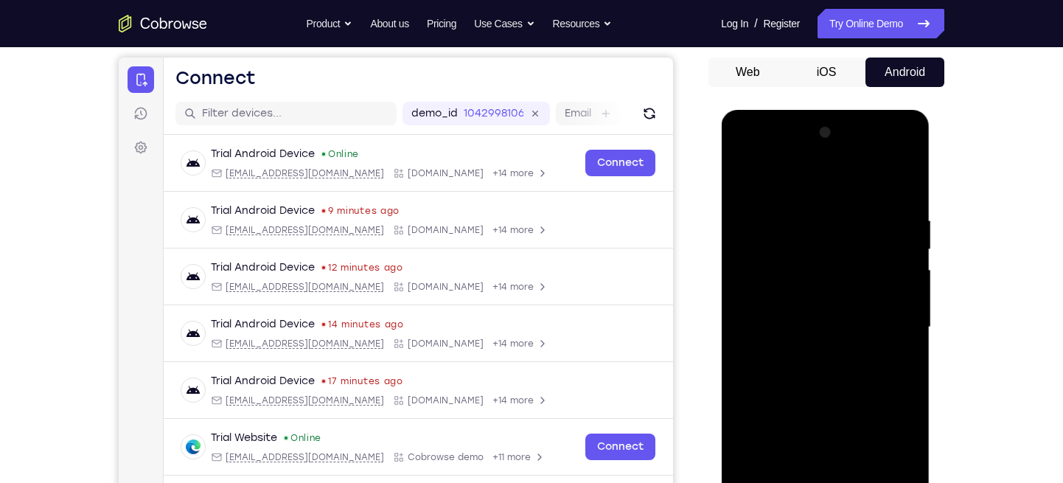
click at [839, 204] on div at bounding box center [825, 327] width 186 height 413
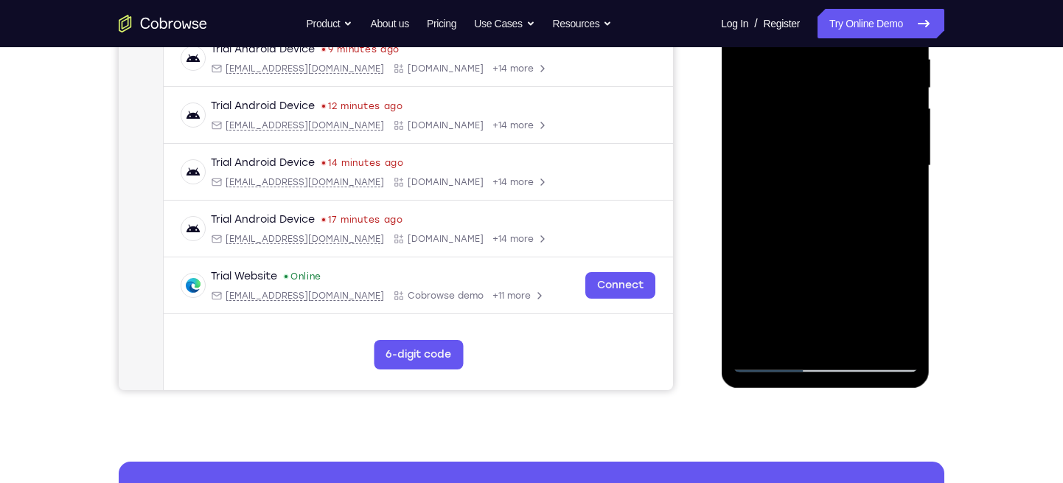
scroll to position [297, 0]
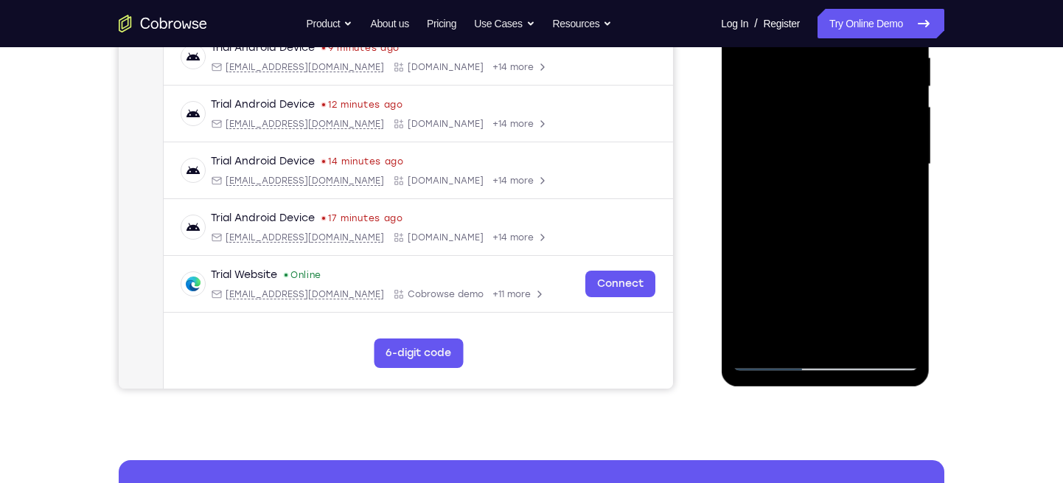
click at [824, 265] on div at bounding box center [825, 164] width 186 height 413
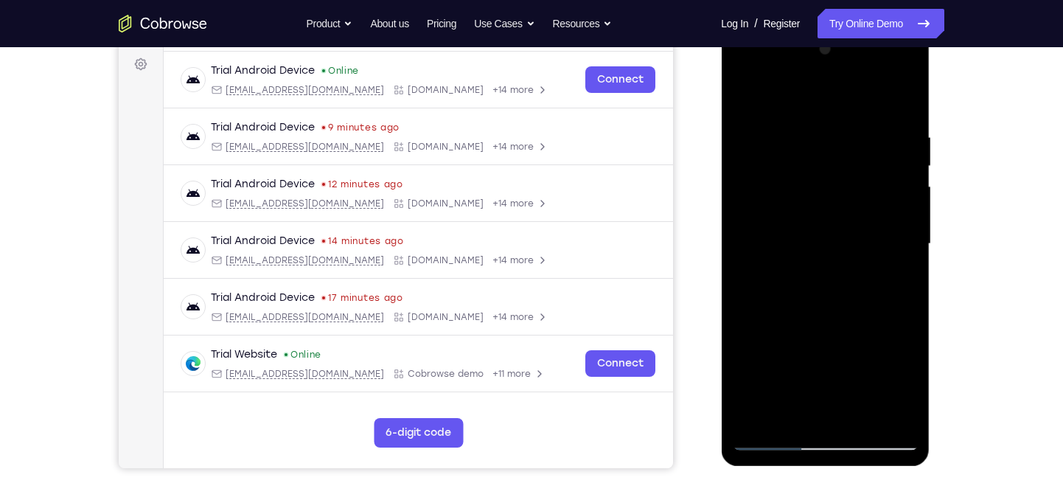
scroll to position [217, 0]
click at [862, 122] on div at bounding box center [825, 244] width 186 height 413
click at [814, 304] on div at bounding box center [825, 244] width 186 height 413
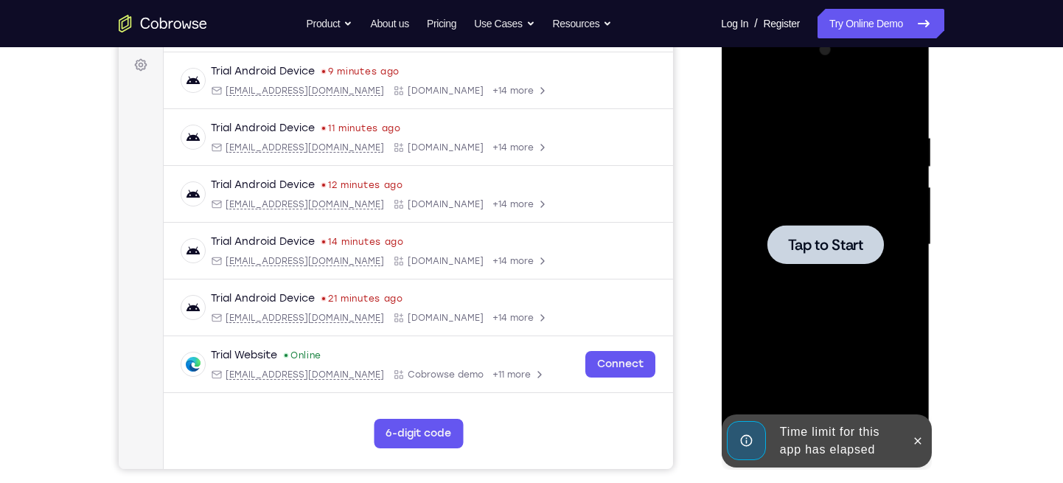
click at [805, 245] on span "Tap to Start" at bounding box center [824, 244] width 75 height 15
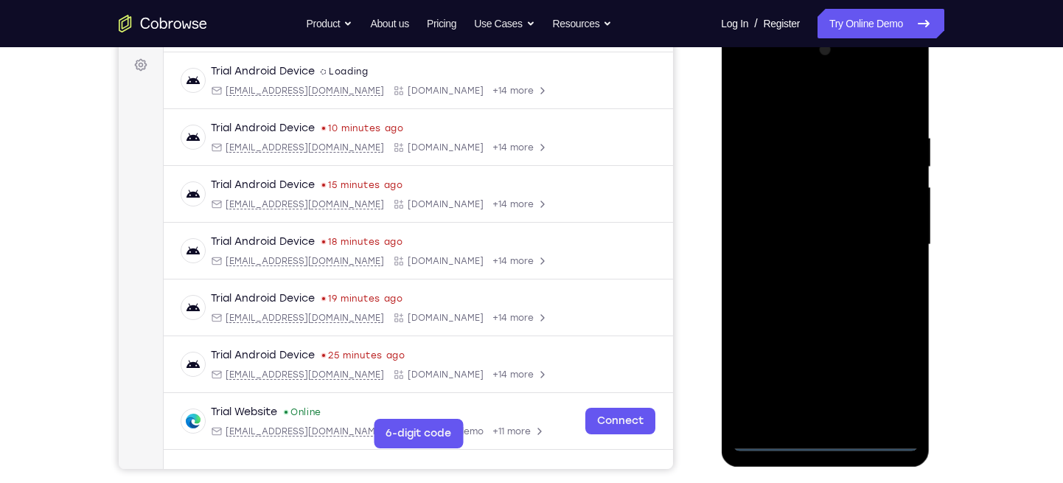
click at [826, 430] on div at bounding box center [825, 244] width 186 height 413
click at [887, 379] on div at bounding box center [825, 244] width 186 height 413
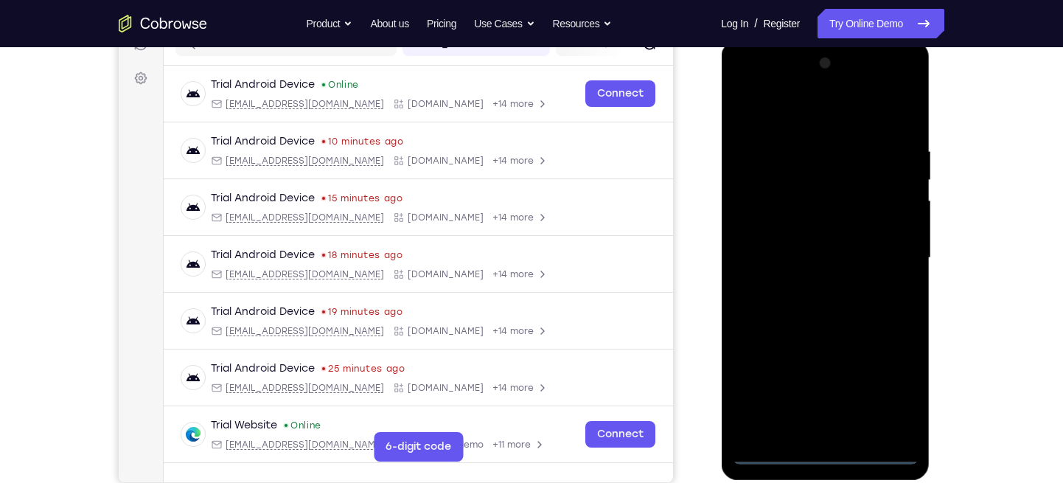
scroll to position [200, 0]
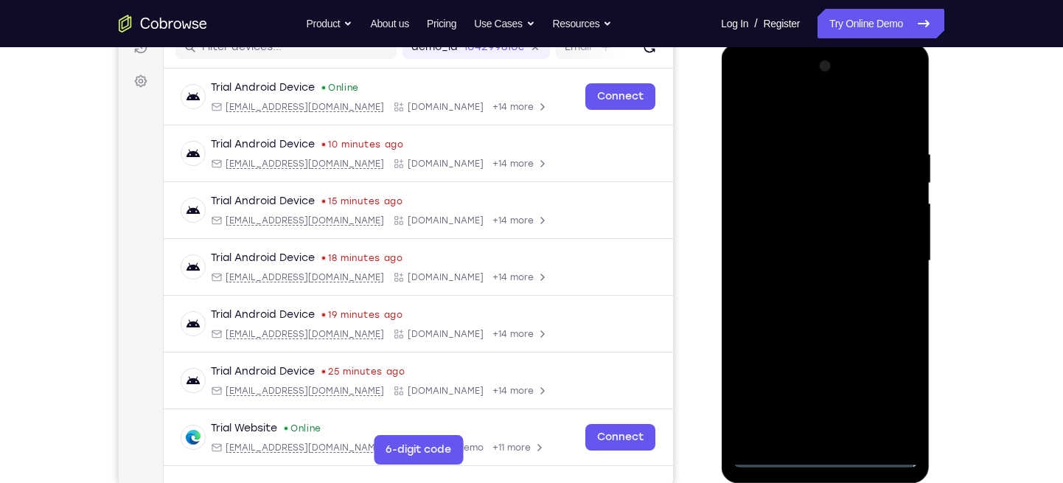
click at [740, 116] on div at bounding box center [825, 261] width 186 height 413
click at [887, 248] on div at bounding box center [825, 261] width 186 height 413
click at [805, 289] on div at bounding box center [825, 261] width 186 height 413
click at [783, 250] on div at bounding box center [825, 261] width 186 height 413
click at [779, 228] on div at bounding box center [825, 261] width 186 height 413
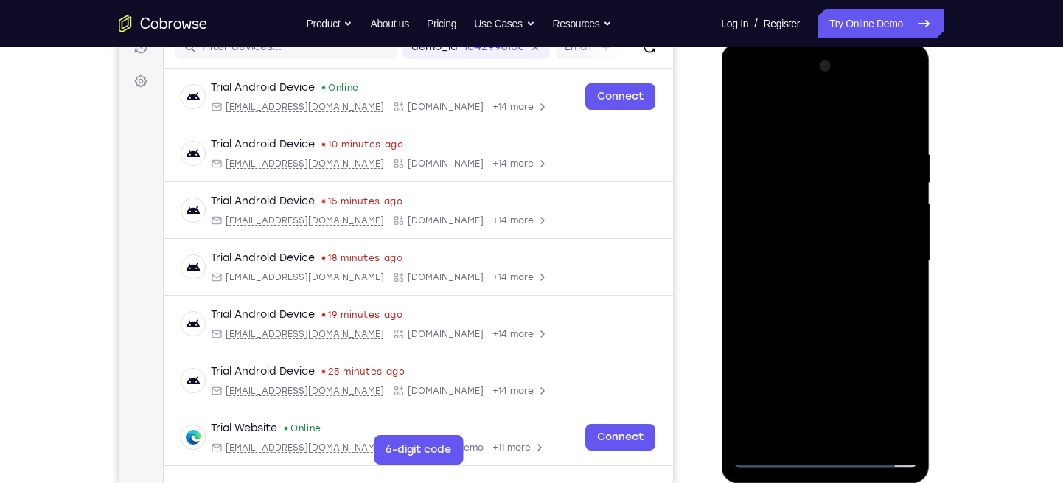
click at [762, 257] on div at bounding box center [825, 261] width 186 height 413
click at [824, 328] on div at bounding box center [825, 261] width 186 height 413
click at [788, 430] on div at bounding box center [825, 261] width 186 height 413
drag, startPoint x: 805, startPoint y: 94, endPoint x: 795, endPoint y: 46, distance: 49.0
click at [795, 46] on div at bounding box center [825, 262] width 209 height 439
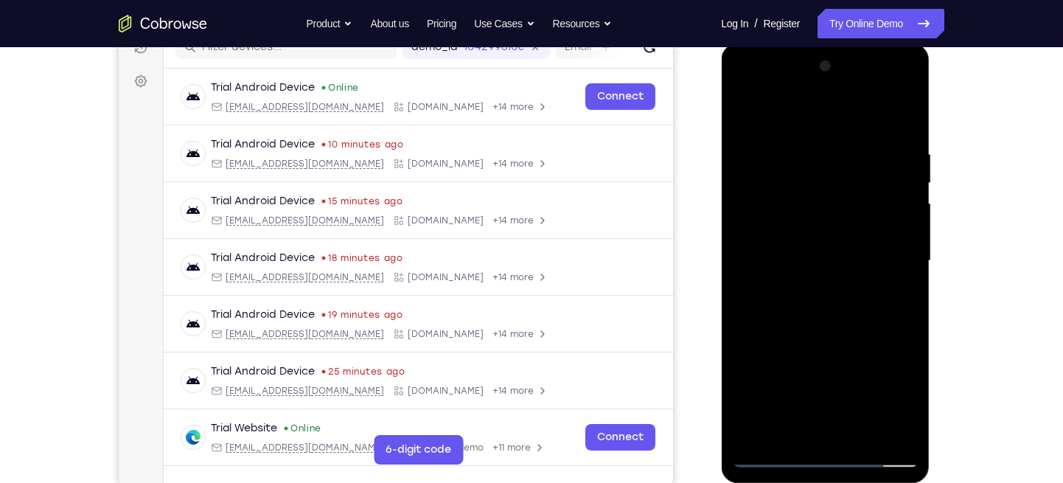
click at [795, 114] on div at bounding box center [825, 261] width 186 height 413
click at [782, 151] on div at bounding box center [825, 261] width 186 height 413
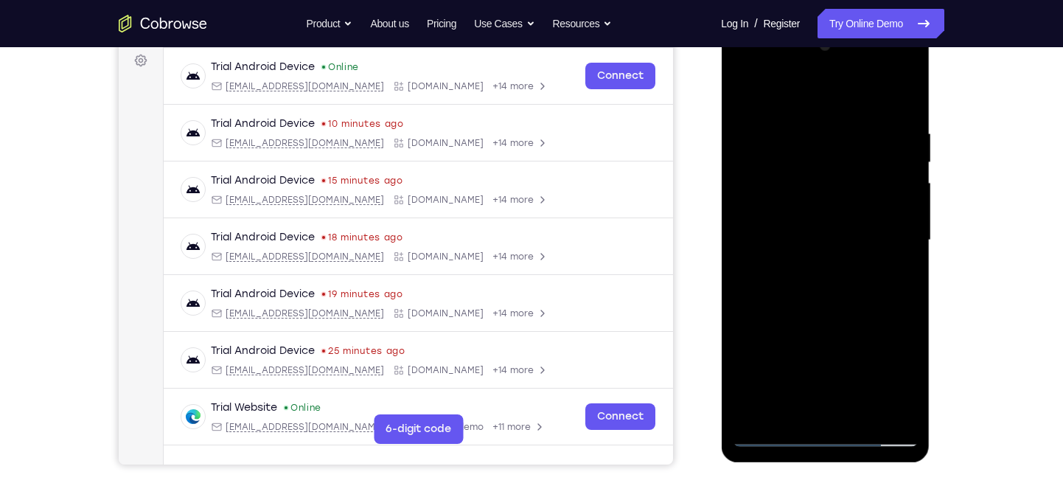
scroll to position [222, 0]
click at [755, 209] on div at bounding box center [825, 239] width 186 height 413
click at [907, 241] on div at bounding box center [825, 239] width 186 height 413
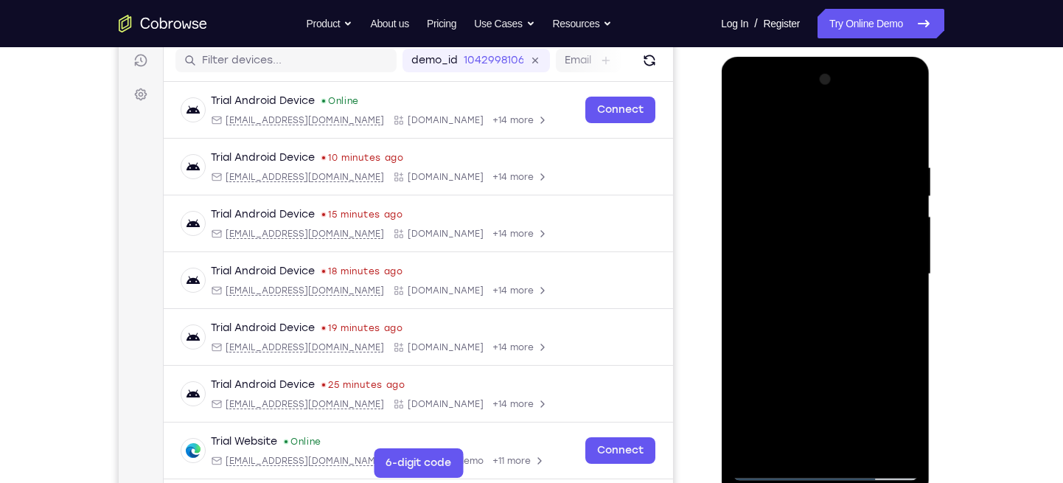
scroll to position [186, 0]
click at [893, 261] on div at bounding box center [825, 275] width 186 height 413
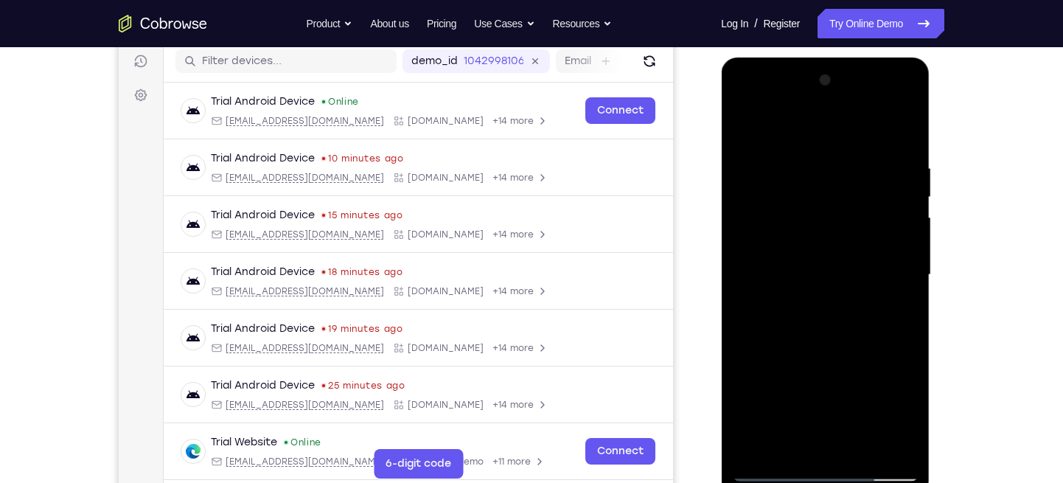
click at [898, 262] on div at bounding box center [825, 275] width 186 height 413
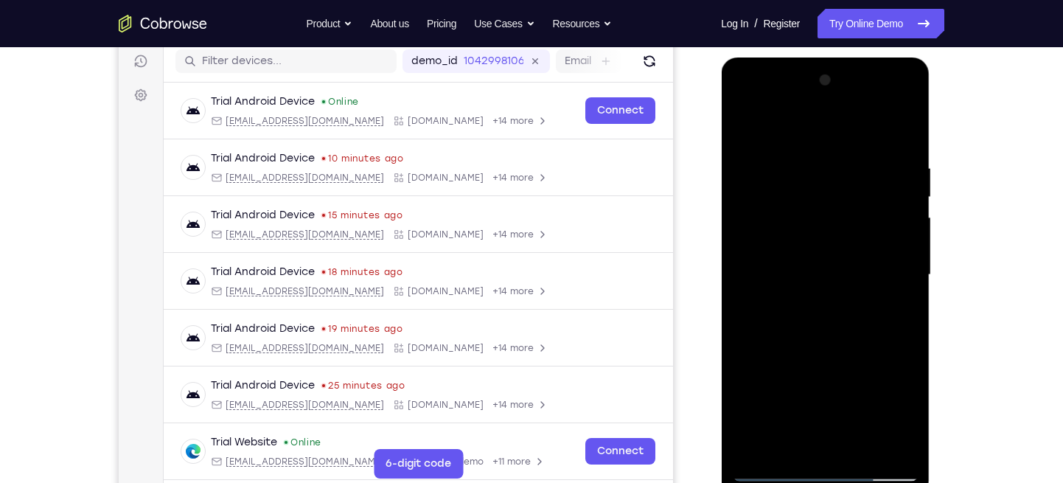
click at [898, 262] on div at bounding box center [825, 275] width 186 height 413
click at [896, 265] on div at bounding box center [825, 275] width 186 height 413
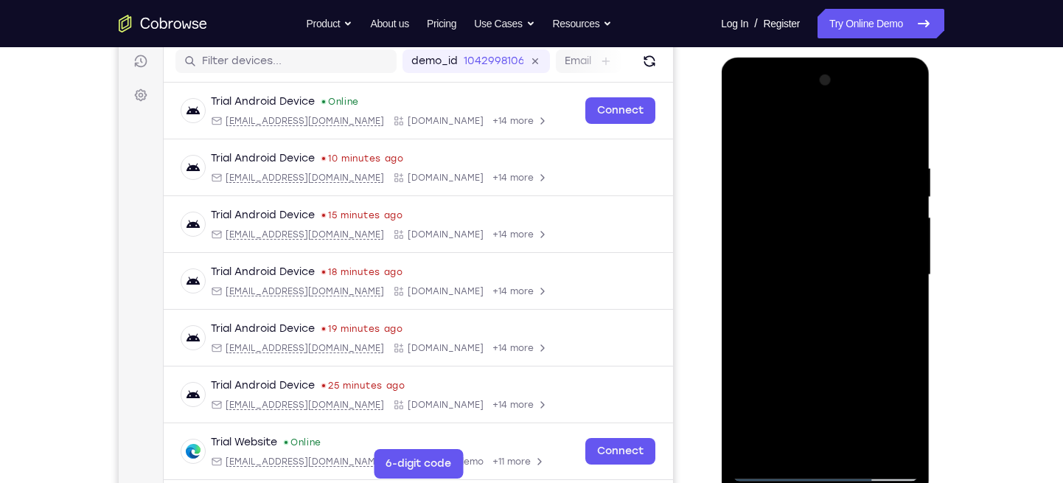
click at [896, 265] on div at bounding box center [825, 275] width 186 height 413
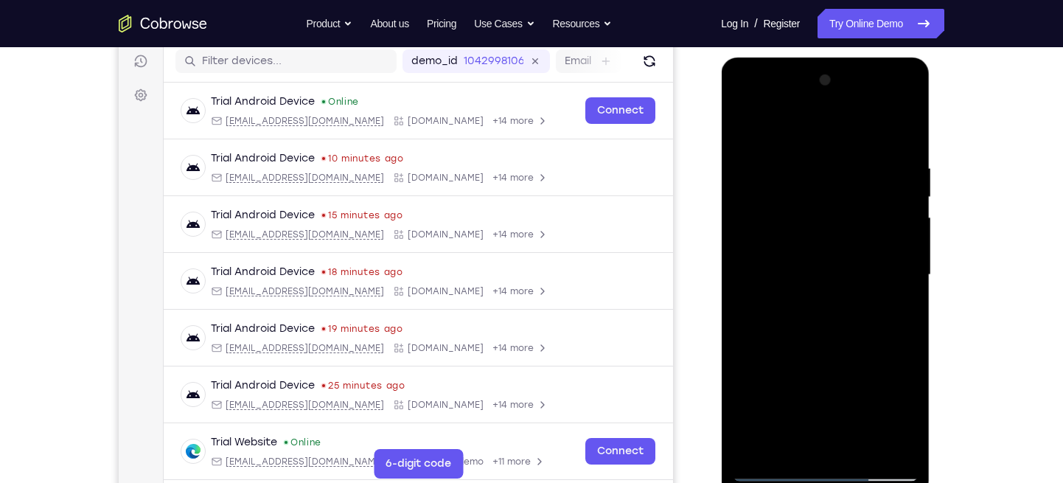
click at [885, 268] on div at bounding box center [825, 275] width 186 height 413
click at [886, 266] on div at bounding box center [825, 275] width 186 height 413
click at [893, 265] on div at bounding box center [825, 275] width 186 height 413
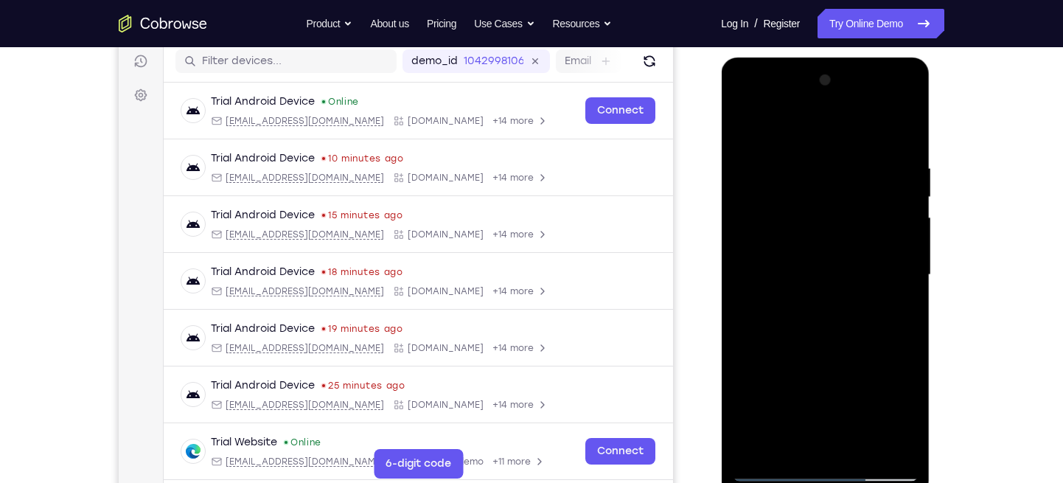
click at [893, 265] on div at bounding box center [825, 275] width 186 height 413
click at [893, 259] on div at bounding box center [825, 275] width 186 height 413
click at [893, 267] on div at bounding box center [825, 275] width 186 height 413
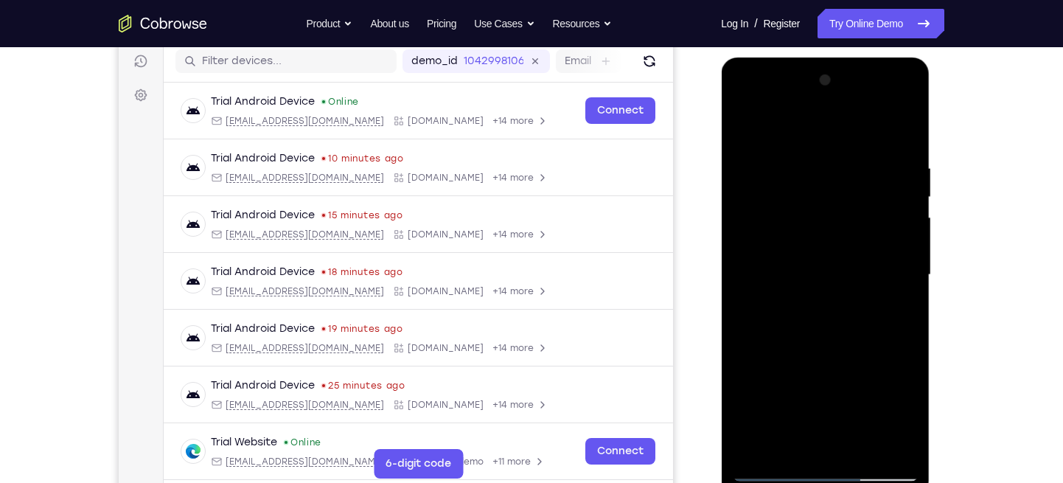
click at [746, 258] on div at bounding box center [825, 275] width 186 height 413
click at [901, 270] on div at bounding box center [825, 275] width 186 height 413
click at [895, 276] on div at bounding box center [825, 275] width 186 height 413
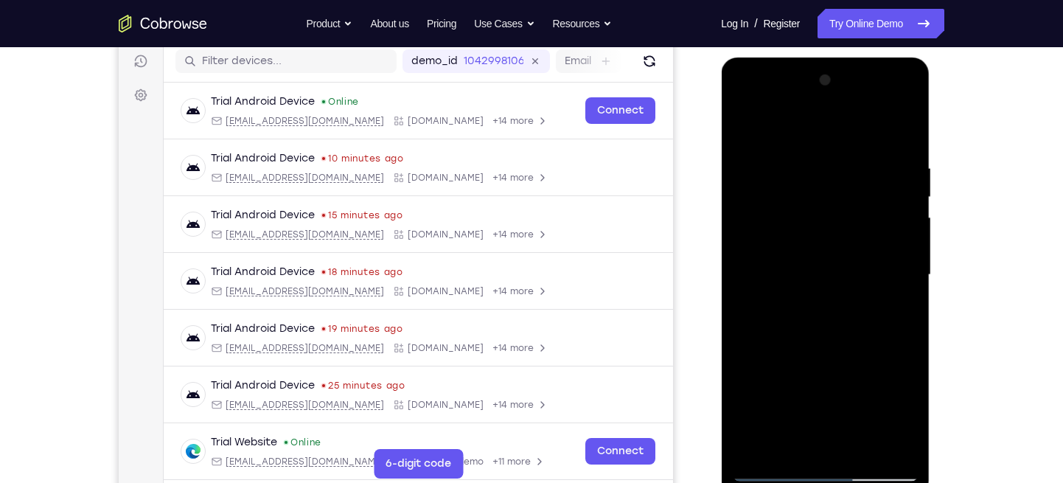
click at [895, 276] on div at bounding box center [825, 275] width 186 height 413
click at [752, 260] on div at bounding box center [825, 275] width 186 height 413
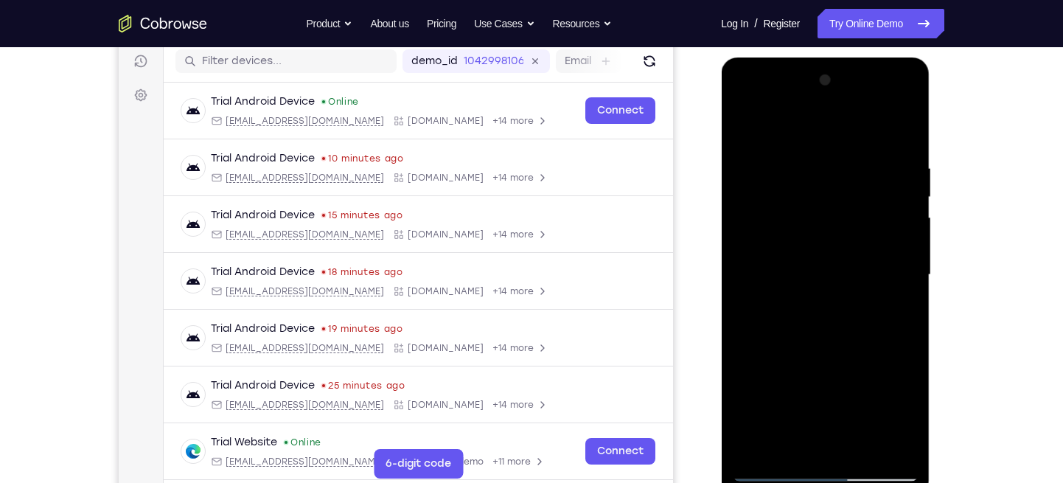
click at [899, 269] on div at bounding box center [825, 275] width 186 height 413
click at [890, 267] on div at bounding box center [825, 275] width 186 height 413
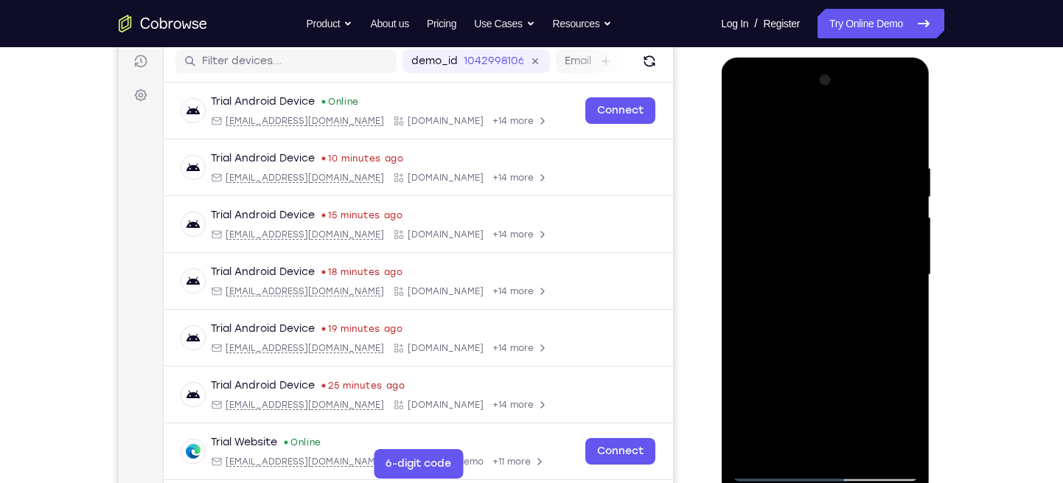
click at [890, 267] on div at bounding box center [825, 275] width 186 height 413
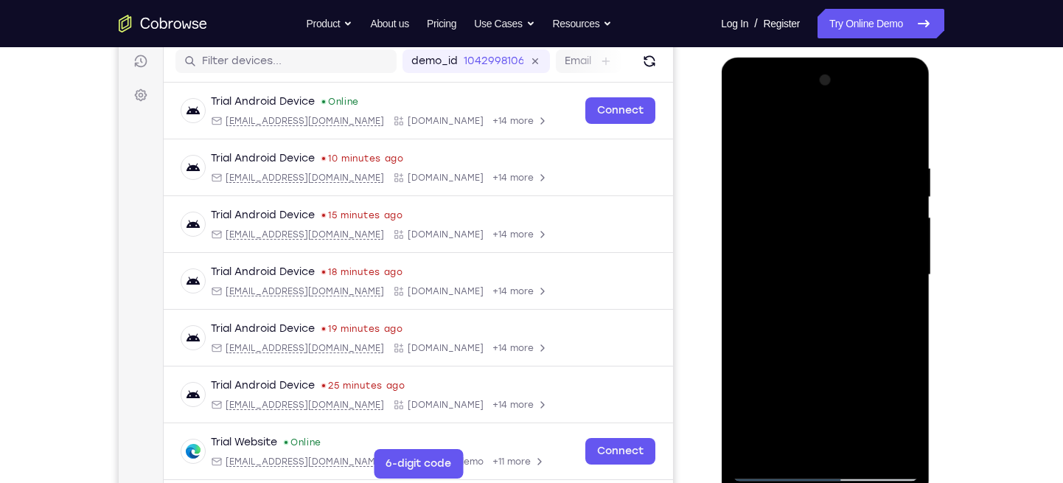
click at [890, 267] on div at bounding box center [825, 275] width 186 height 413
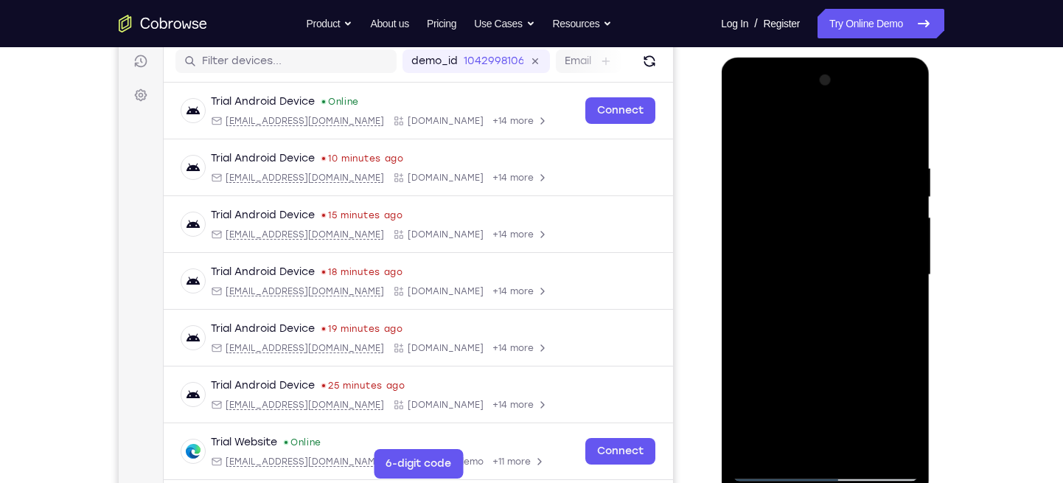
click at [890, 267] on div at bounding box center [825, 275] width 186 height 413
click at [732, 257] on div at bounding box center [825, 275] width 186 height 413
click at [753, 275] on div at bounding box center [825, 275] width 186 height 413
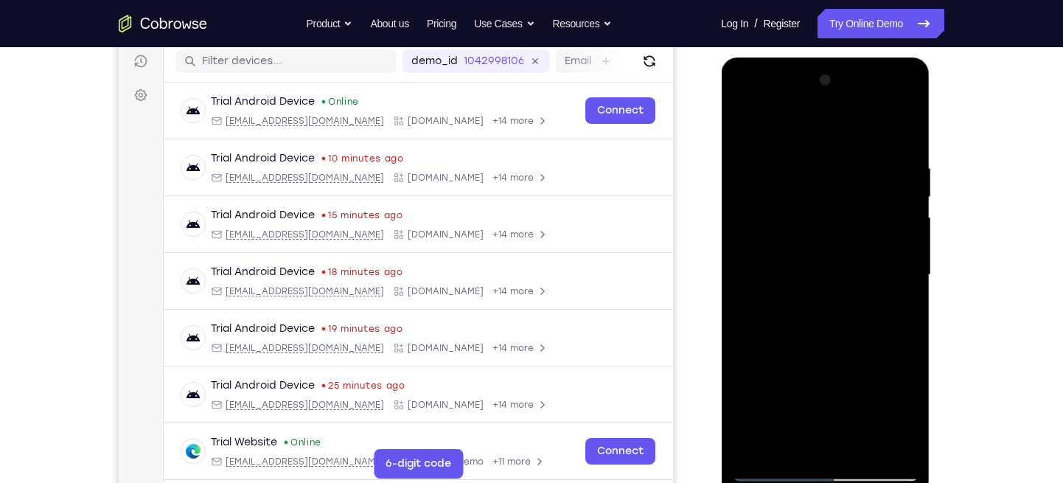
click at [890, 279] on div at bounding box center [825, 275] width 186 height 413
click at [893, 254] on div at bounding box center [825, 275] width 186 height 413
click at [898, 256] on div at bounding box center [825, 275] width 186 height 413
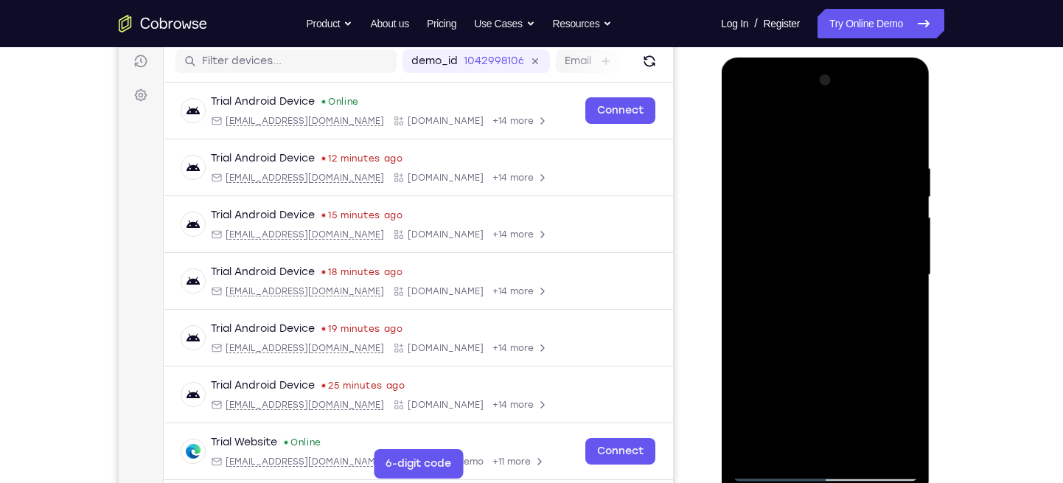
click at [898, 256] on div at bounding box center [825, 275] width 186 height 413
click at [898, 265] on div at bounding box center [825, 275] width 186 height 413
click at [889, 408] on div at bounding box center [825, 275] width 186 height 413
click at [719, 294] on div at bounding box center [826, 272] width 236 height 453
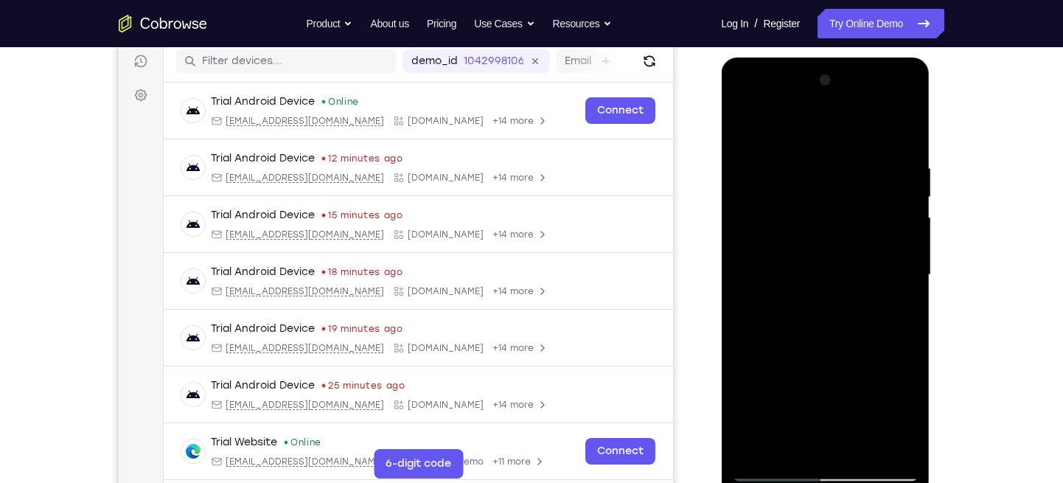
click at [741, 296] on div at bounding box center [825, 275] width 186 height 413
click at [885, 416] on div at bounding box center [825, 275] width 186 height 413
click at [746, 324] on div at bounding box center [825, 275] width 186 height 413
click at [882, 411] on div at bounding box center [825, 275] width 186 height 413
click at [747, 306] on div at bounding box center [825, 275] width 186 height 413
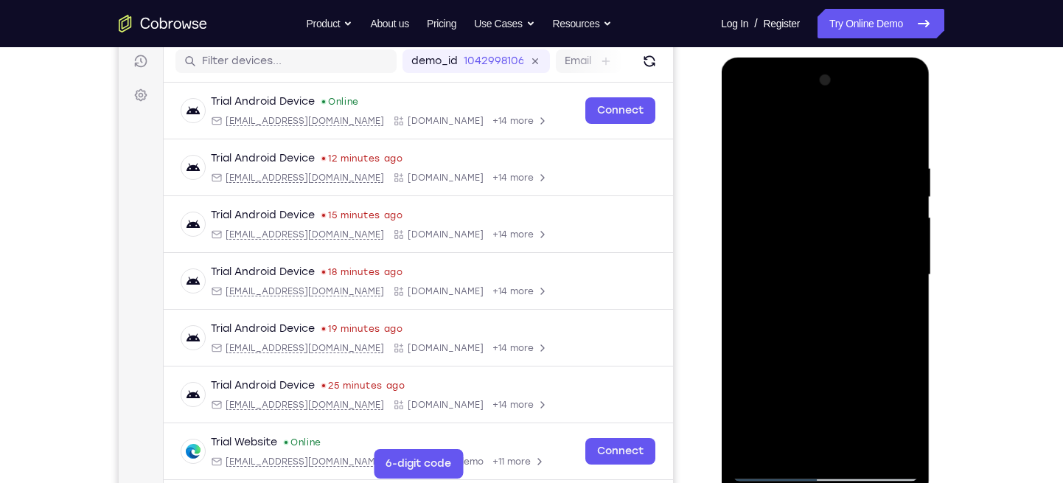
click at [884, 408] on div at bounding box center [825, 275] width 186 height 413
click at [761, 324] on div at bounding box center [825, 275] width 186 height 413
click at [887, 414] on div at bounding box center [825, 275] width 186 height 413
click at [761, 335] on div at bounding box center [825, 275] width 186 height 413
click at [887, 411] on div at bounding box center [825, 275] width 186 height 413
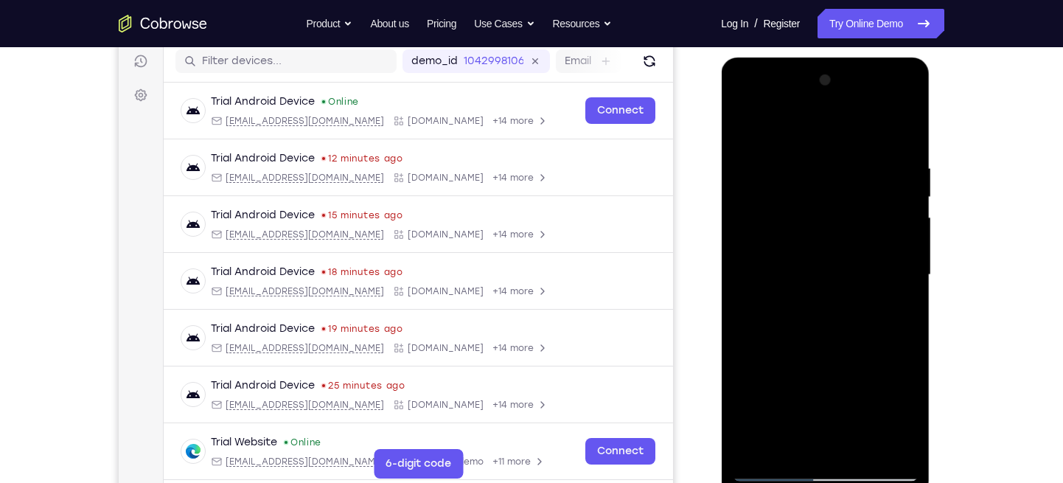
click at [761, 324] on div at bounding box center [825, 275] width 186 height 413
click at [889, 416] on div at bounding box center [825, 275] width 186 height 413
click at [758, 282] on div at bounding box center [825, 275] width 186 height 413
click at [885, 411] on div at bounding box center [825, 275] width 186 height 413
click at [743, 305] on div at bounding box center [825, 275] width 186 height 413
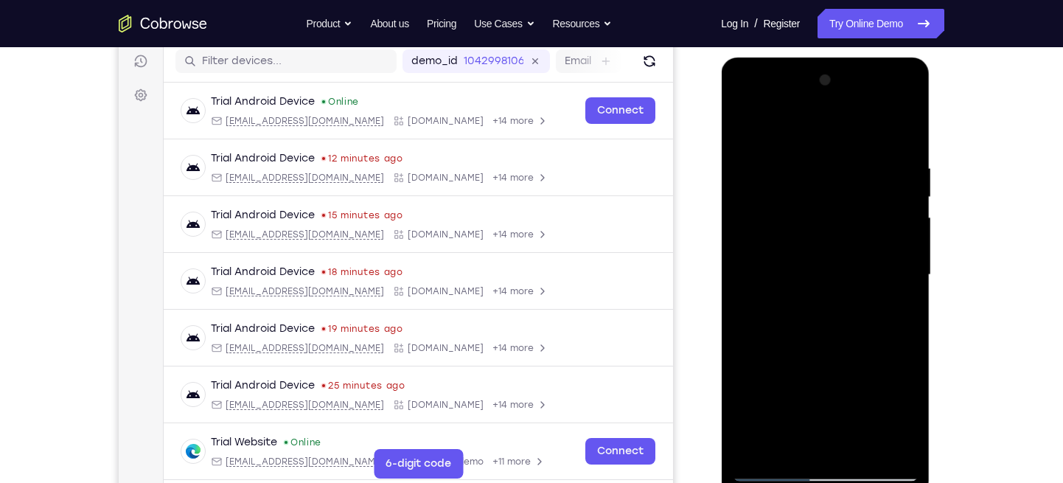
click at [898, 354] on div at bounding box center [825, 275] width 186 height 413
click at [893, 352] on div at bounding box center [825, 275] width 186 height 413
click at [877, 341] on div at bounding box center [825, 275] width 186 height 413
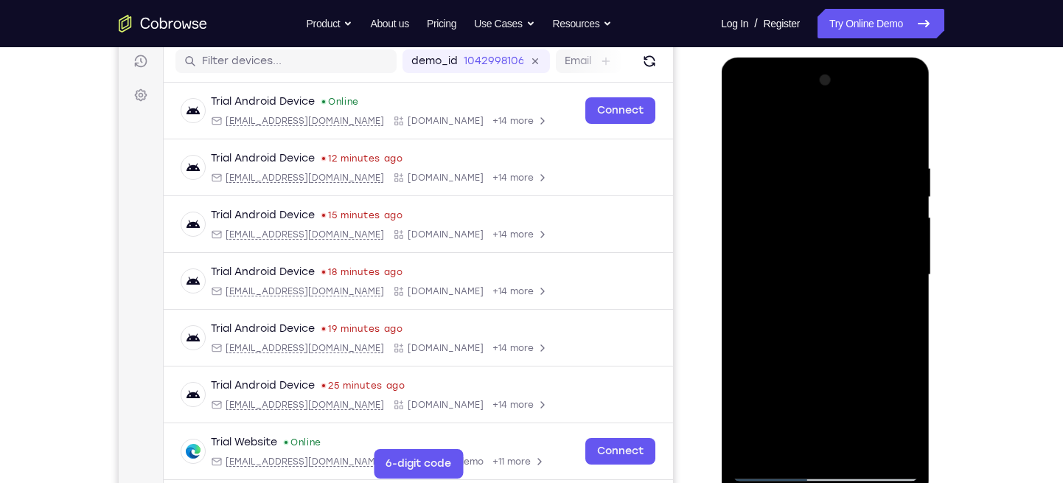
click at [877, 341] on div at bounding box center [825, 275] width 186 height 413
click at [874, 330] on div at bounding box center [825, 275] width 186 height 413
click at [758, 430] on div at bounding box center [825, 275] width 186 height 413
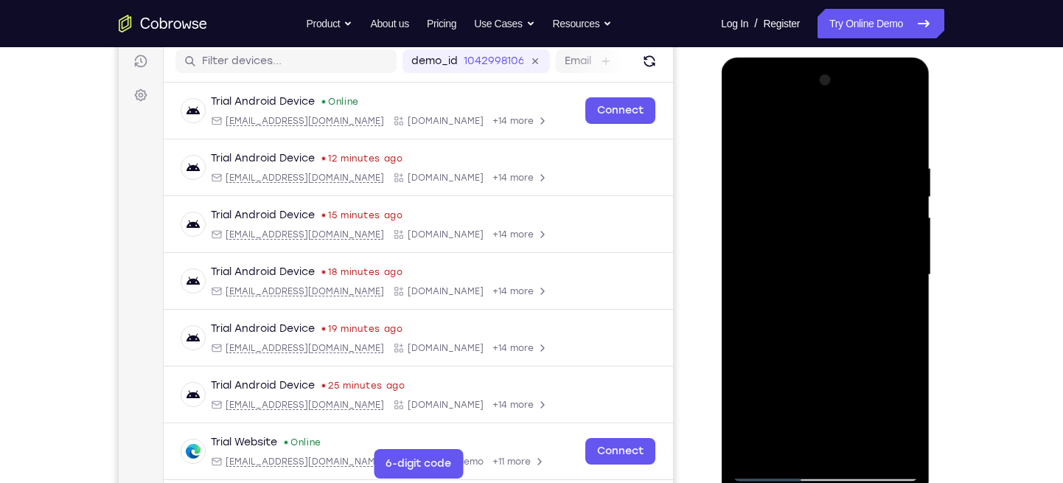
click at [819, 378] on div at bounding box center [825, 275] width 186 height 413
click at [893, 430] on div at bounding box center [825, 275] width 186 height 413
click at [890, 290] on div at bounding box center [825, 275] width 186 height 413
click at [792, 142] on div at bounding box center [825, 275] width 186 height 413
click at [786, 150] on div at bounding box center [825, 275] width 186 height 413
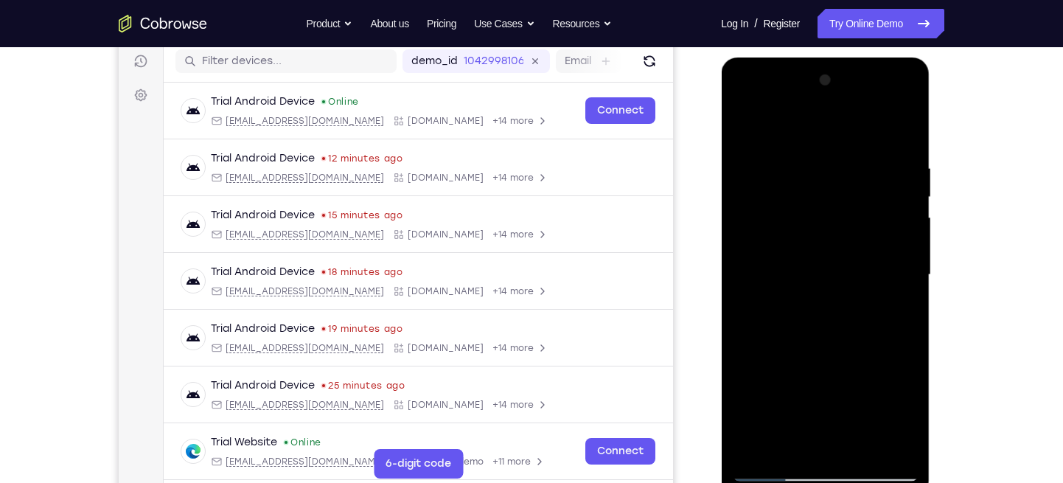
click at [785, 196] on div at bounding box center [825, 275] width 186 height 413
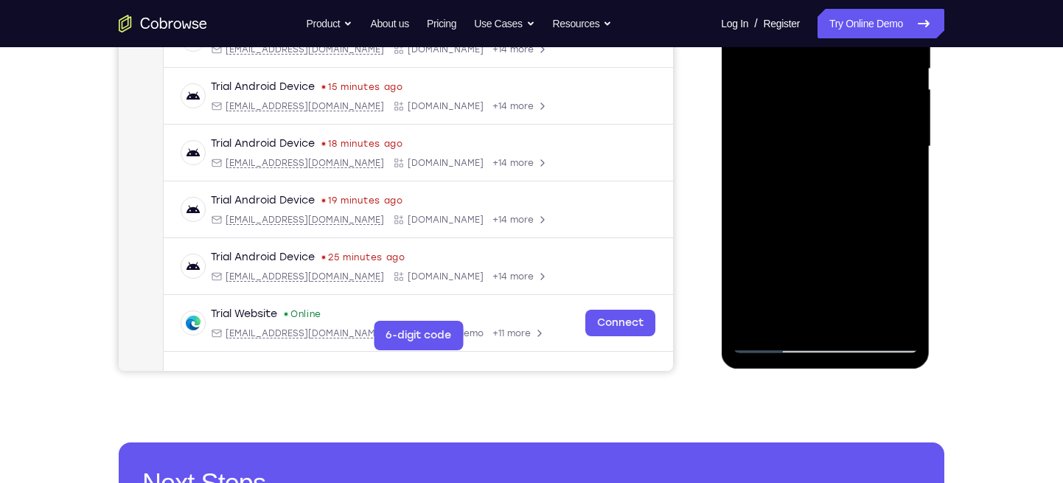
scroll to position [314, 0]
click at [772, 247] on div at bounding box center [825, 147] width 186 height 413
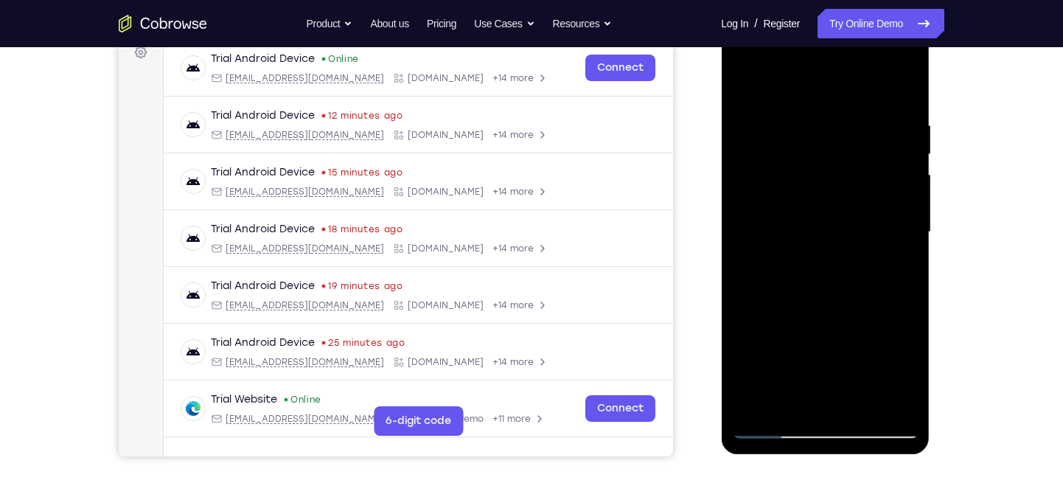
scroll to position [223, 0]
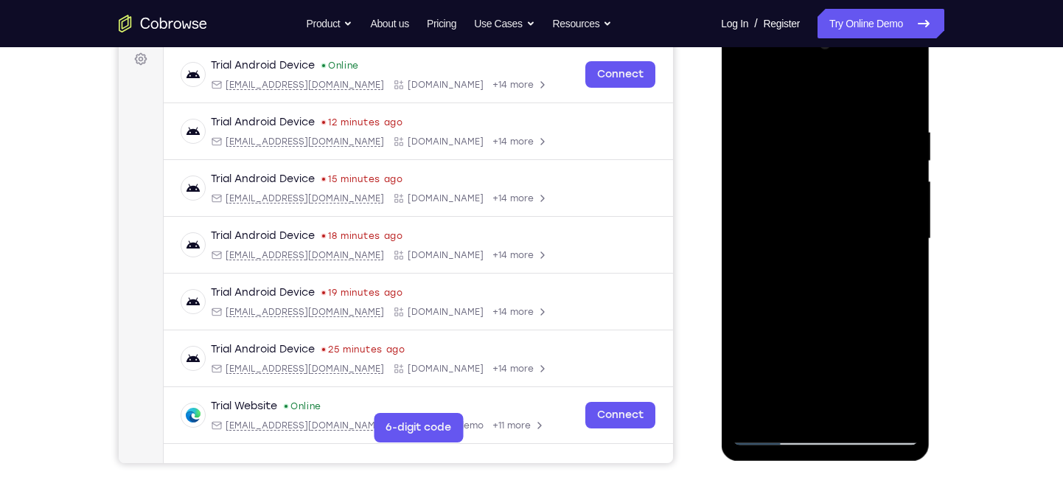
click at [744, 90] on div at bounding box center [825, 238] width 186 height 413
click at [747, 91] on div at bounding box center [825, 238] width 186 height 413
